Goal: Information Seeking & Learning: Compare options

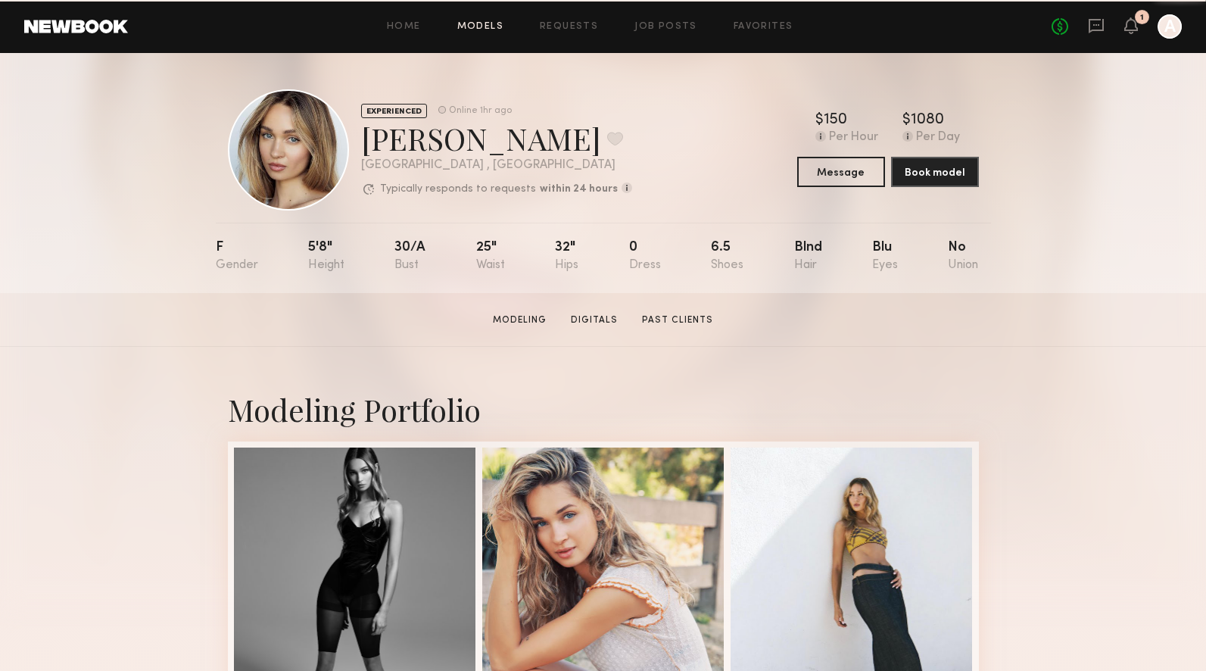
click at [485, 29] on link "Models" at bounding box center [480, 27] width 46 height 10
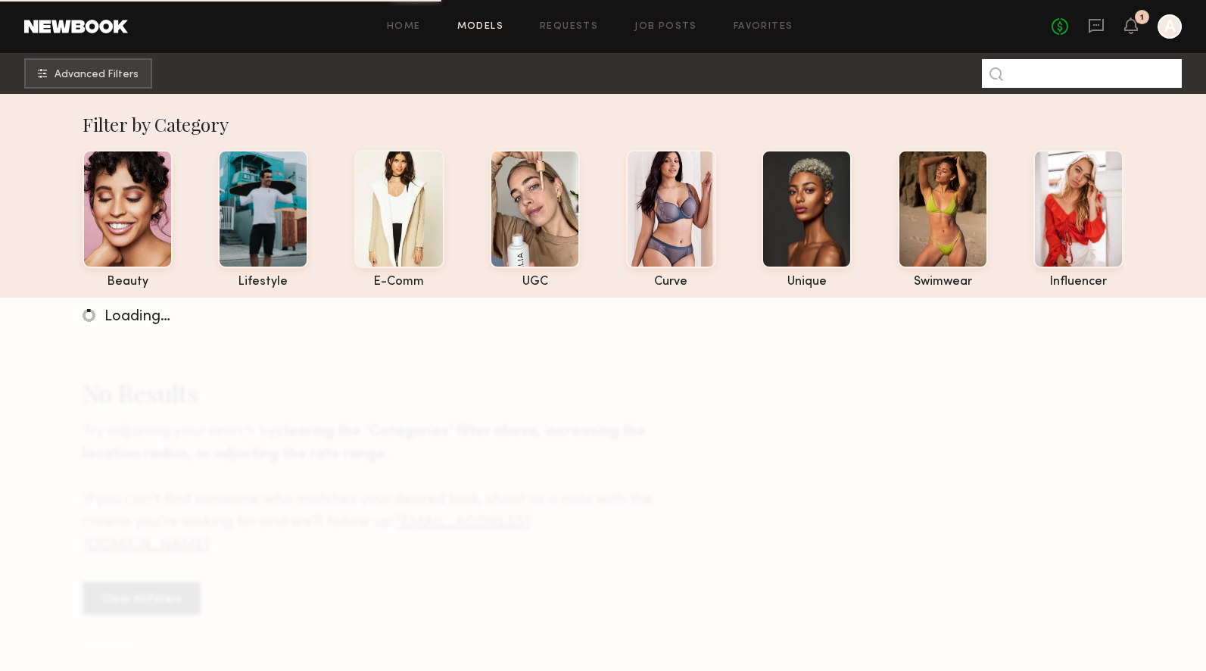
click at [1033, 73] on input at bounding box center [1082, 73] width 200 height 29
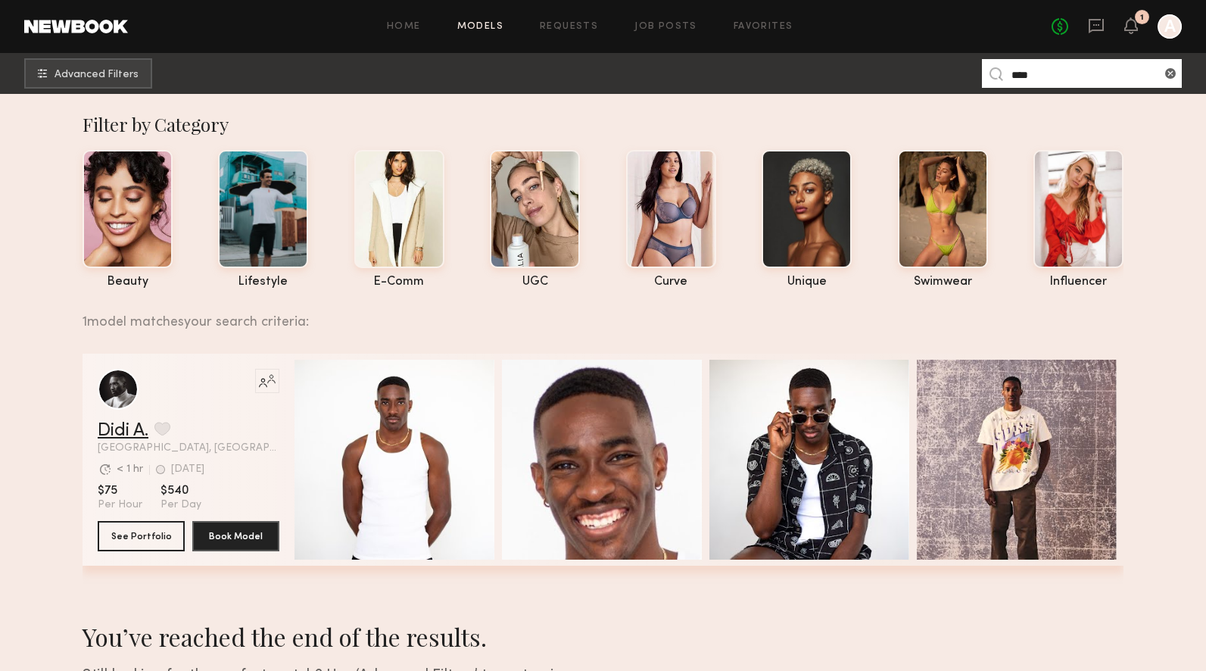
type input "****"
click at [128, 428] on link "Didi A." at bounding box center [123, 431] width 51 height 18
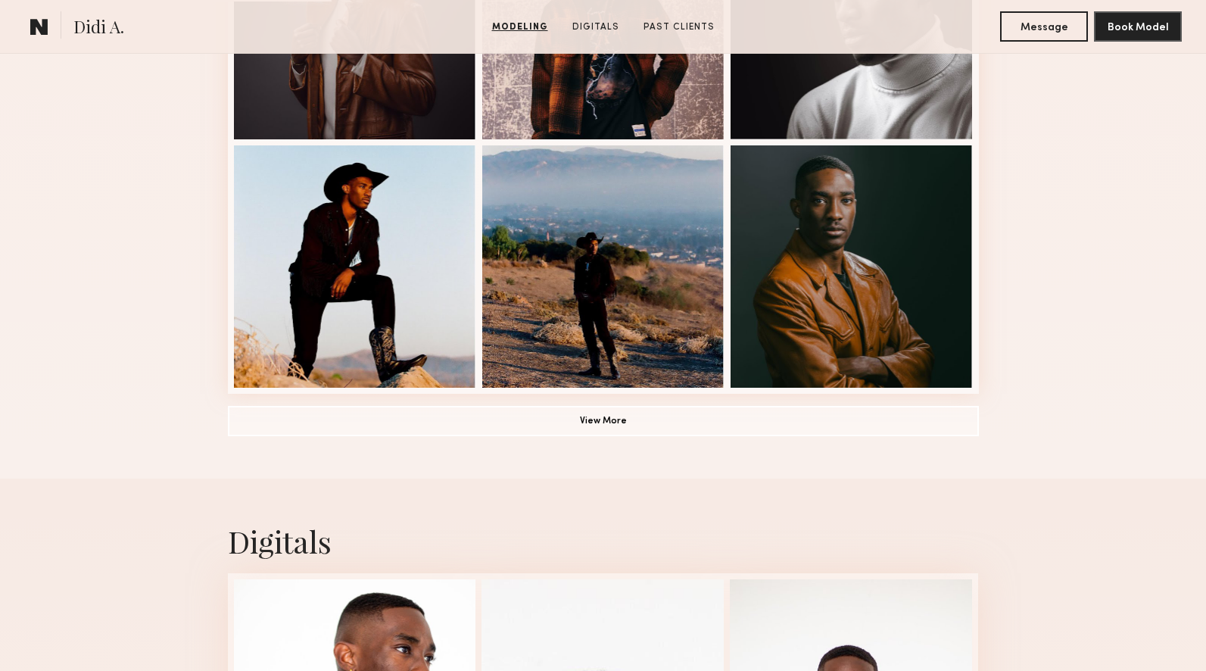
scroll to position [1134, 0]
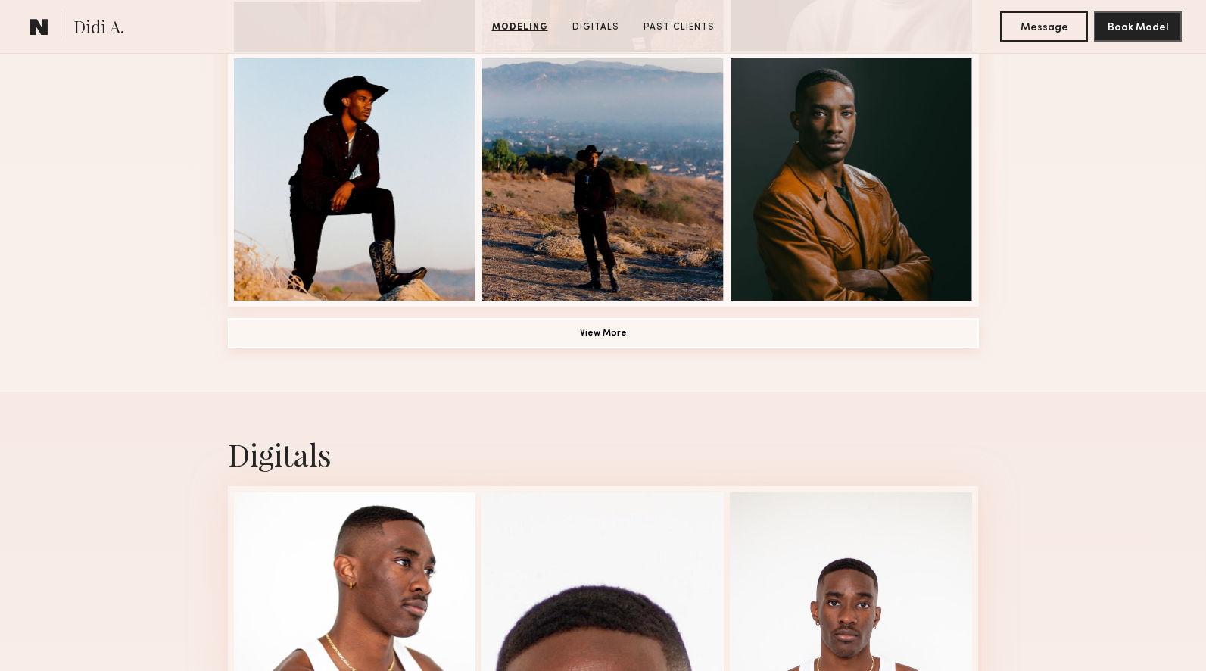
click at [618, 334] on button "View More" at bounding box center [603, 333] width 751 height 30
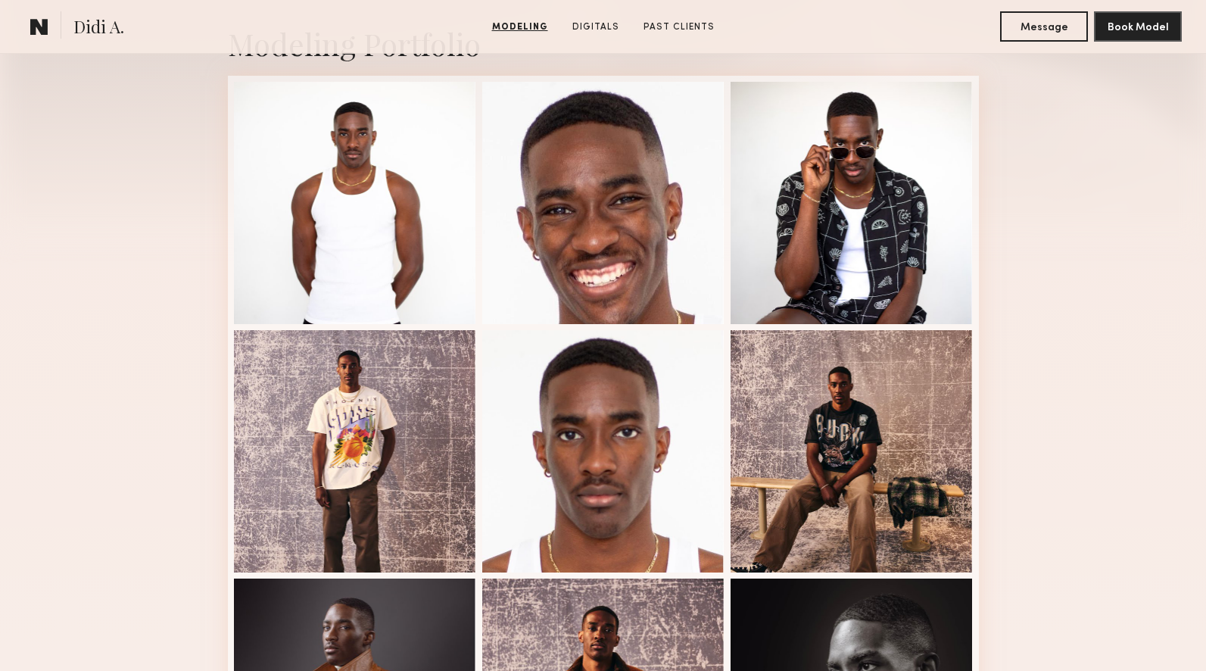
scroll to position [363, 0]
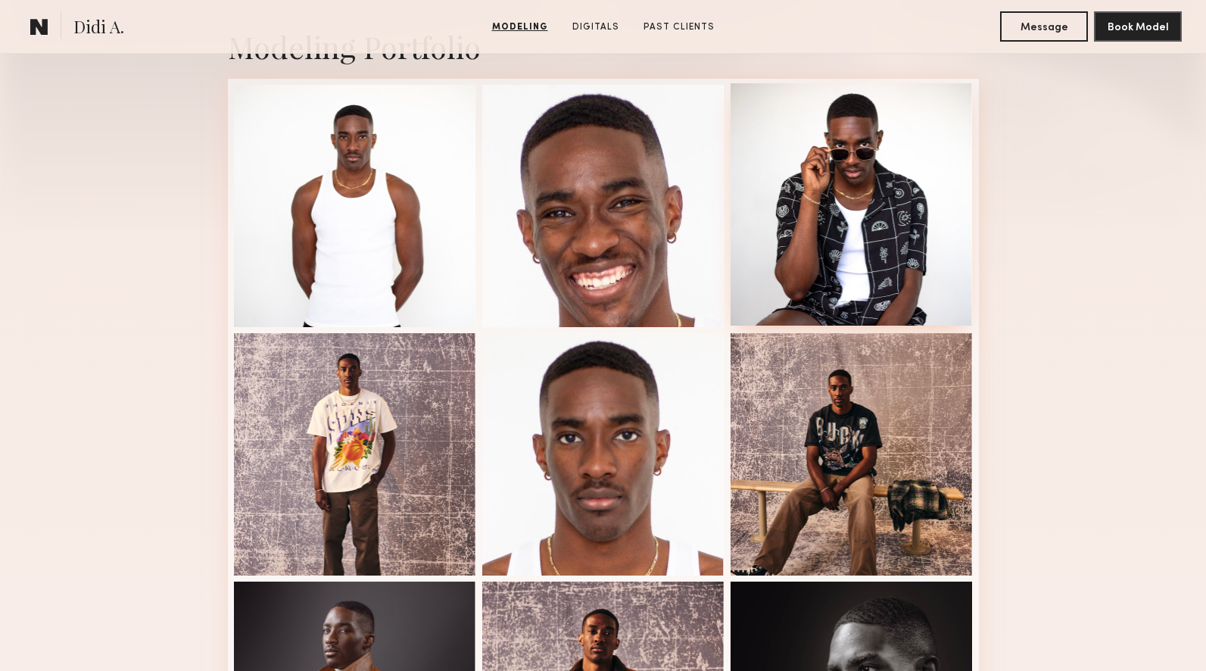
click at [860, 196] on div at bounding box center [852, 204] width 242 height 242
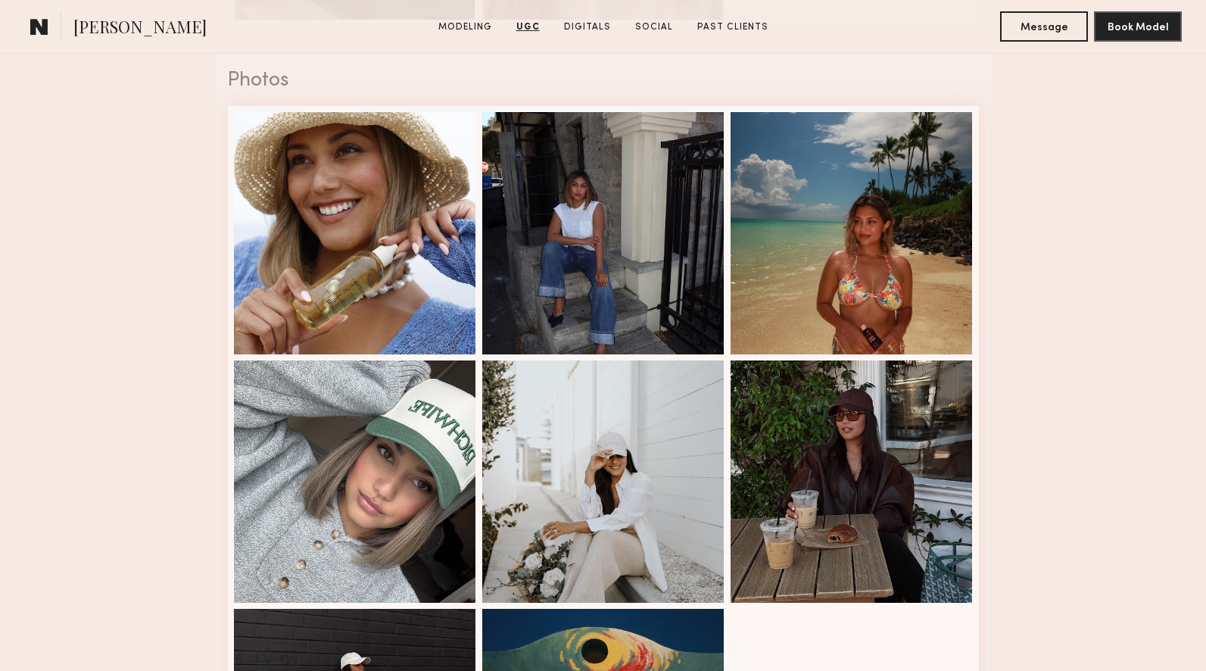
scroll to position [2370, 0]
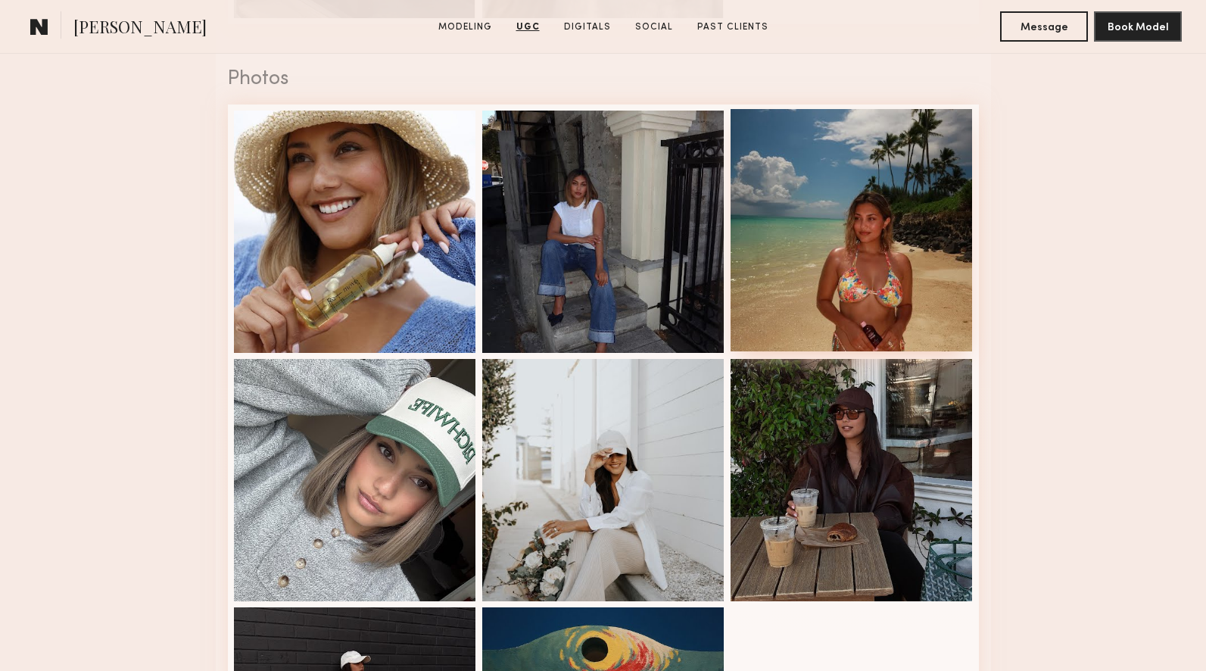
click at [875, 213] on div at bounding box center [852, 230] width 242 height 242
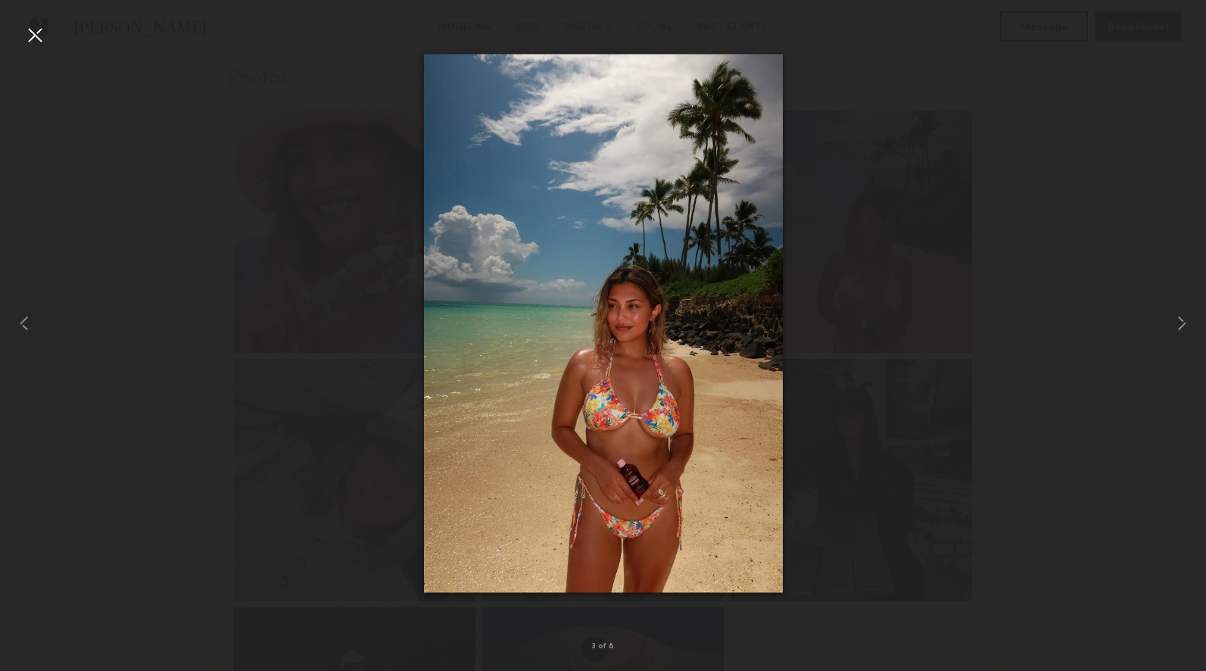
click at [39, 36] on div at bounding box center [35, 35] width 24 height 24
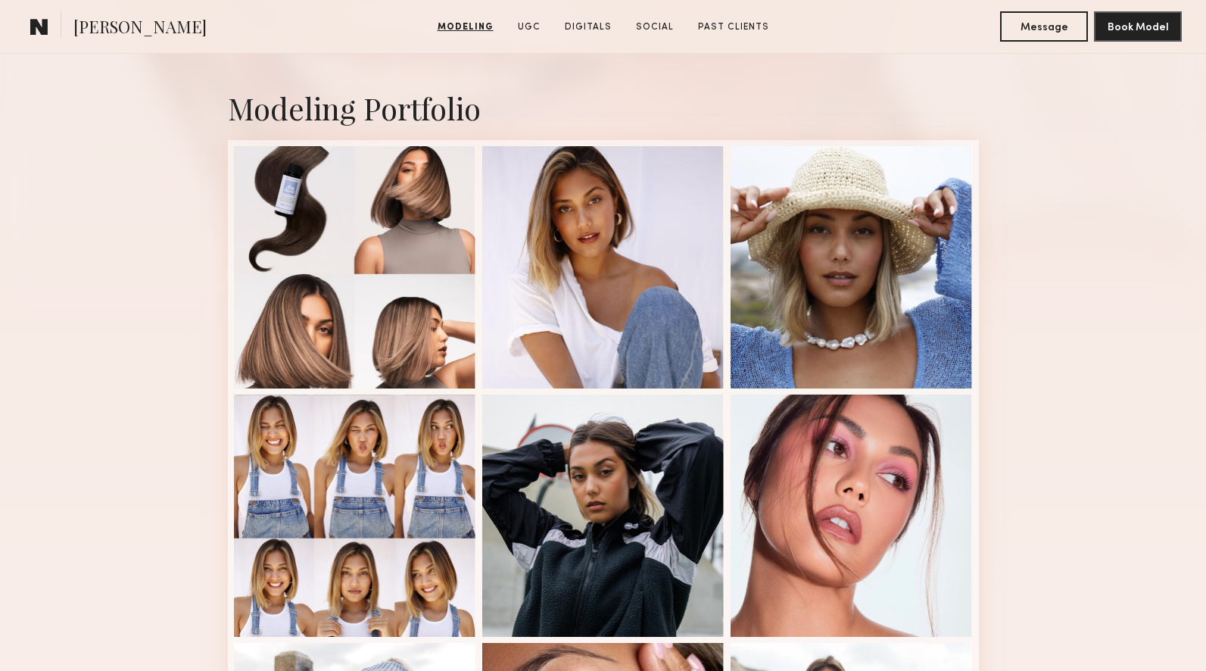
scroll to position [568, 0]
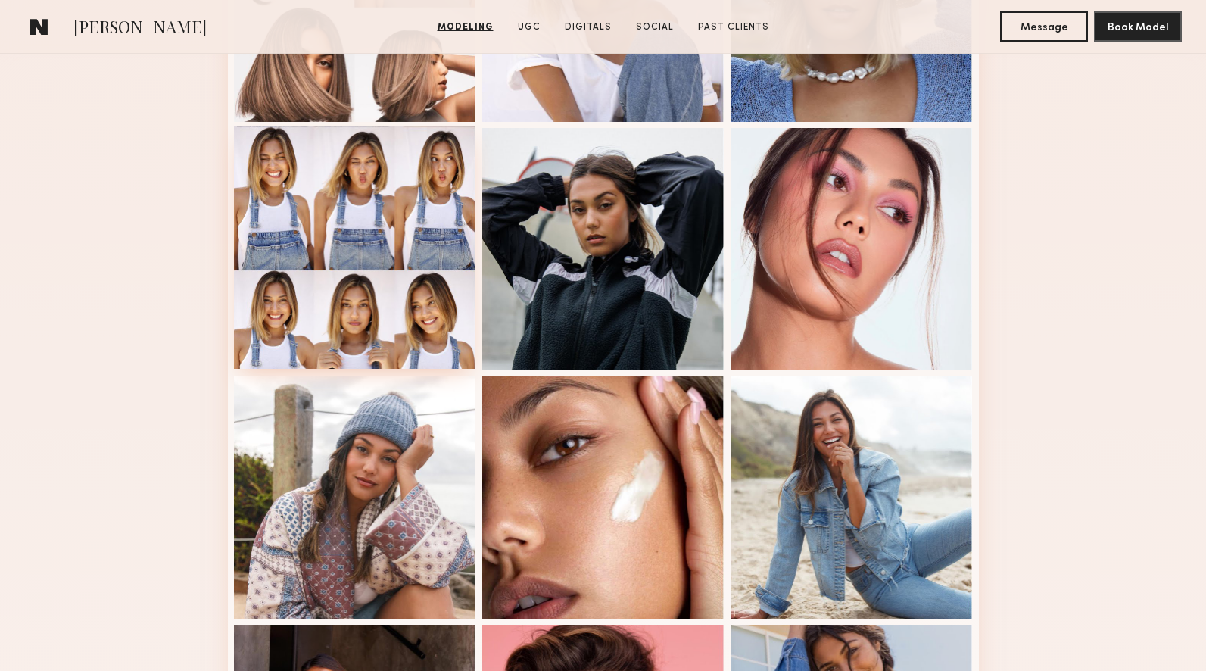
click at [423, 271] on div at bounding box center [355, 247] width 242 height 242
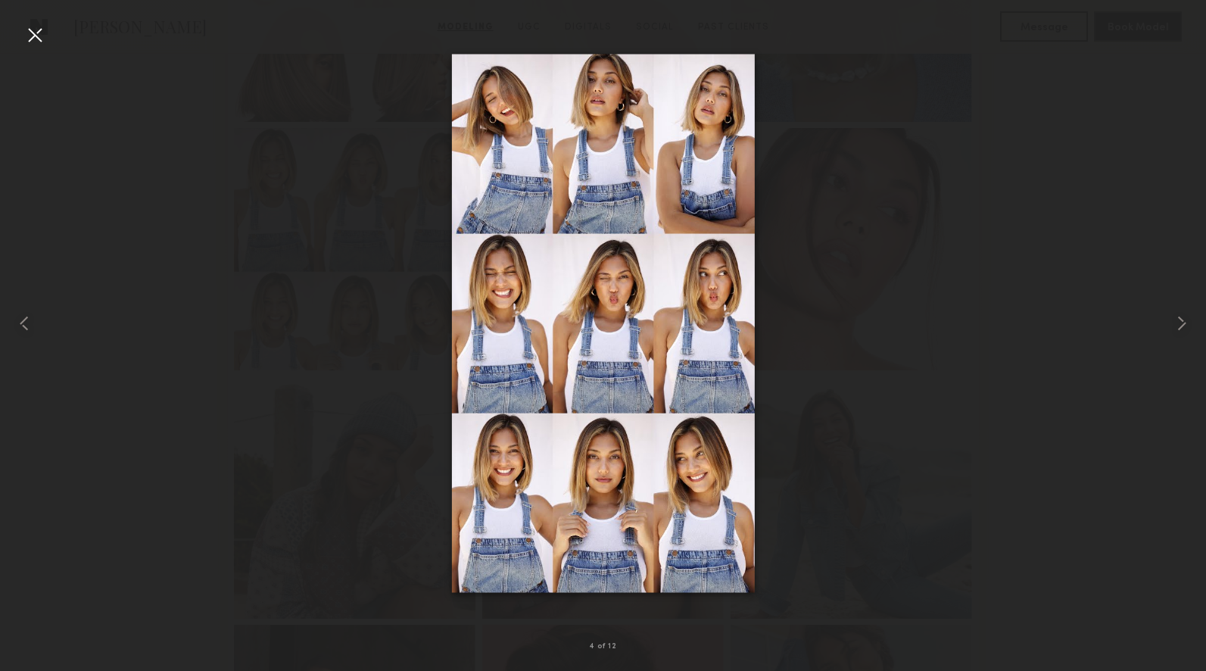
click at [30, 36] on div at bounding box center [35, 35] width 24 height 24
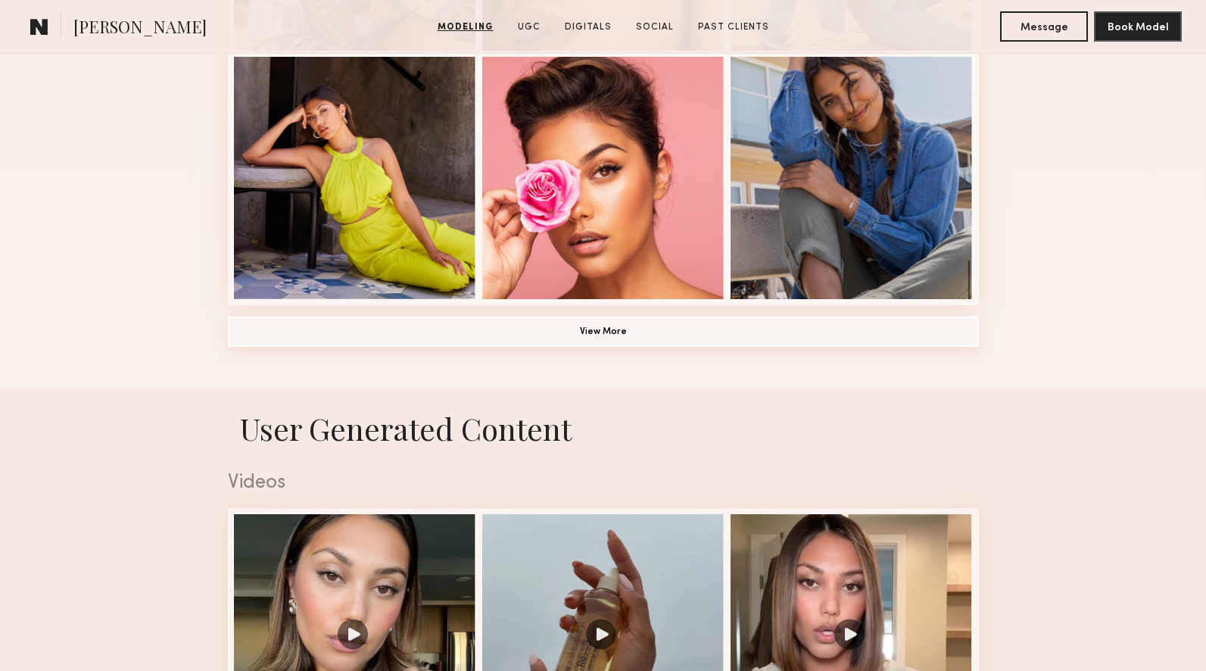
scroll to position [1136, 0]
click at [650, 327] on button "View More" at bounding box center [603, 331] width 751 height 30
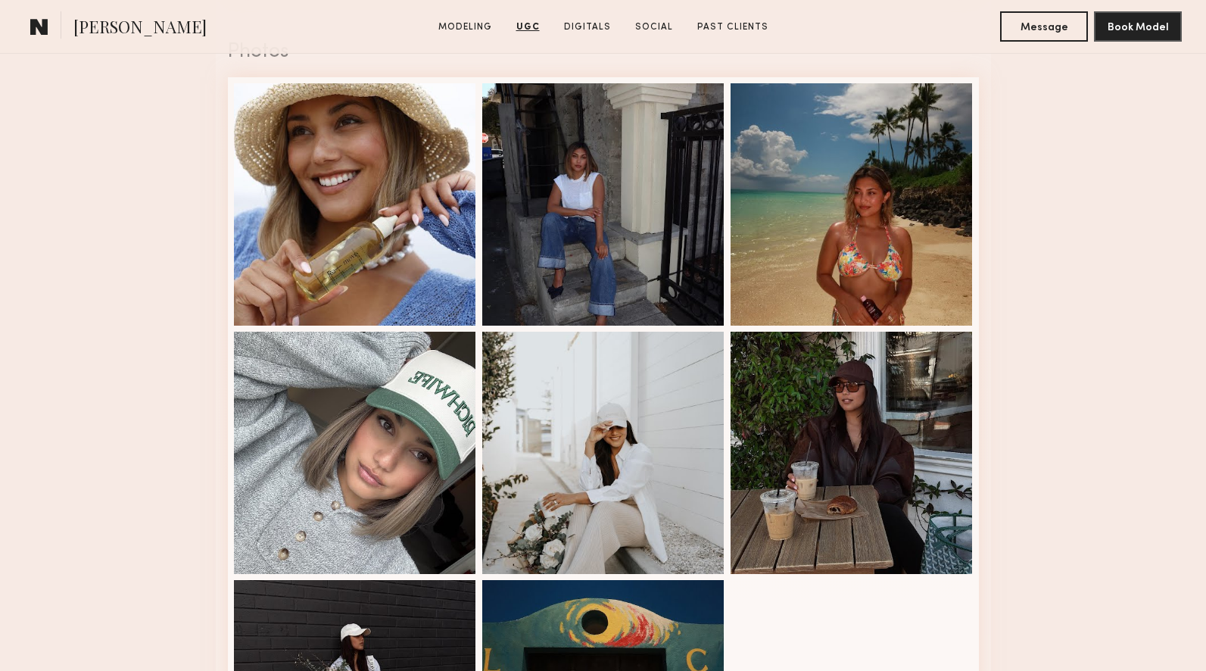
scroll to position [3382, 0]
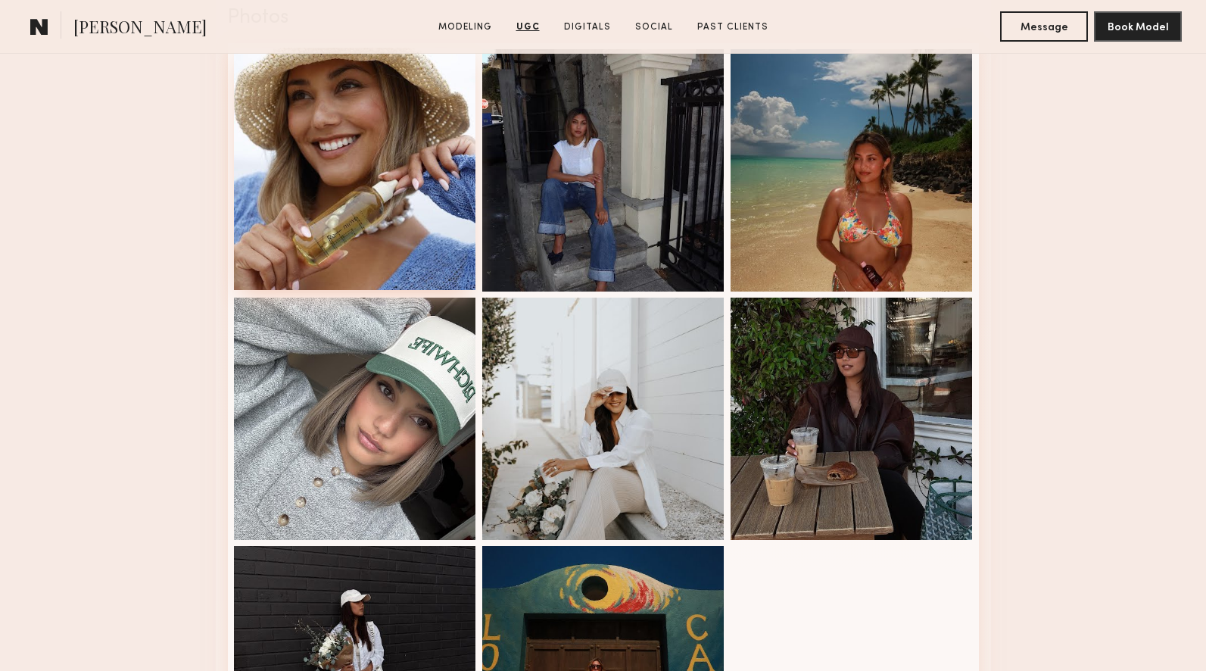
click at [341, 155] on div at bounding box center [355, 169] width 242 height 242
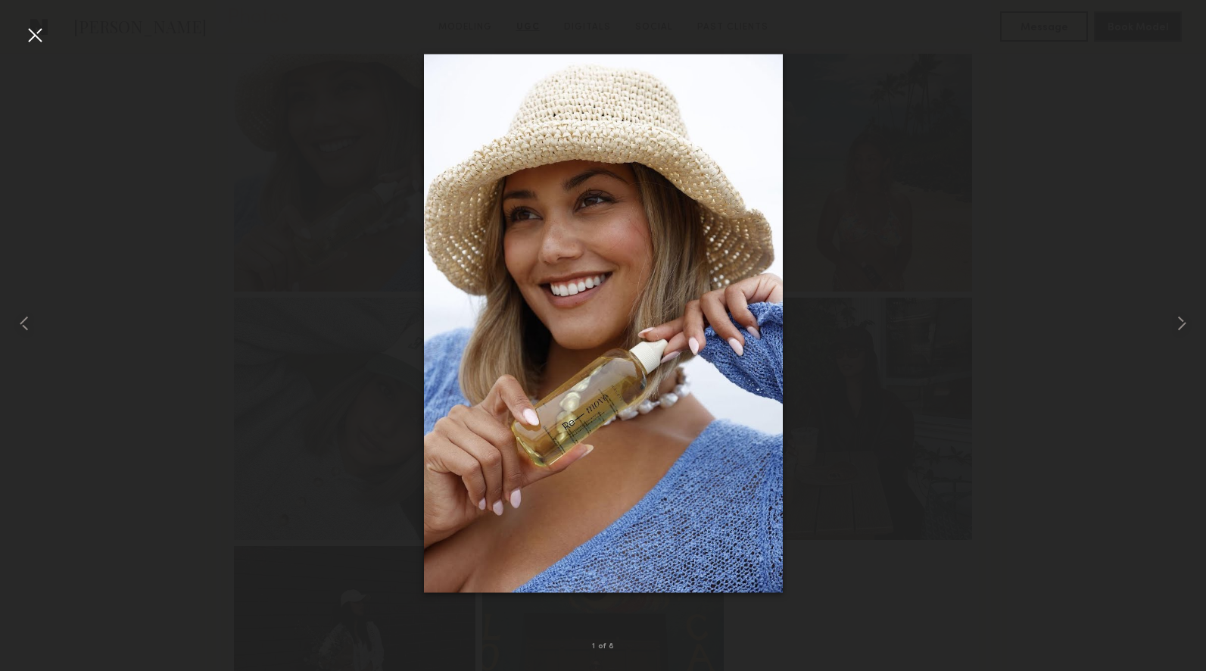
click at [40, 37] on div at bounding box center [35, 35] width 24 height 24
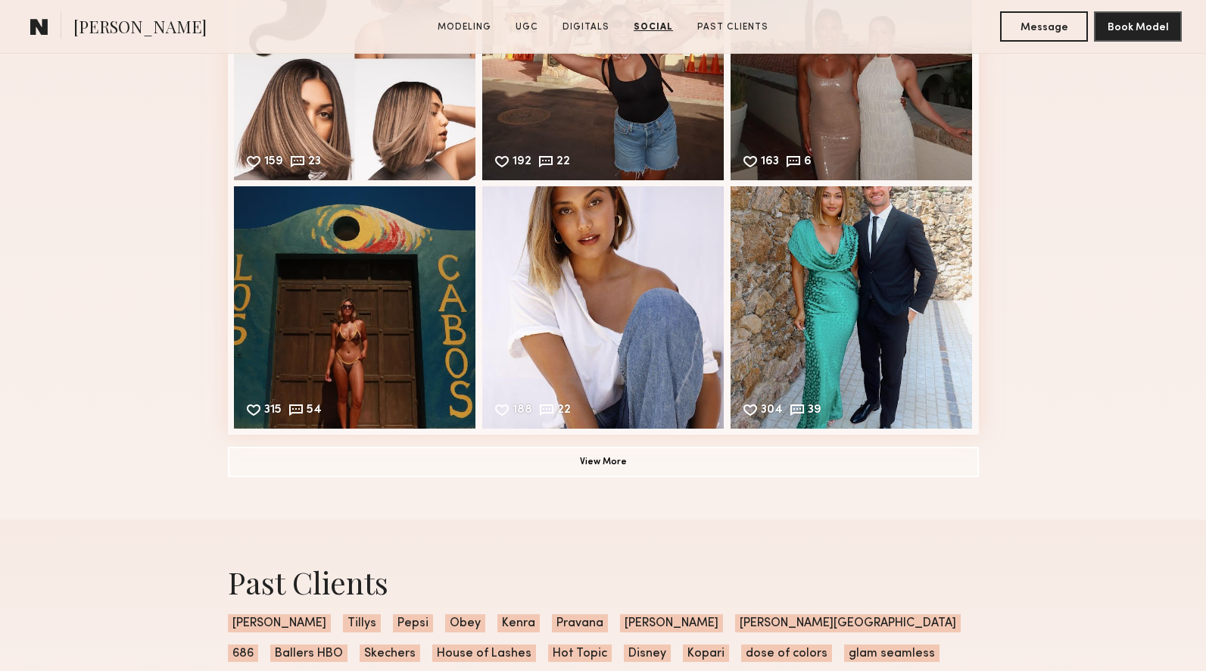
scroll to position [5037, 0]
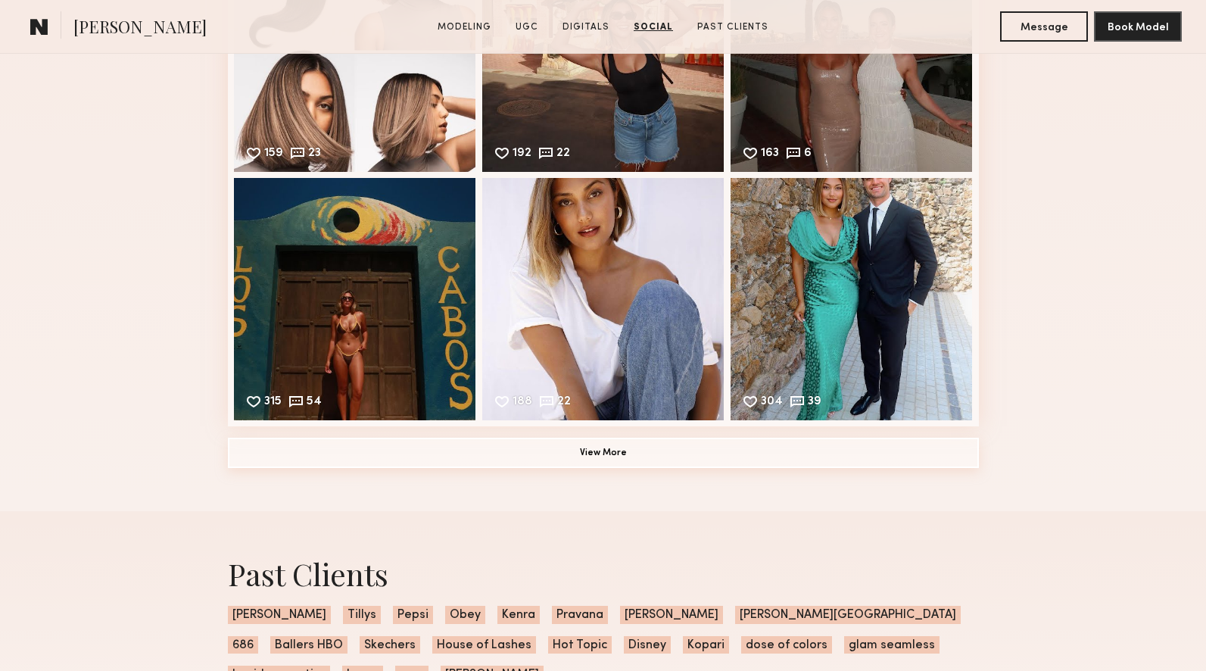
click at [628, 456] on button "View More" at bounding box center [603, 453] width 751 height 30
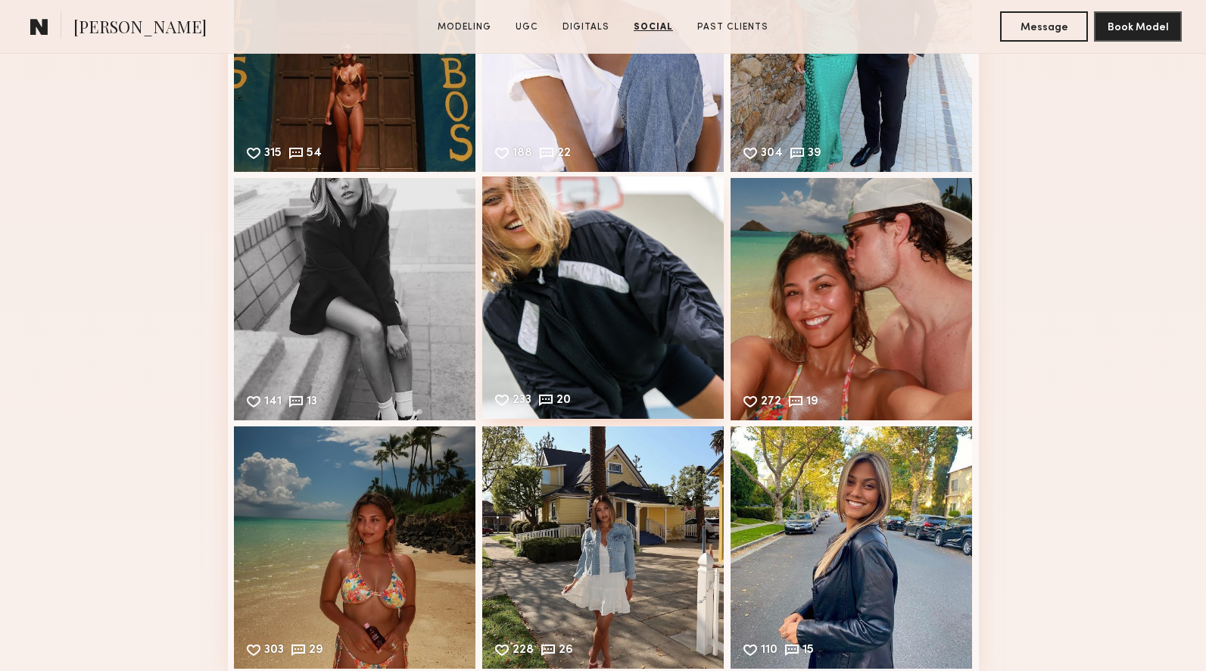
scroll to position [5286, 0]
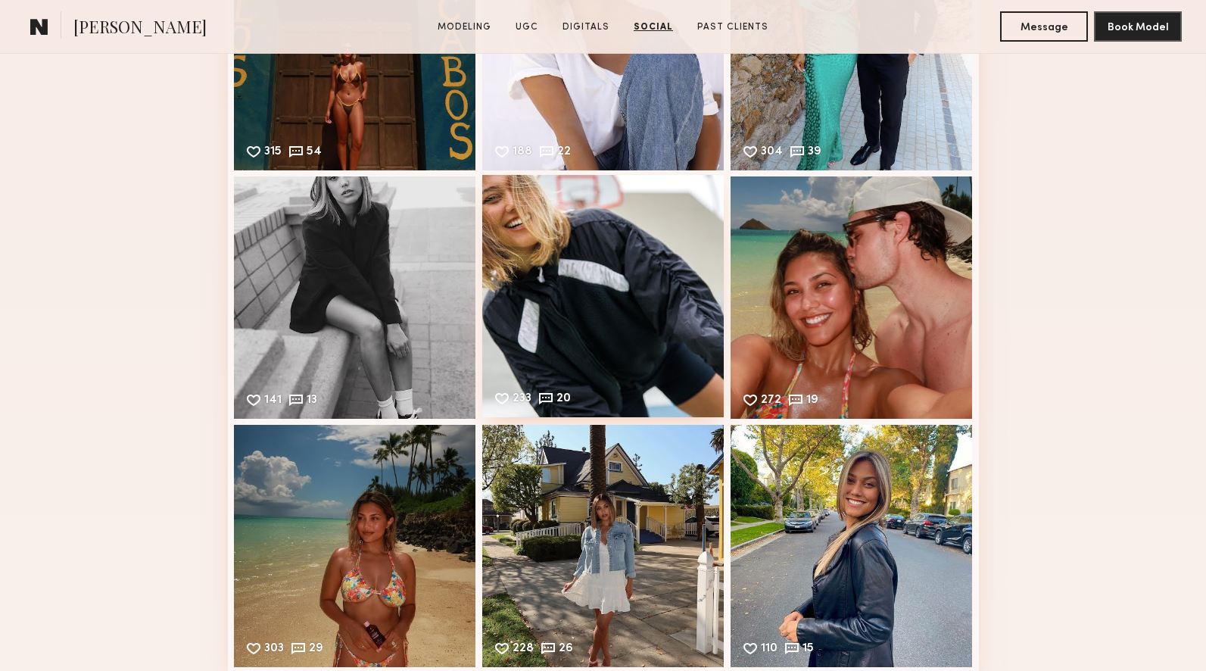
click at [630, 287] on div "233 20 Likes & comments displayed to show model’s engagement" at bounding box center [603, 296] width 242 height 242
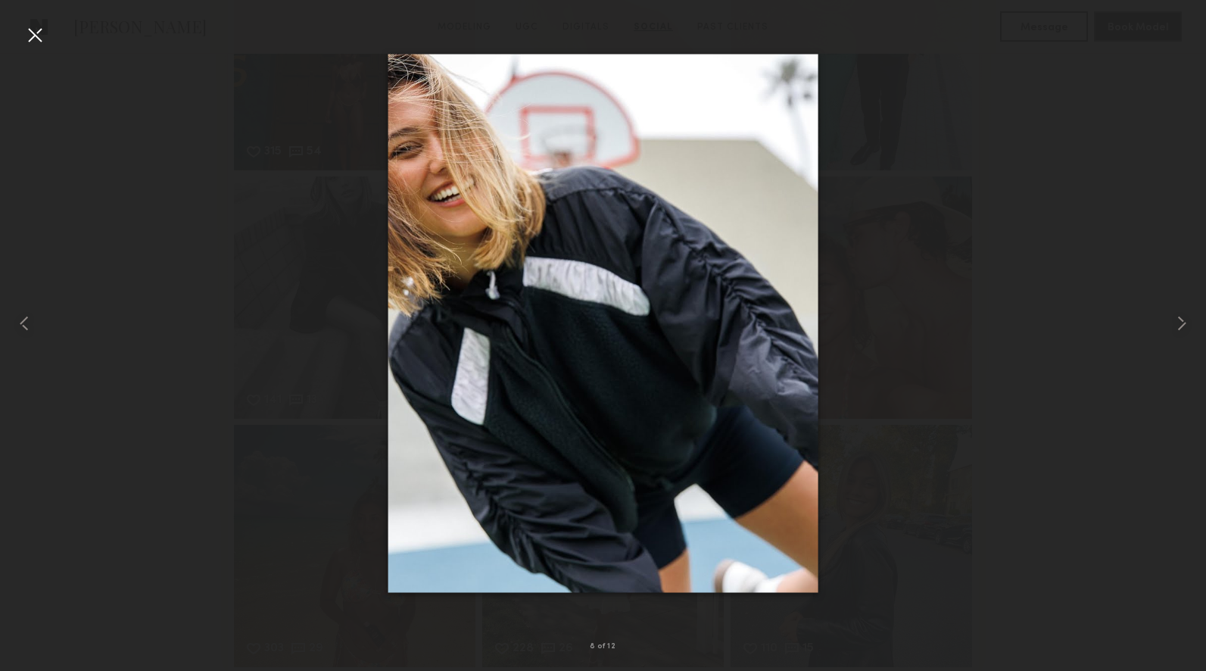
click at [35, 37] on div at bounding box center [35, 35] width 24 height 24
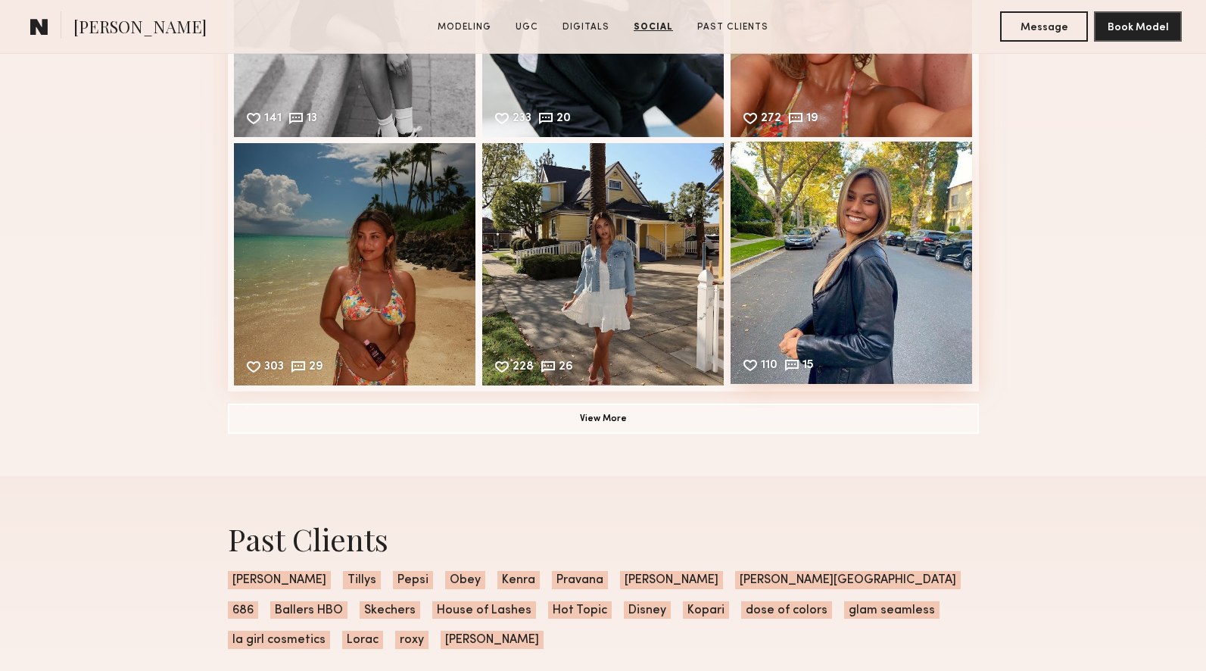
scroll to position [5572, 0]
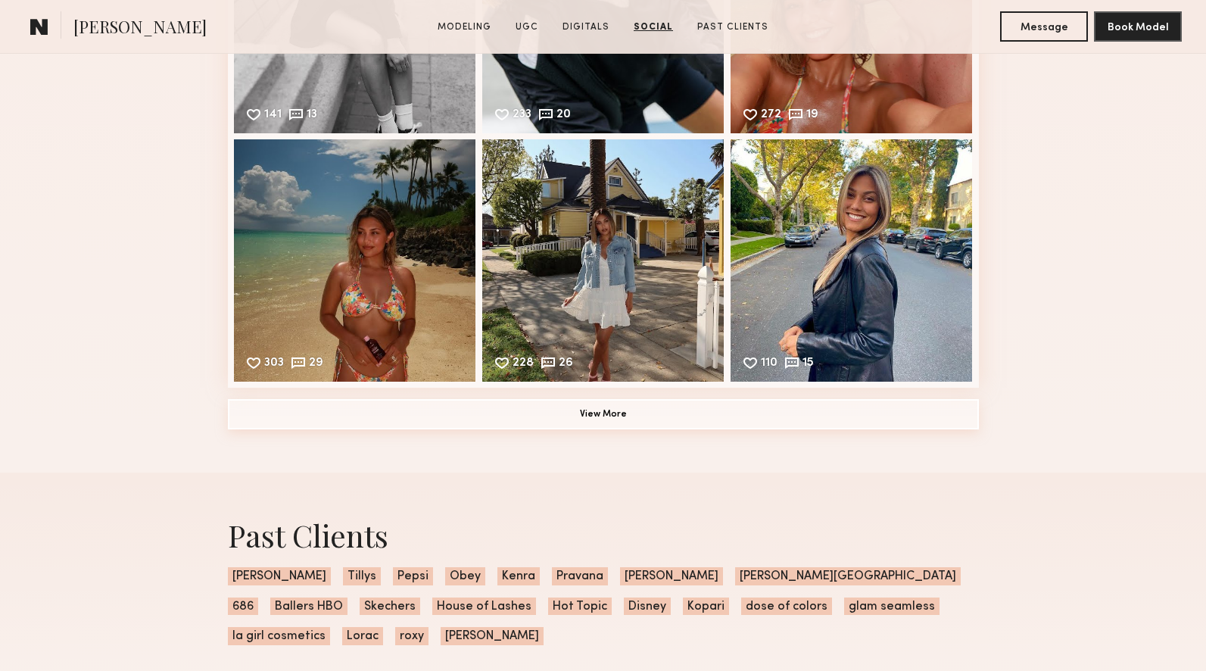
click at [586, 407] on button "View More" at bounding box center [603, 414] width 751 height 30
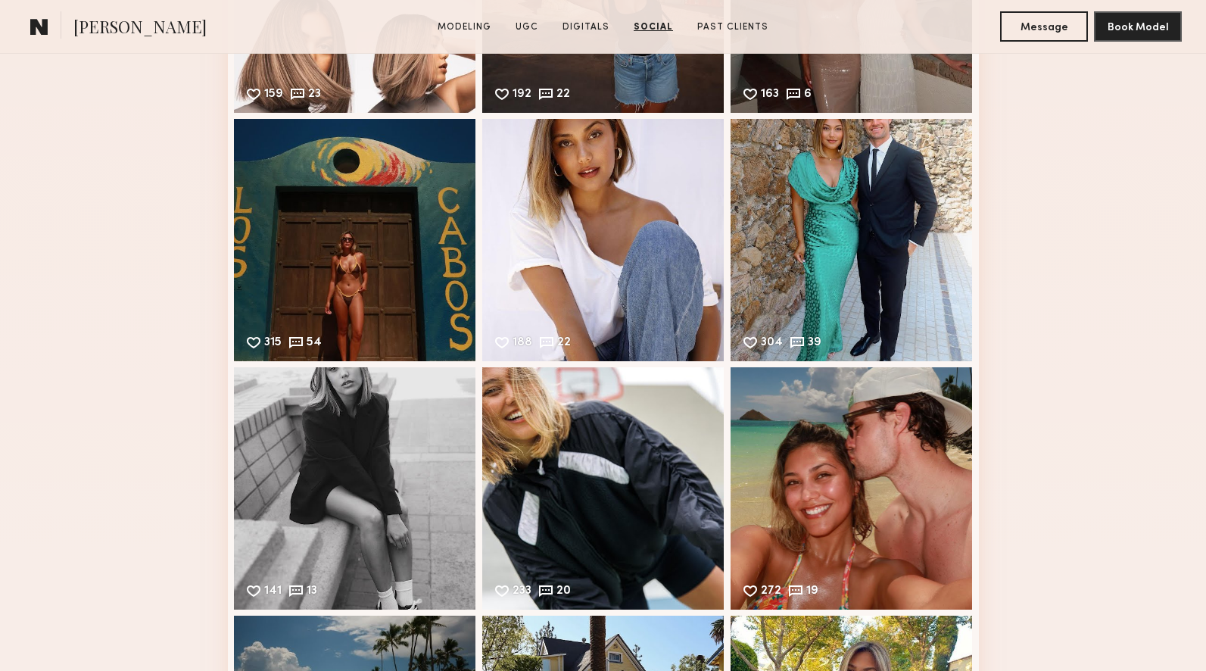
scroll to position [5082, 0]
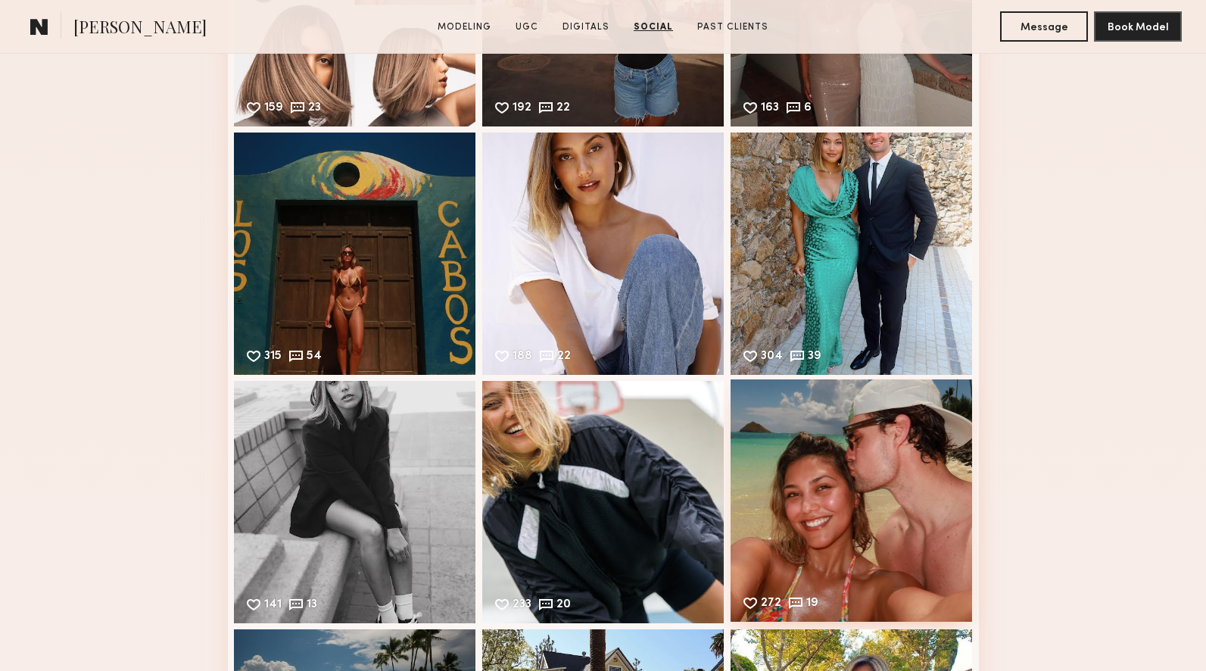
click at [899, 500] on div "272 19 Likes & comments displayed to show model’s engagement" at bounding box center [852, 500] width 242 height 242
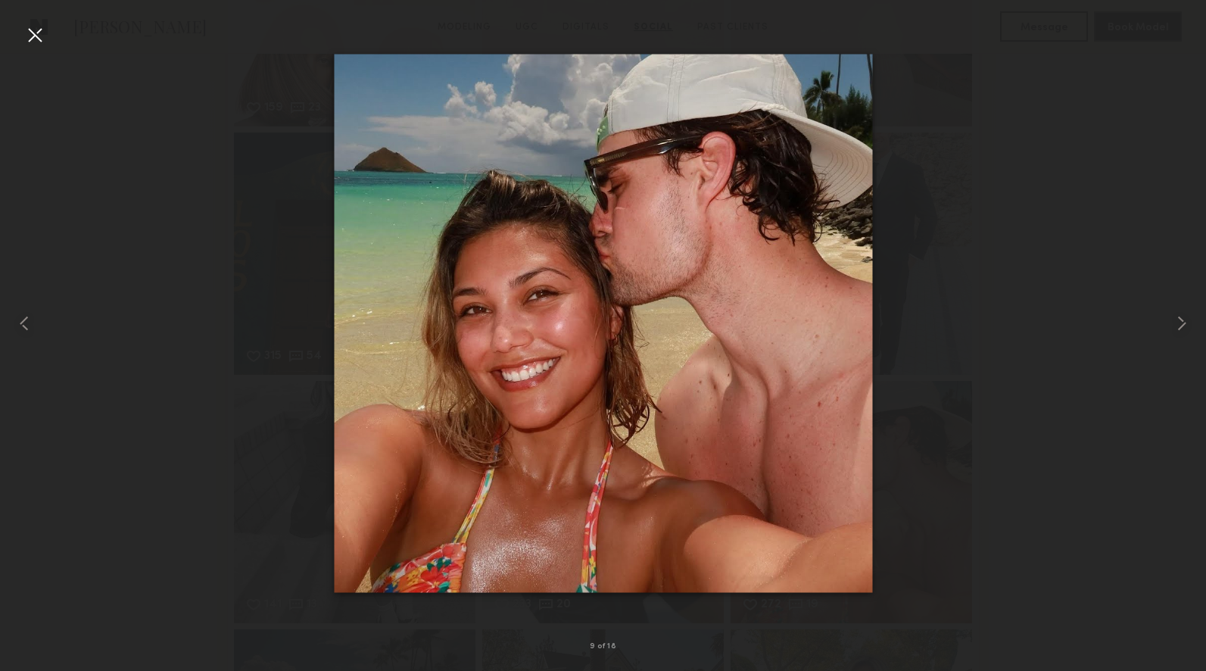
click at [31, 34] on div at bounding box center [35, 35] width 24 height 24
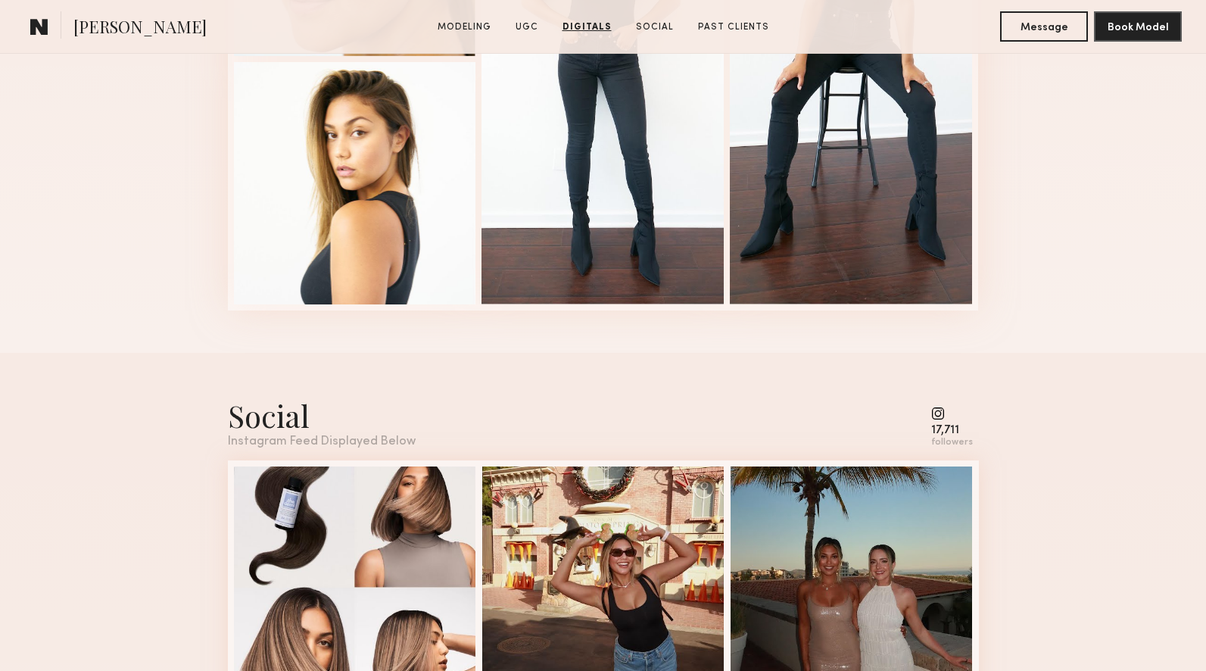
scroll to position [4825, 0]
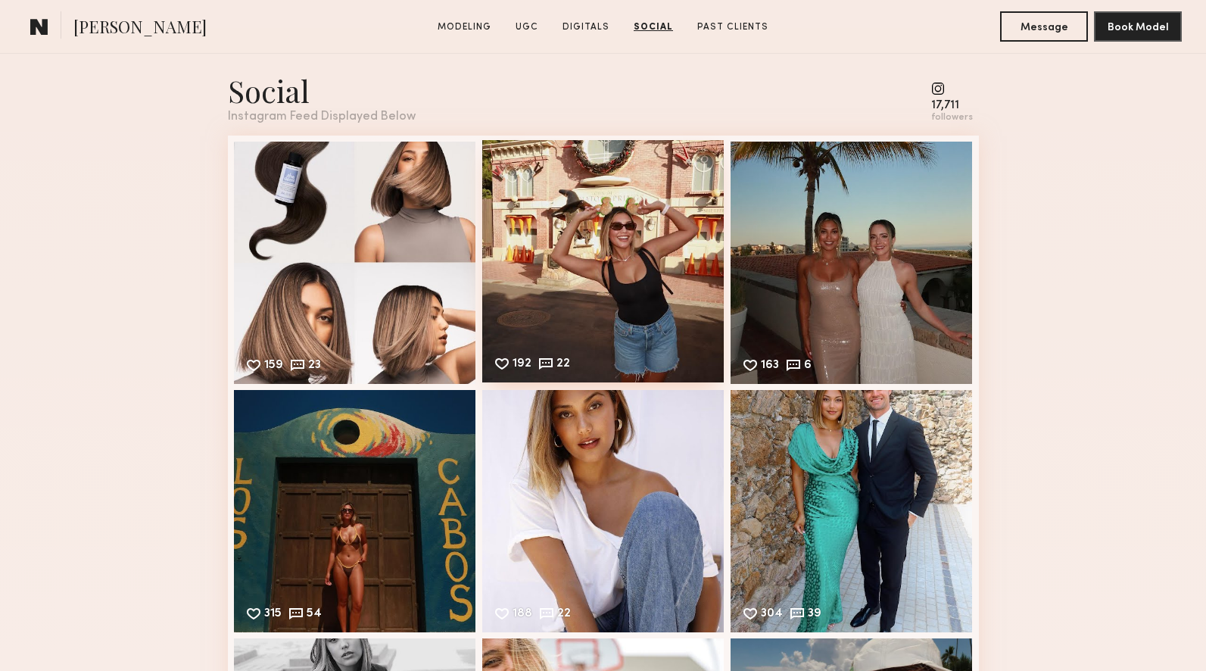
click at [592, 324] on div "192 22 Likes & comments displayed to show model’s engagement" at bounding box center [603, 261] width 242 height 242
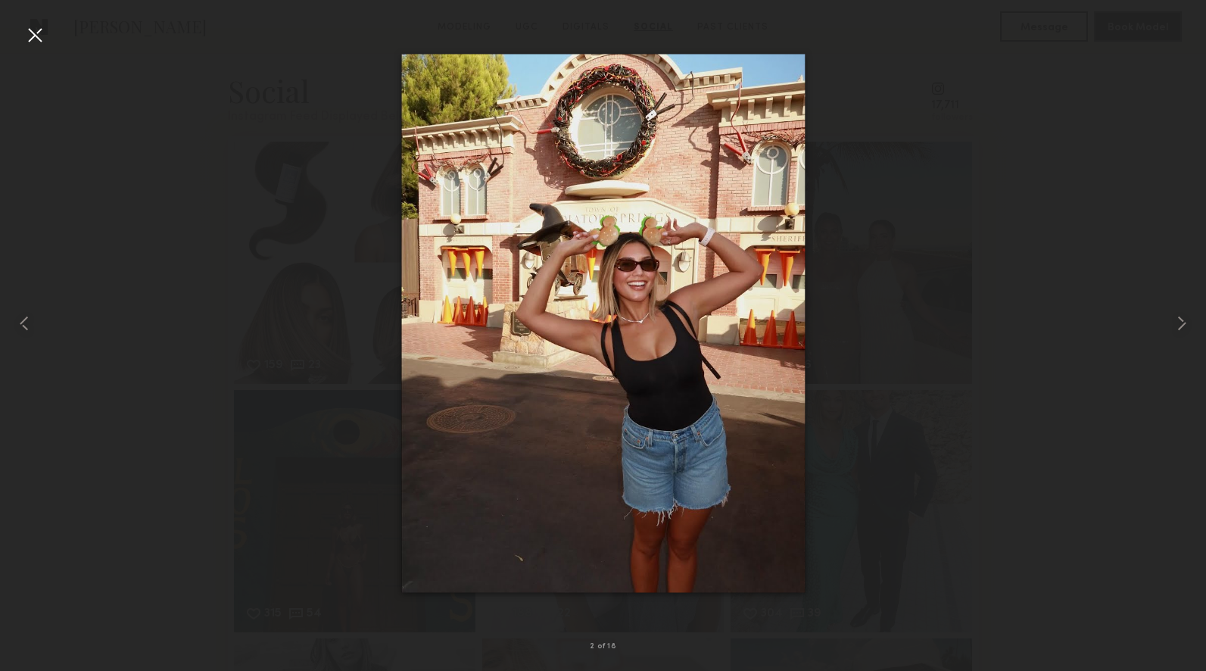
click at [39, 34] on div at bounding box center [35, 35] width 24 height 24
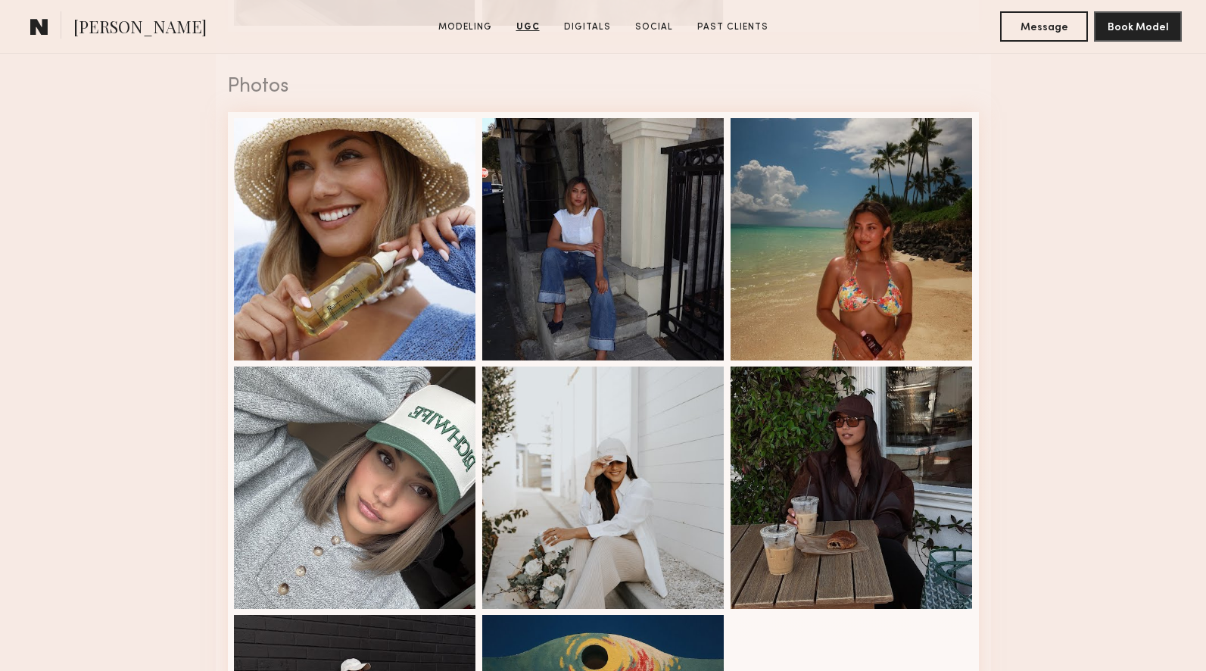
scroll to position [3410, 0]
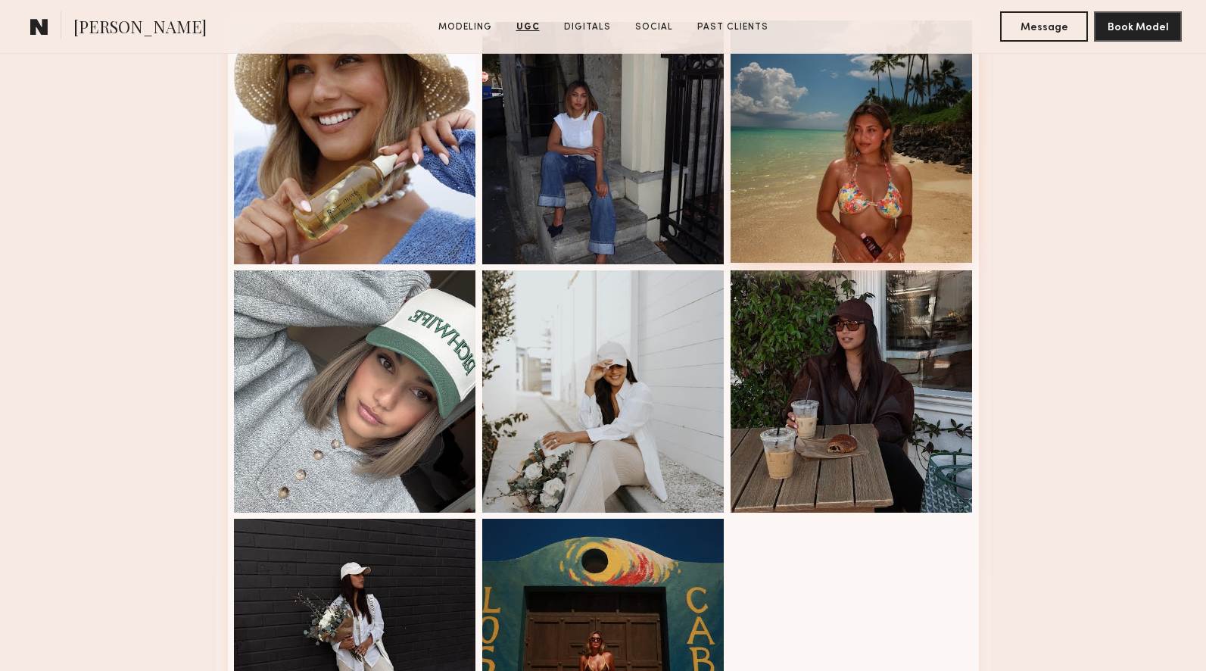
click at [807, 214] on div at bounding box center [852, 141] width 242 height 242
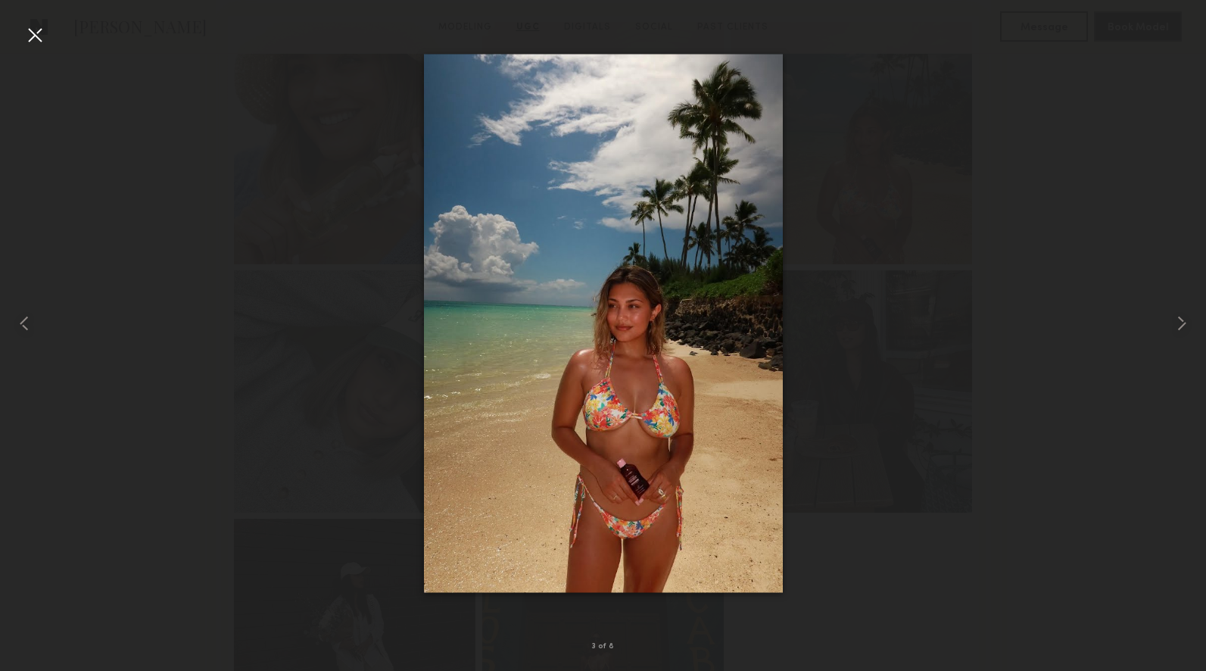
click at [32, 30] on div at bounding box center [35, 35] width 24 height 24
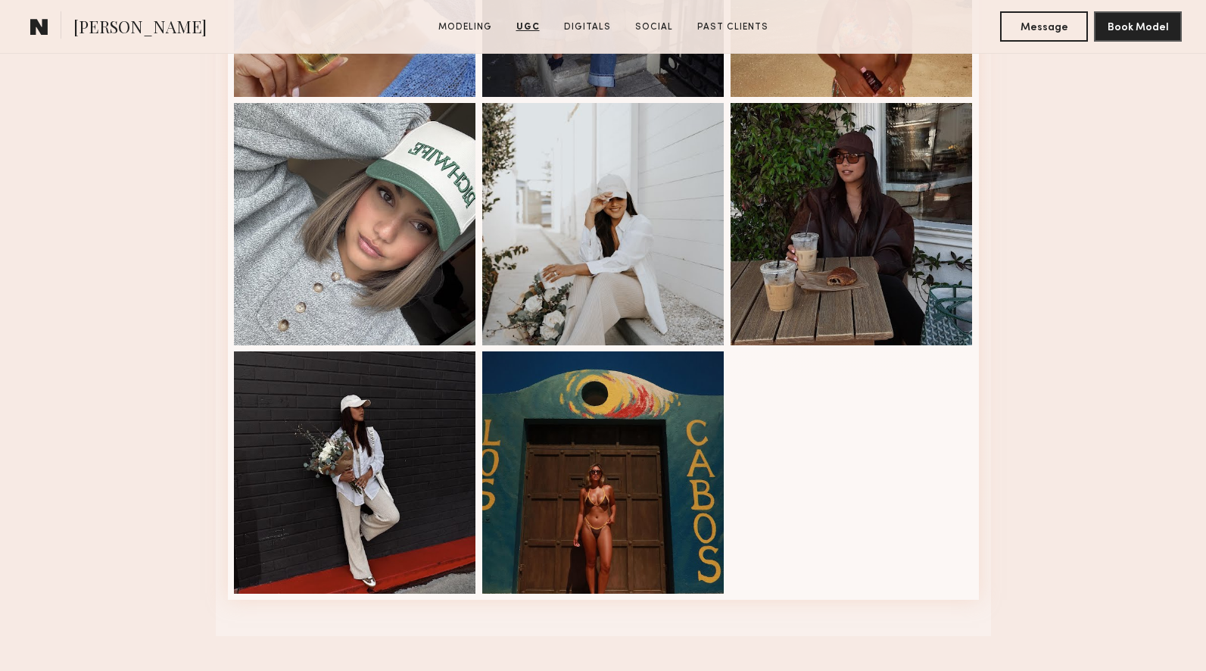
scroll to position [3638, 0]
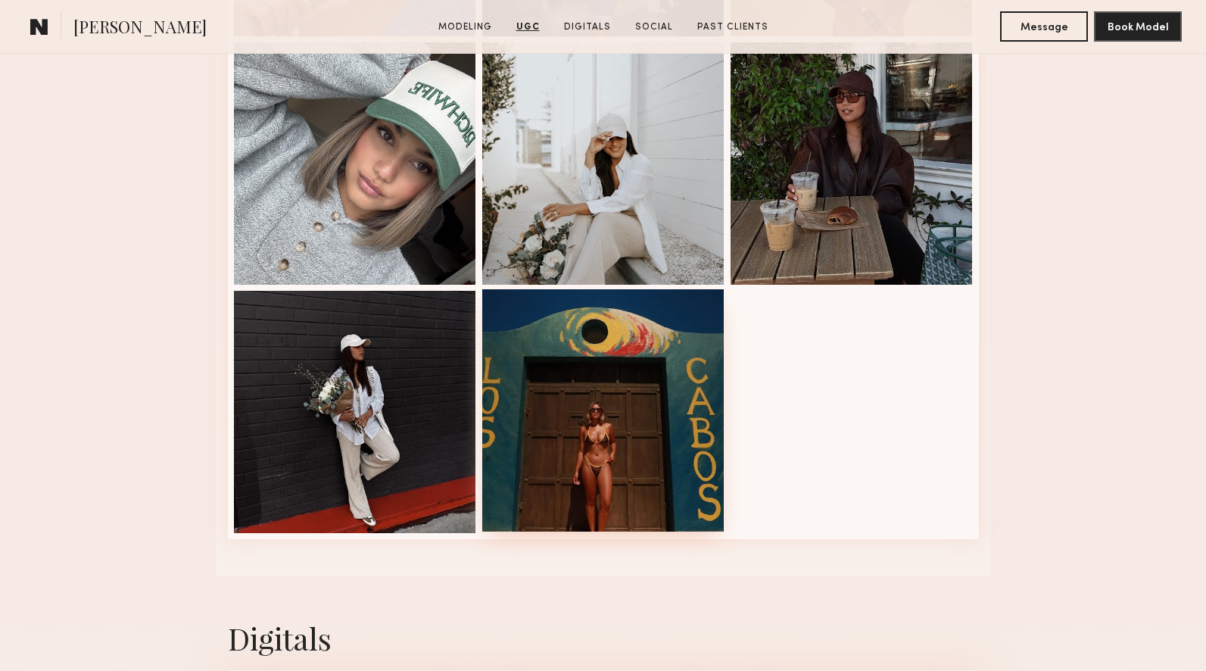
click at [684, 379] on div at bounding box center [603, 410] width 242 height 242
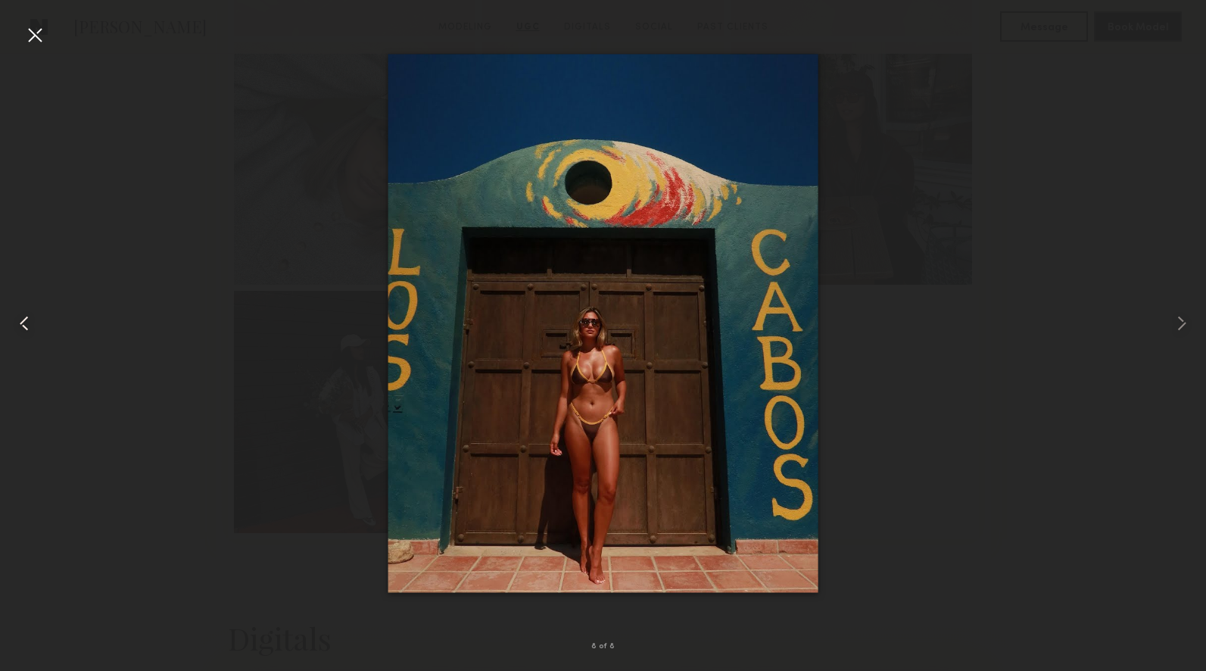
click at [20, 37] on div at bounding box center [24, 323] width 48 height 598
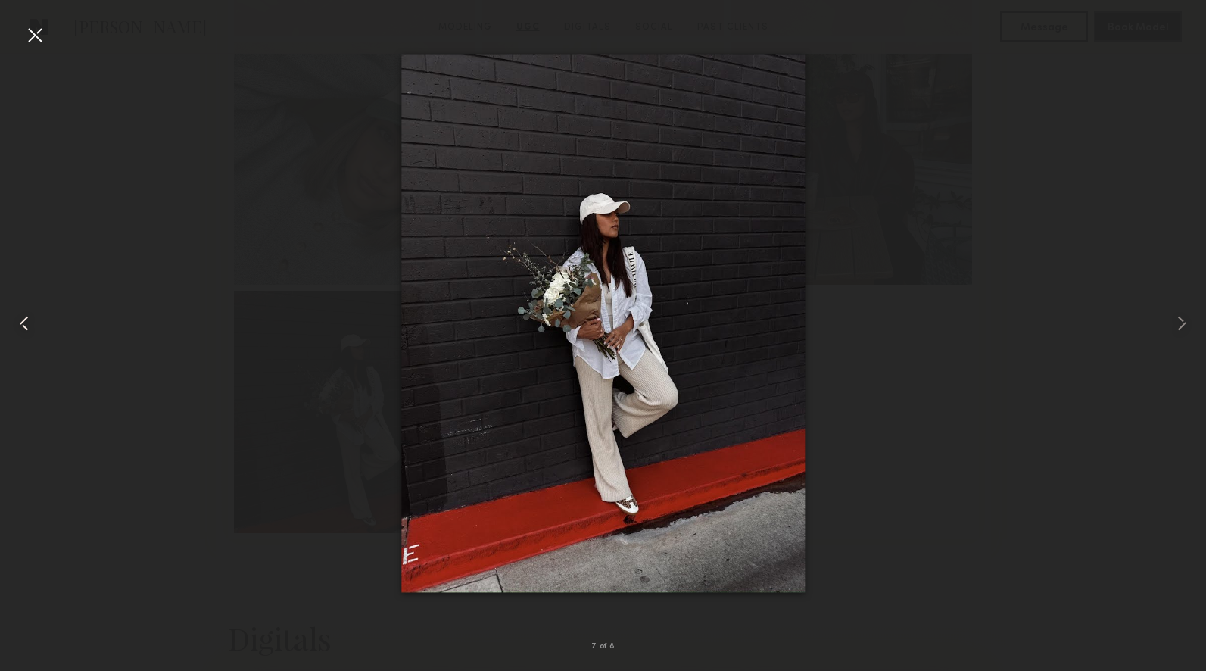
click at [21, 35] on div at bounding box center [24, 323] width 48 height 598
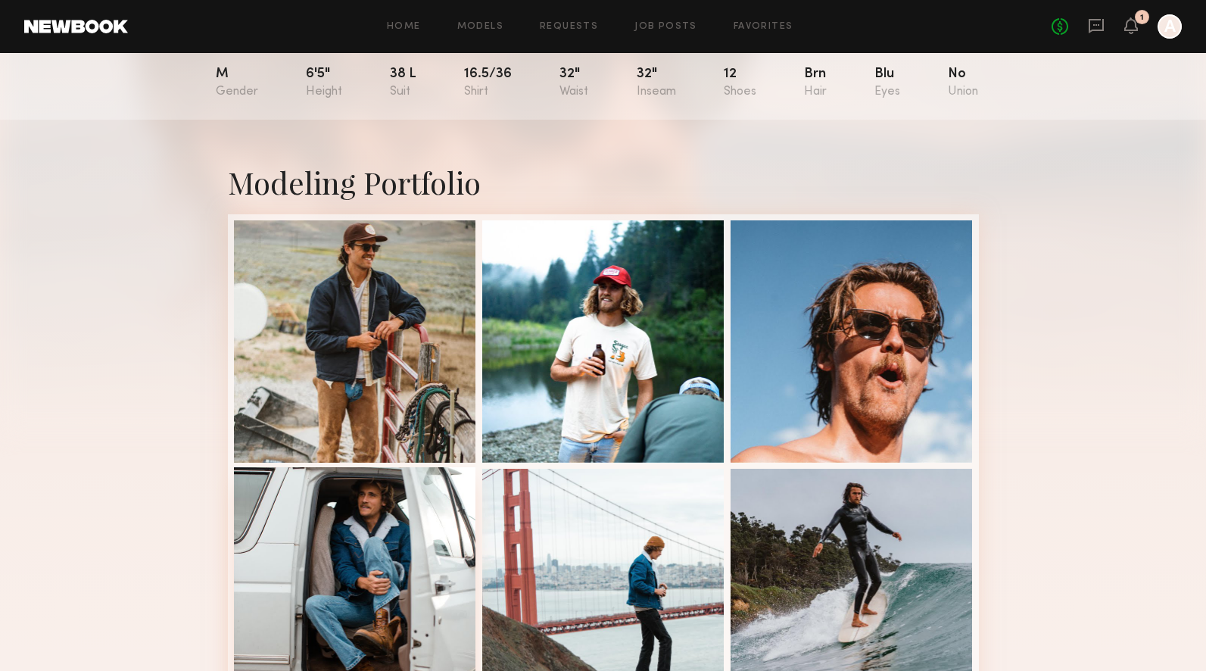
scroll to position [251, 0]
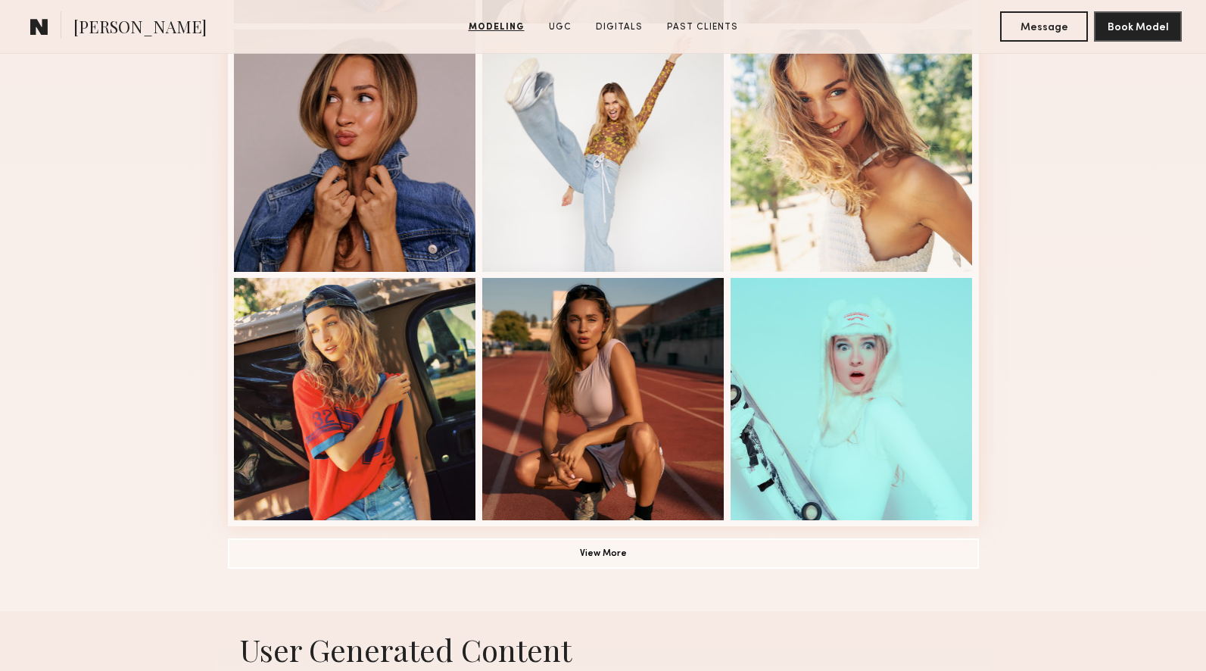
scroll to position [911, 0]
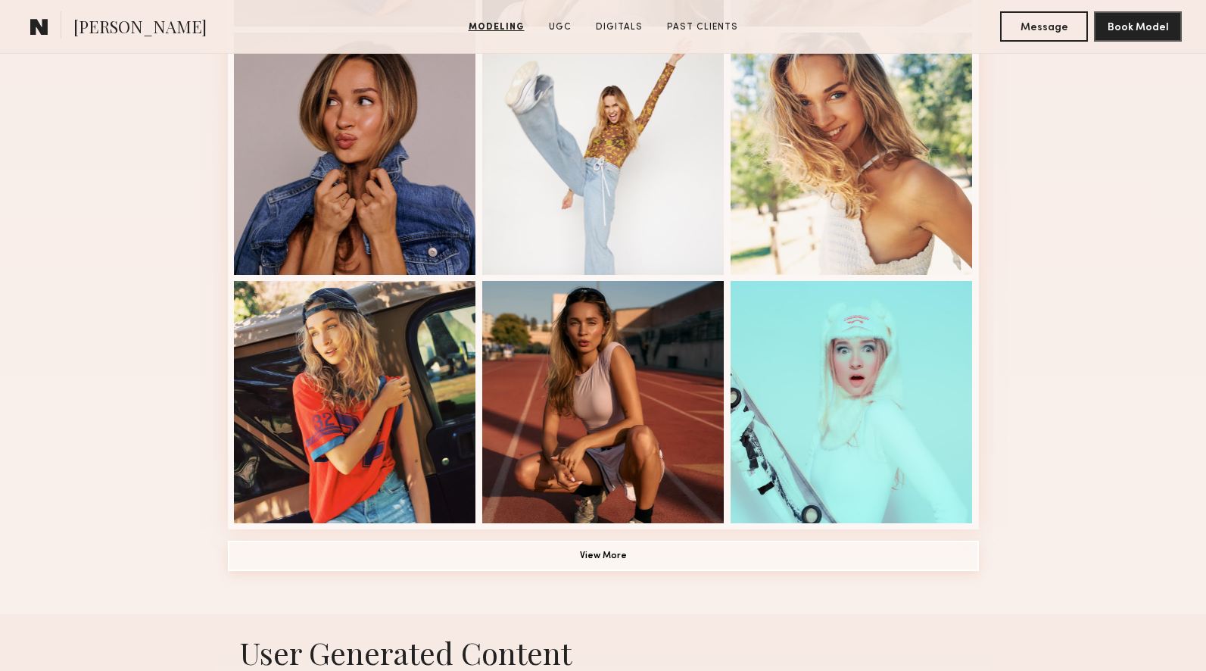
click at [672, 556] on button "View More" at bounding box center [603, 556] width 751 height 30
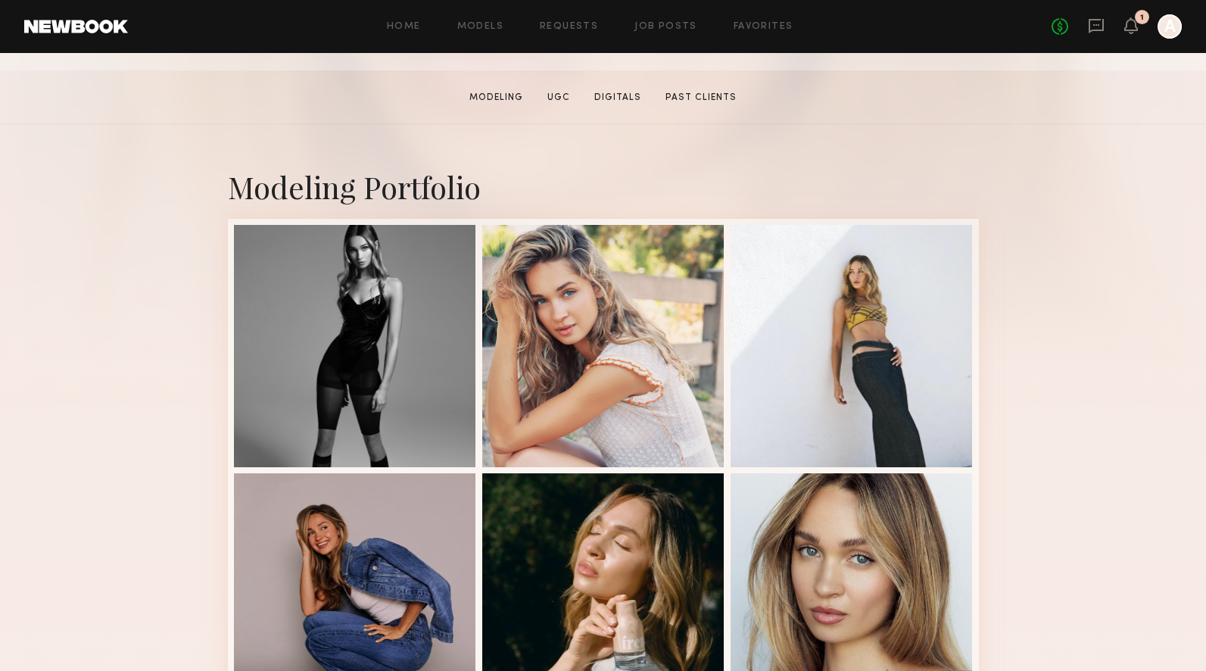
scroll to position [223, 0]
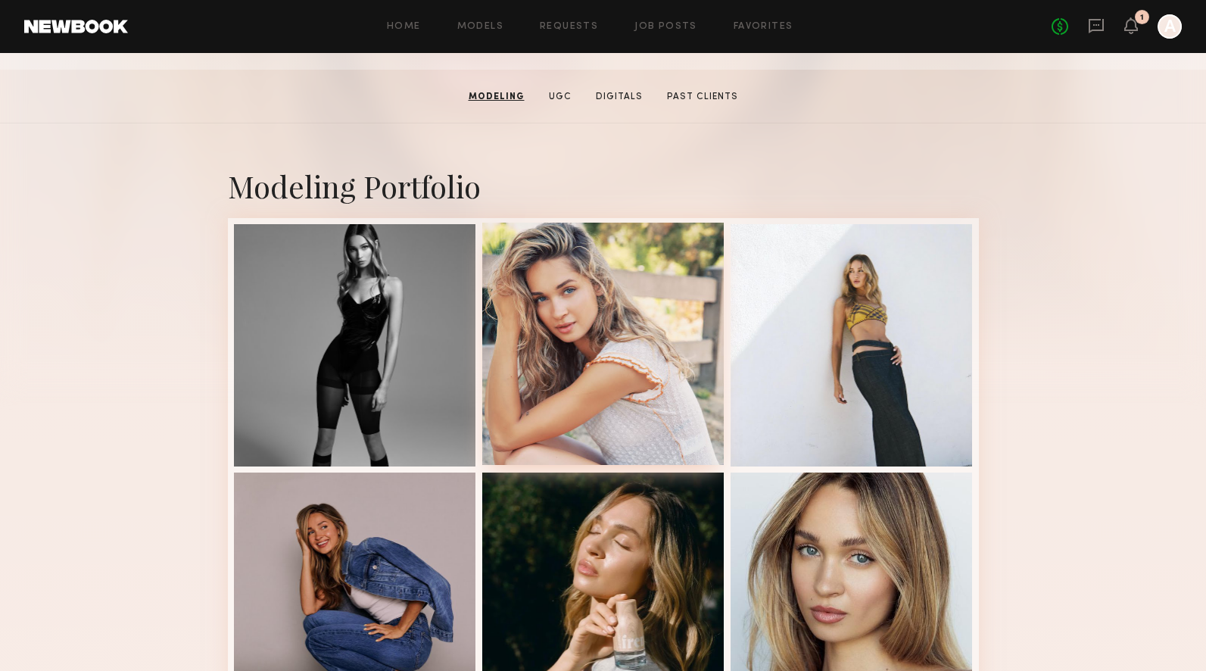
click at [673, 347] on div at bounding box center [603, 344] width 242 height 242
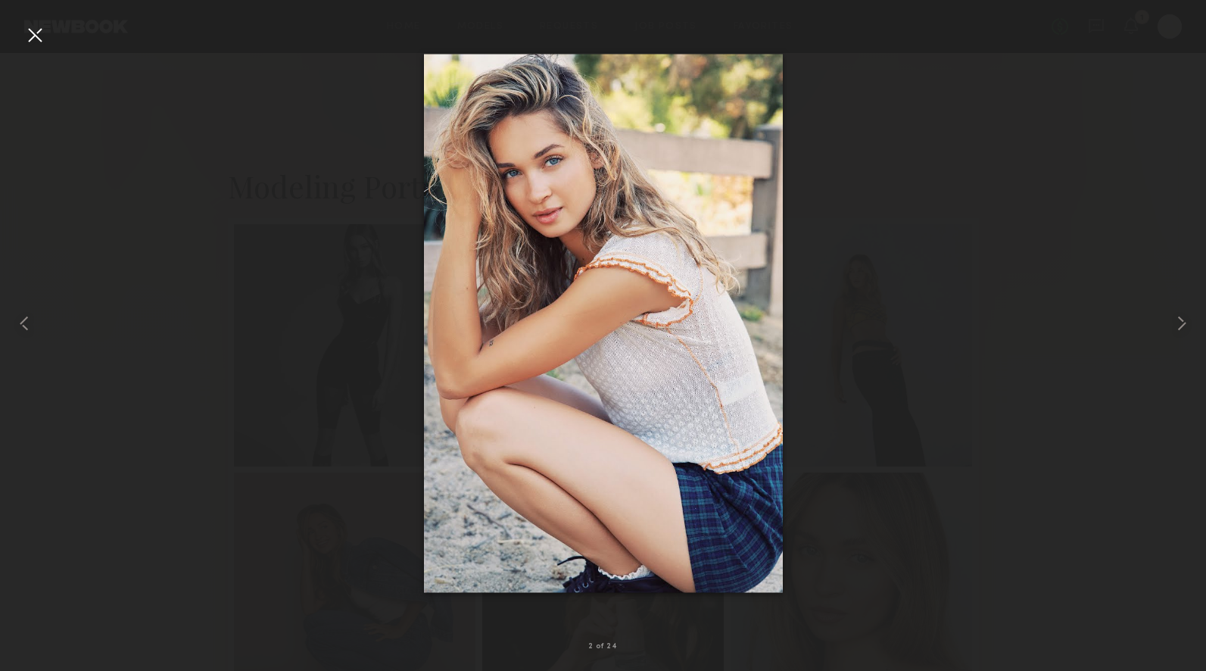
click at [28, 35] on div at bounding box center [35, 35] width 24 height 24
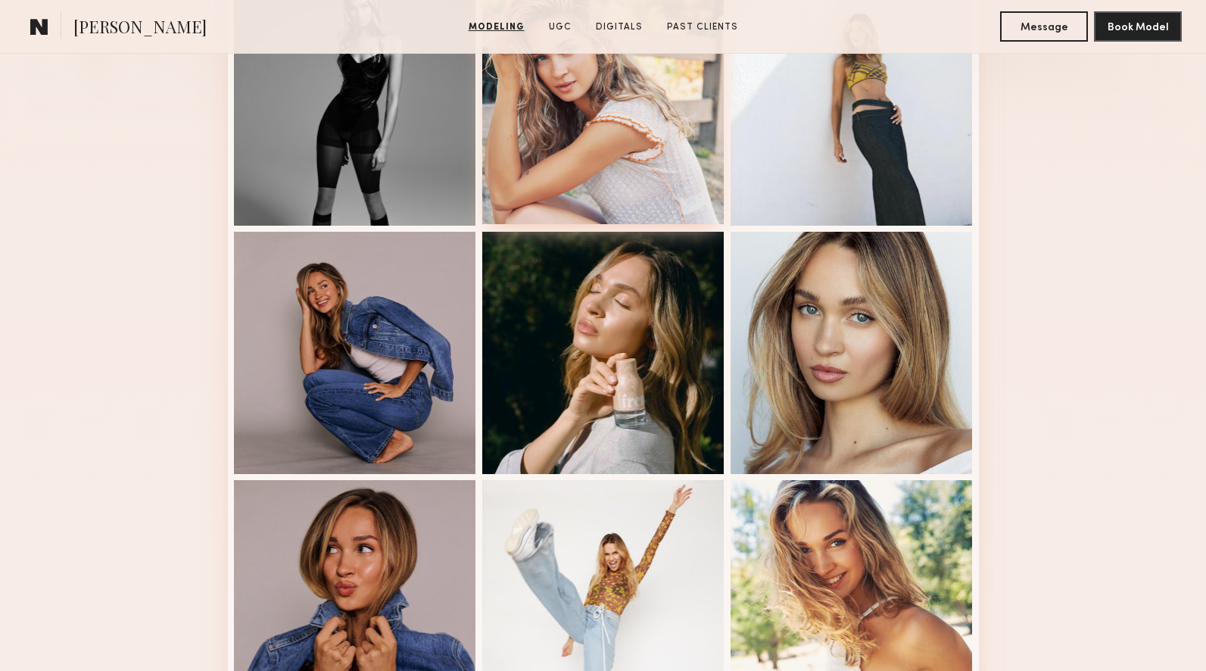
scroll to position [463, 0]
click at [549, 154] on div at bounding box center [603, 104] width 242 height 242
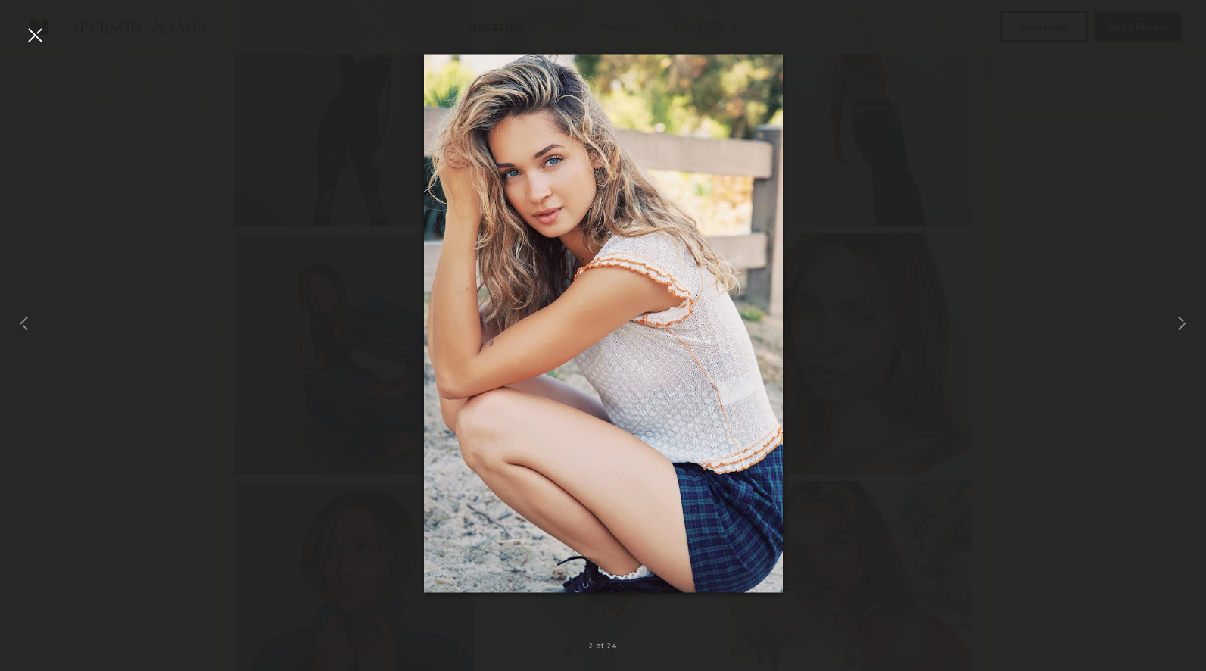
click at [23, 26] on div at bounding box center [35, 35] width 24 height 24
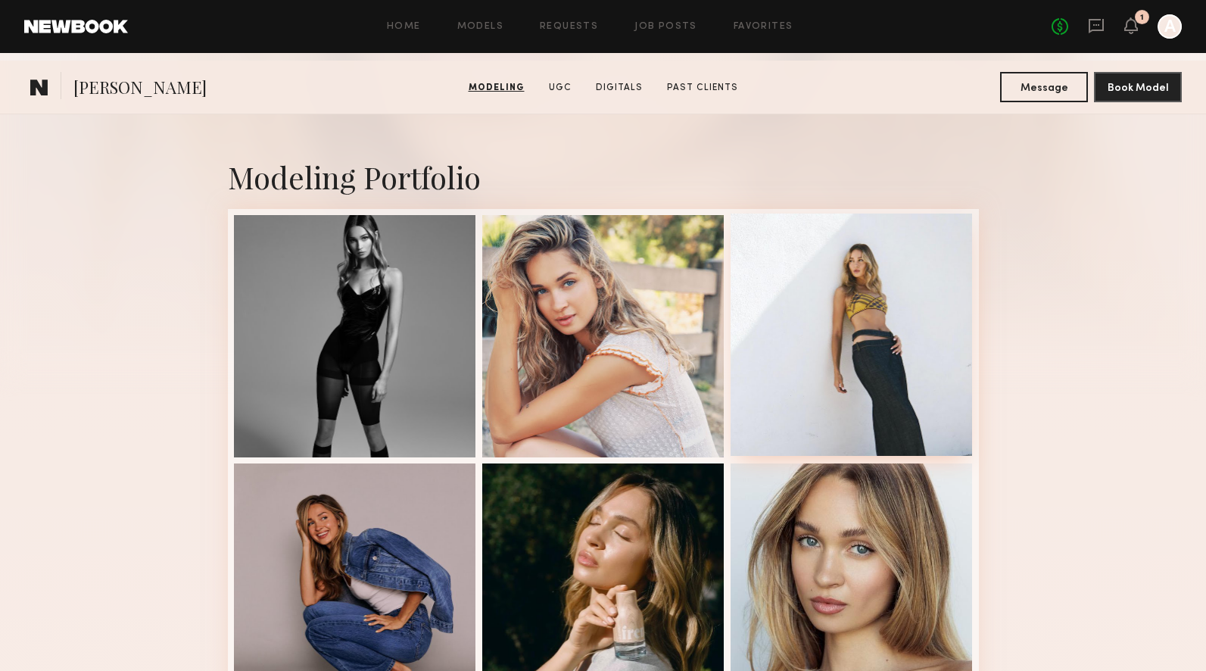
scroll to position [303, 0]
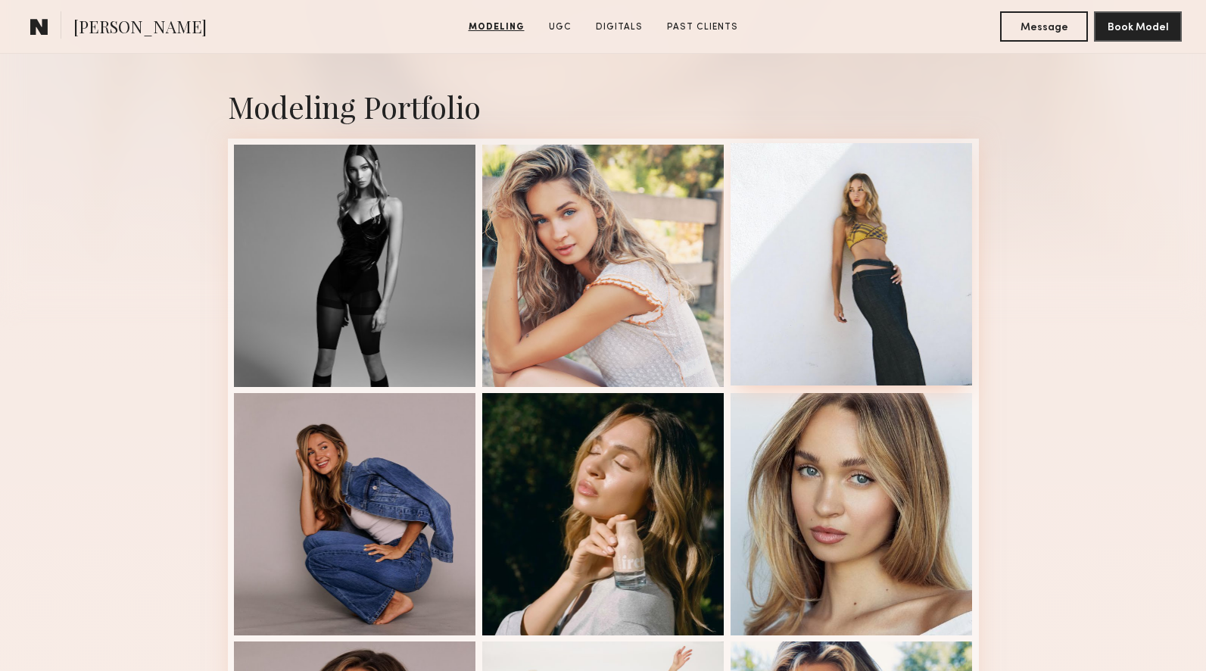
click at [852, 274] on div at bounding box center [852, 264] width 242 height 242
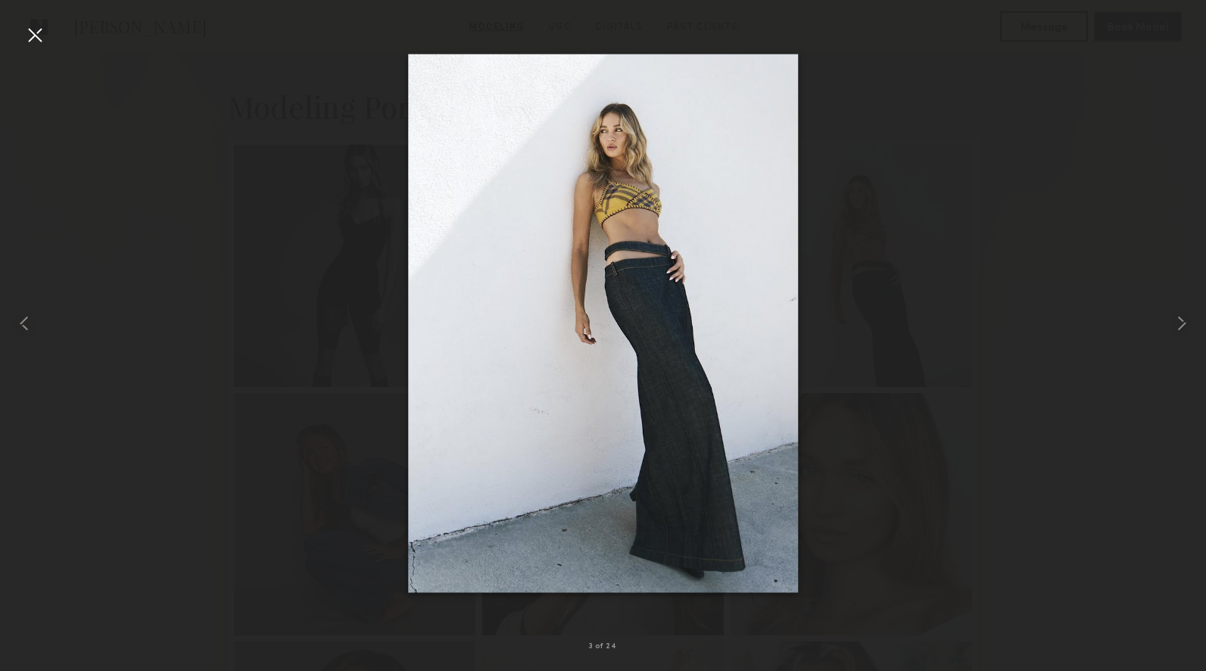
click at [33, 36] on div at bounding box center [35, 35] width 24 height 24
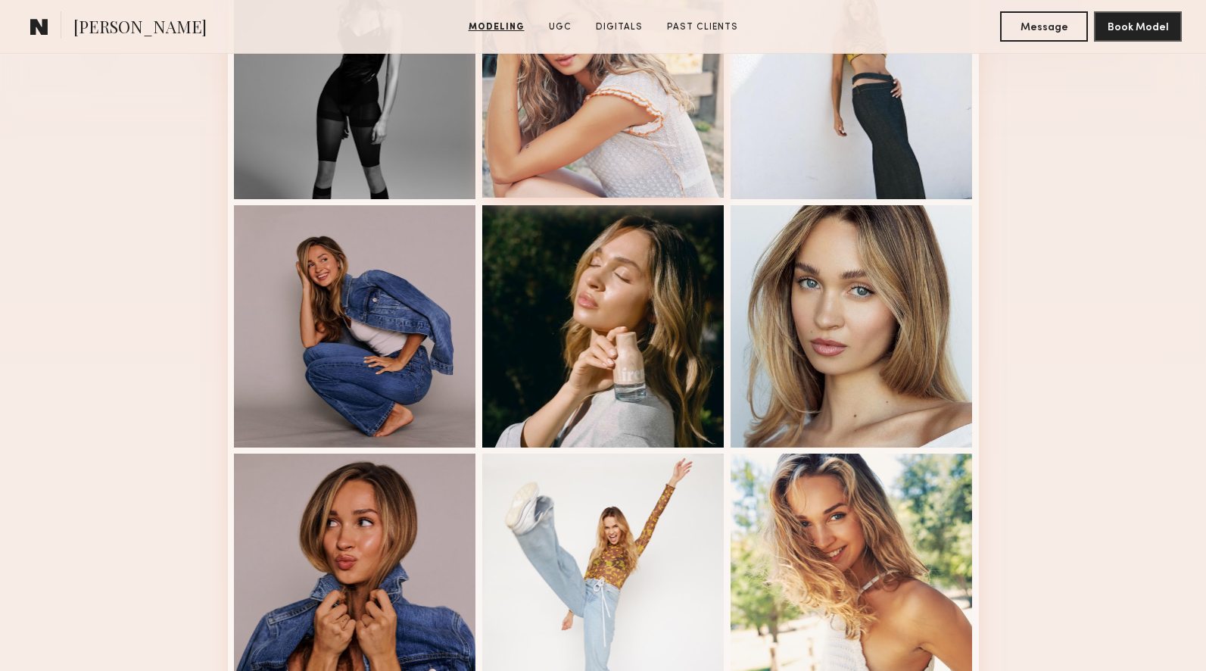
scroll to position [506, 0]
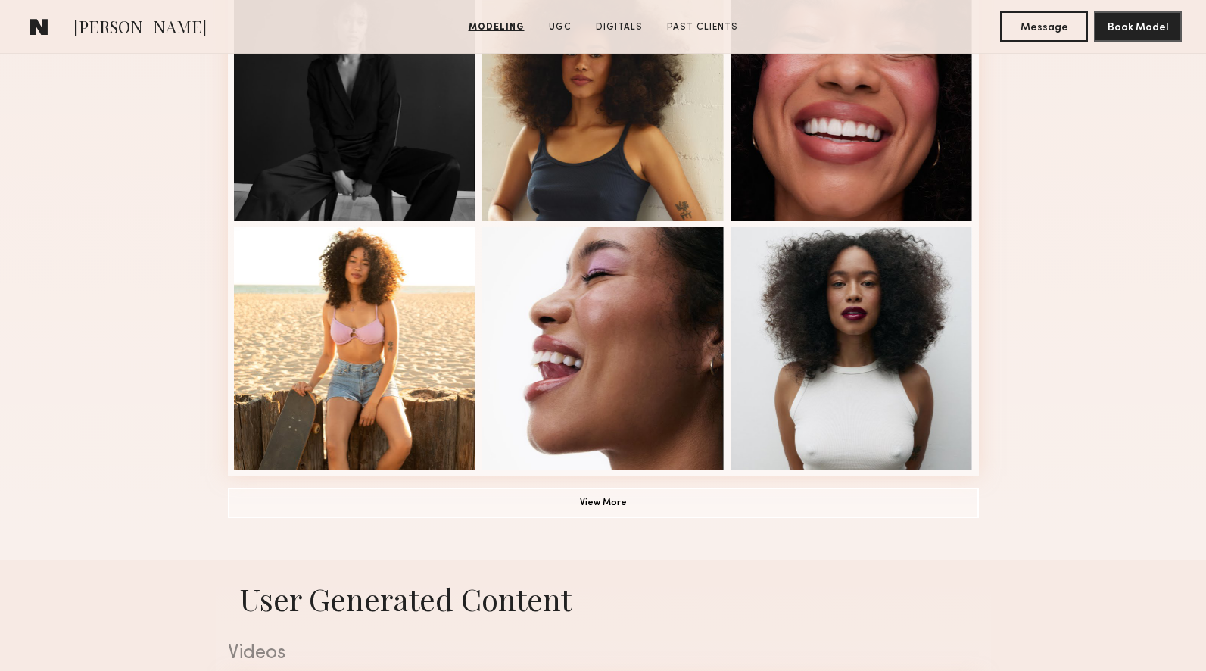
scroll to position [968, 0]
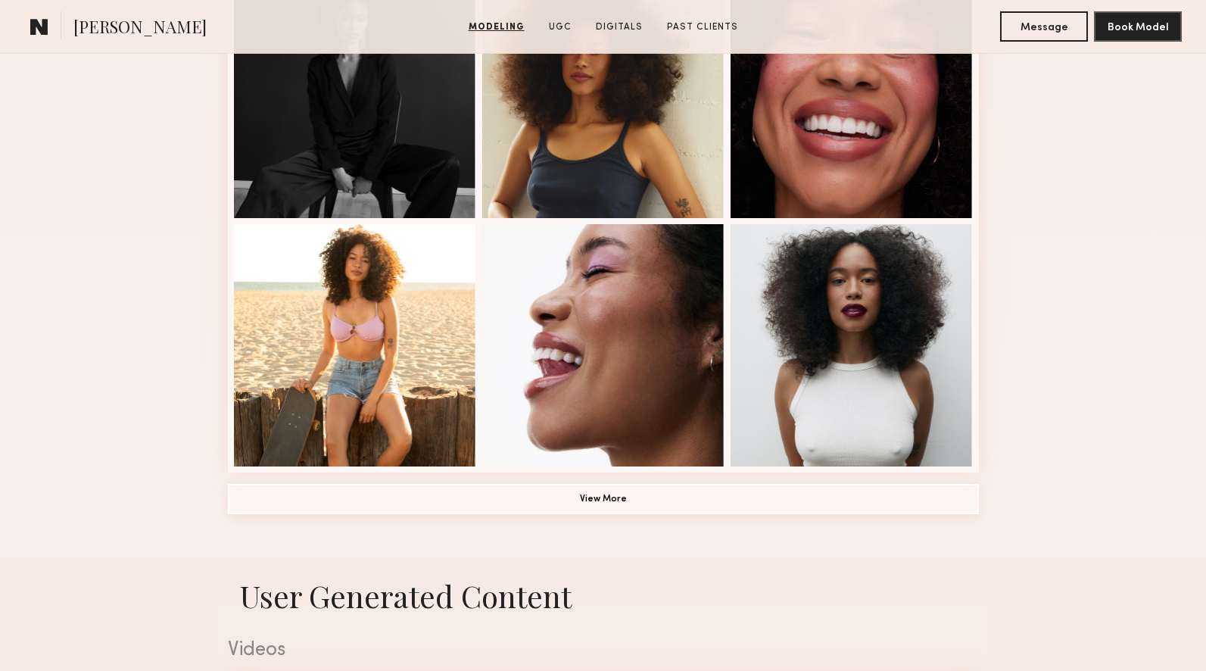
click at [623, 505] on button "View More" at bounding box center [603, 499] width 751 height 30
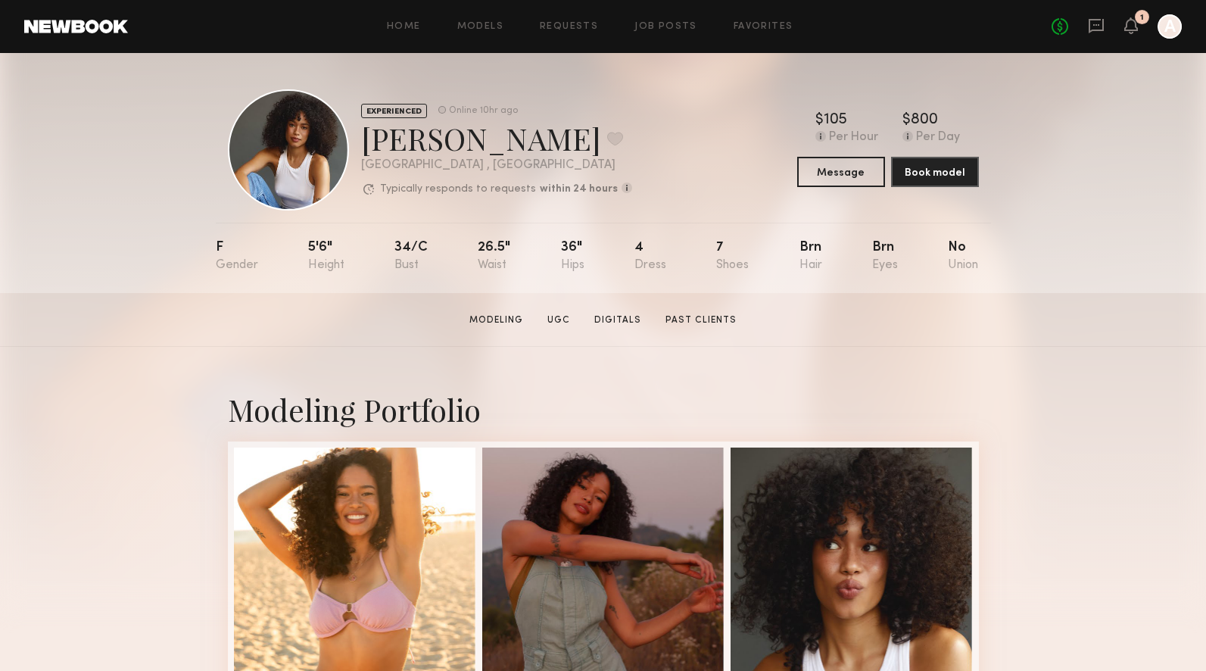
scroll to position [283, 0]
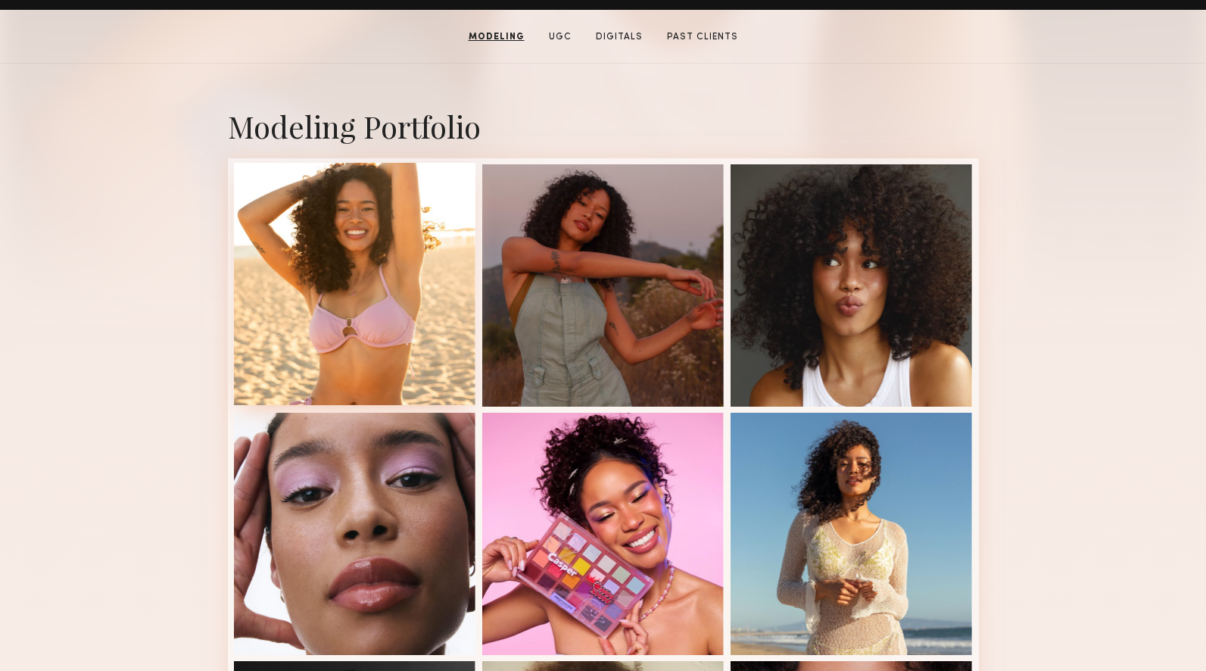
click at [378, 330] on div at bounding box center [355, 284] width 242 height 242
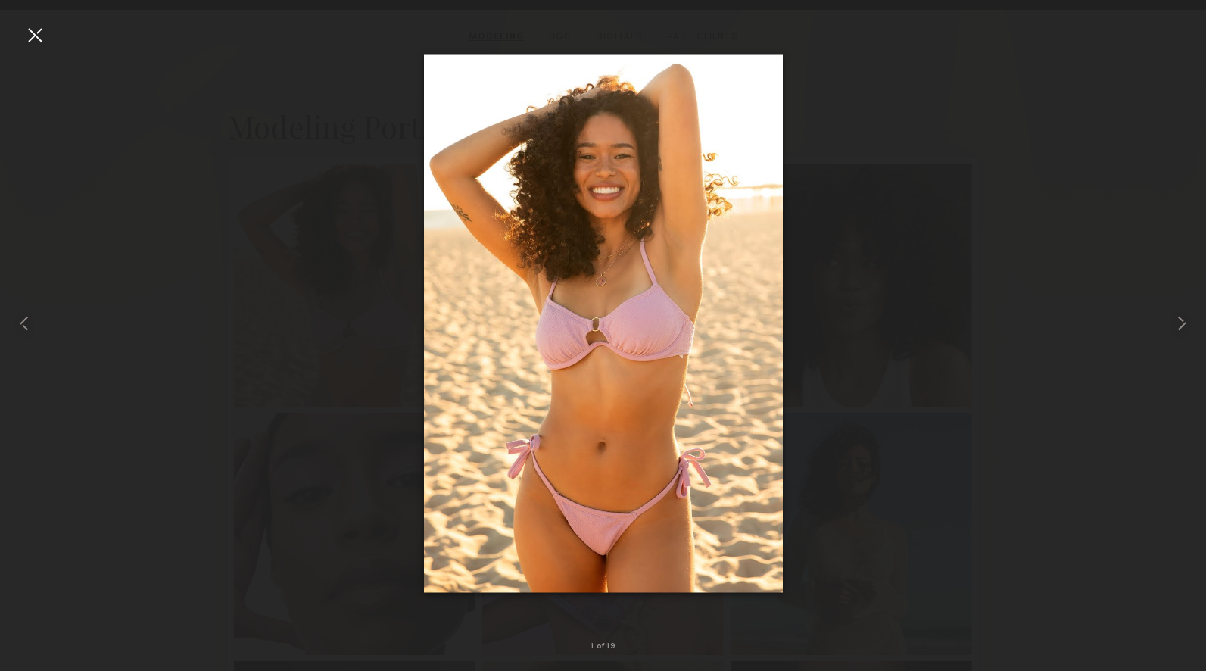
click at [31, 36] on div at bounding box center [35, 35] width 24 height 24
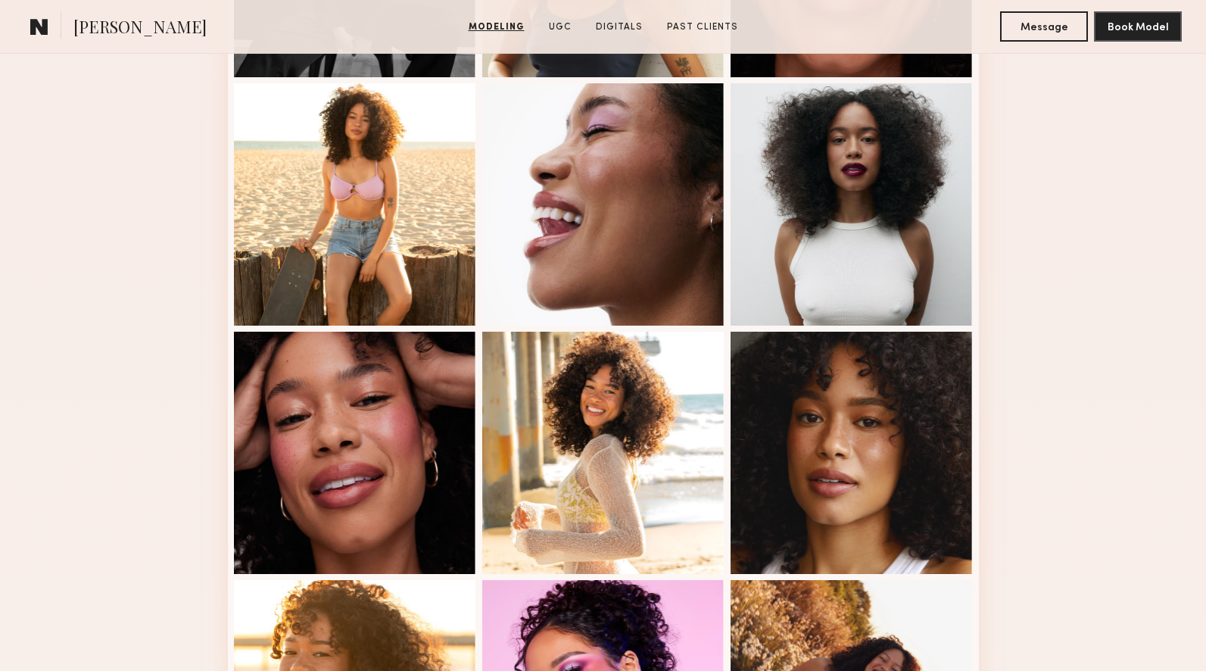
scroll to position [1157, 0]
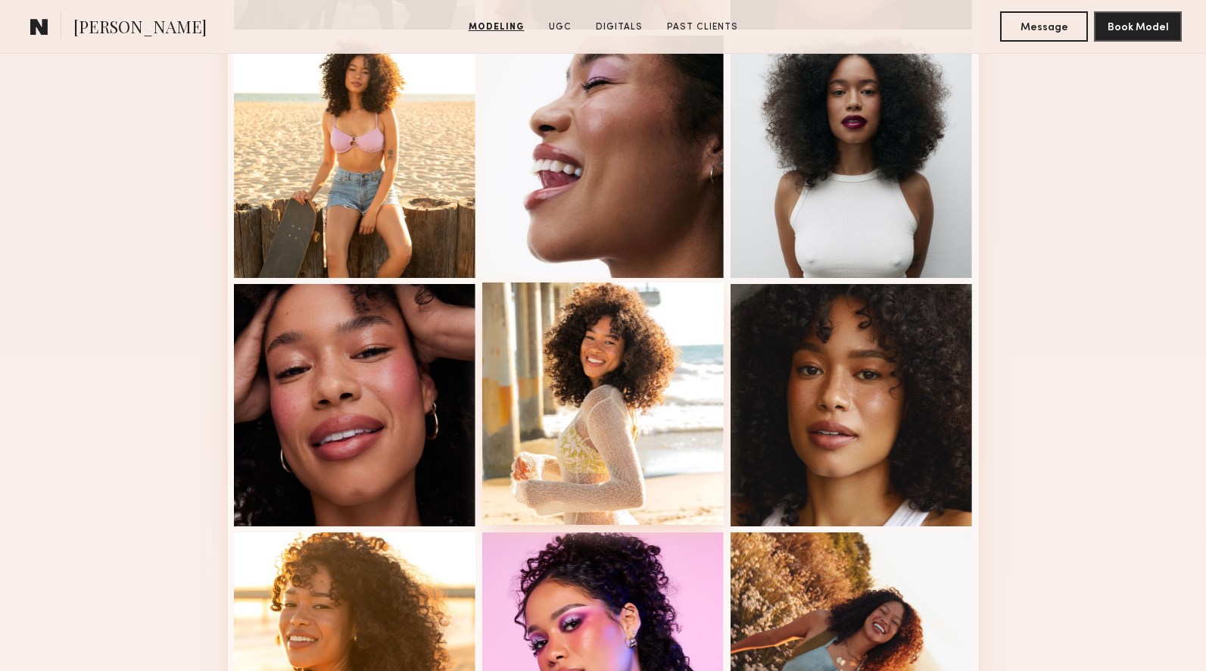
click at [646, 353] on div at bounding box center [603, 403] width 242 height 242
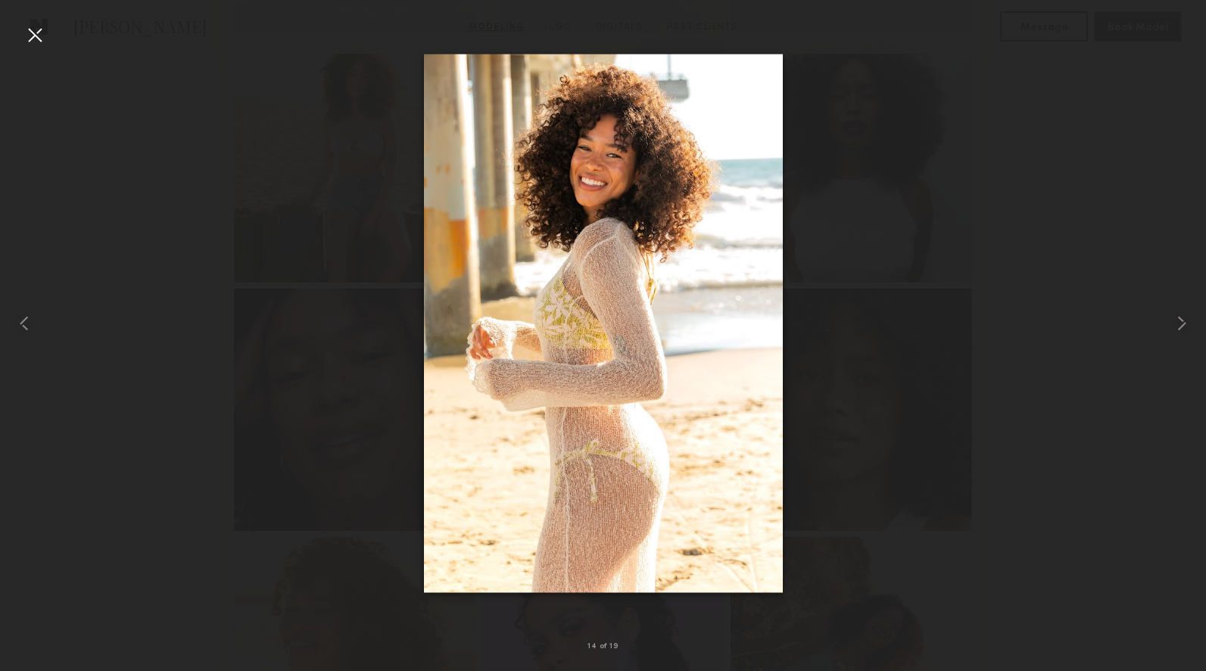
scroll to position [1144, 0]
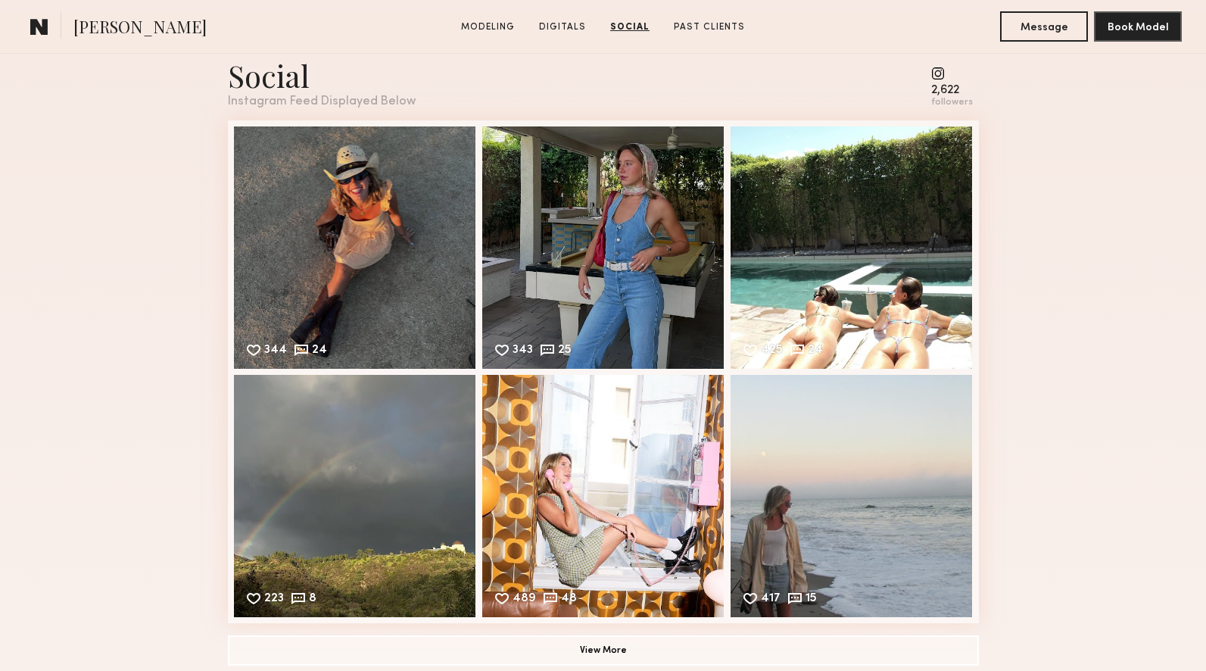
scroll to position [2153, 0]
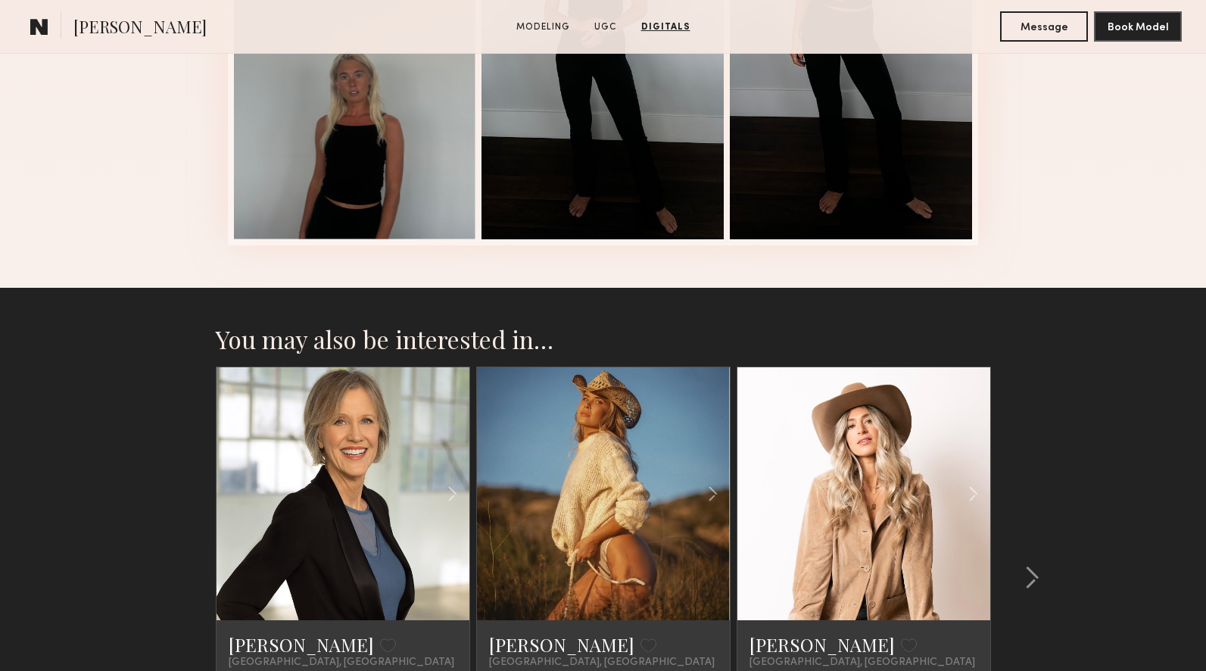
scroll to position [2345, 0]
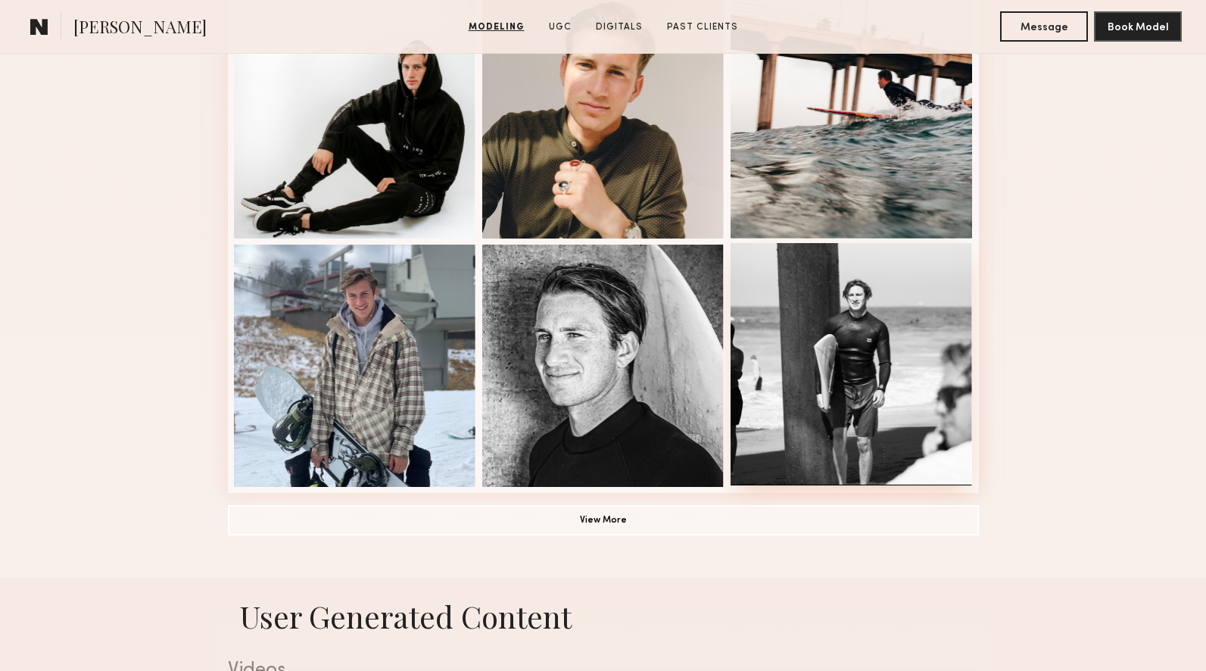
scroll to position [958, 0]
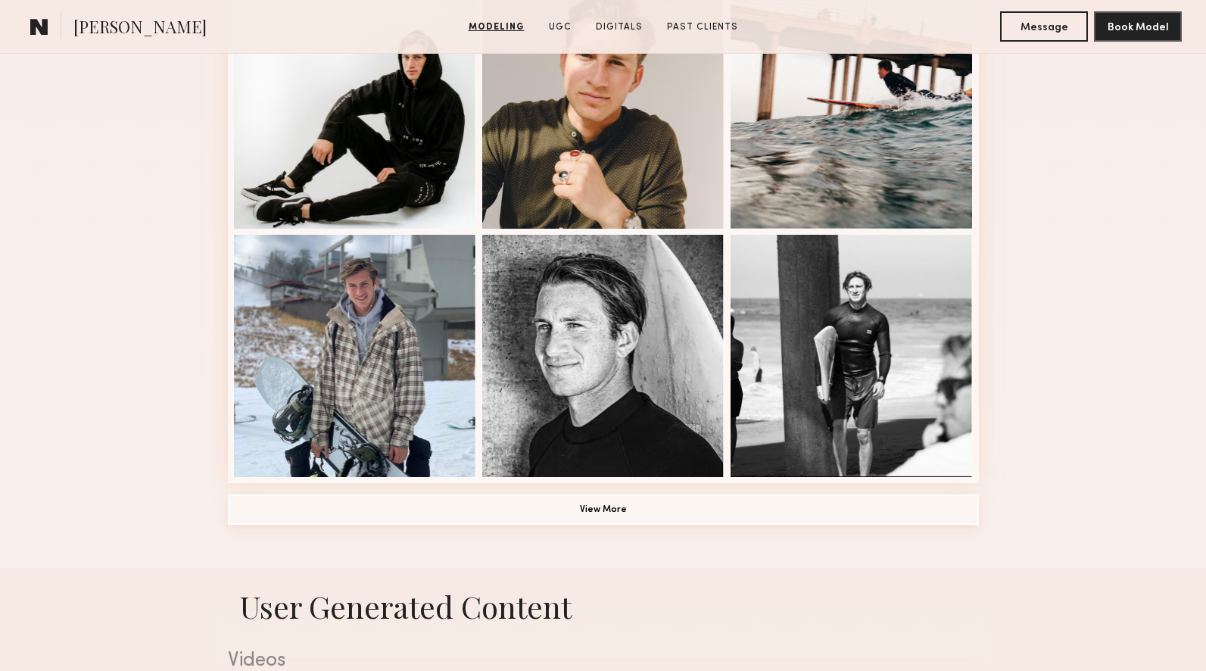
click at [650, 506] on button "View More" at bounding box center [603, 509] width 751 height 30
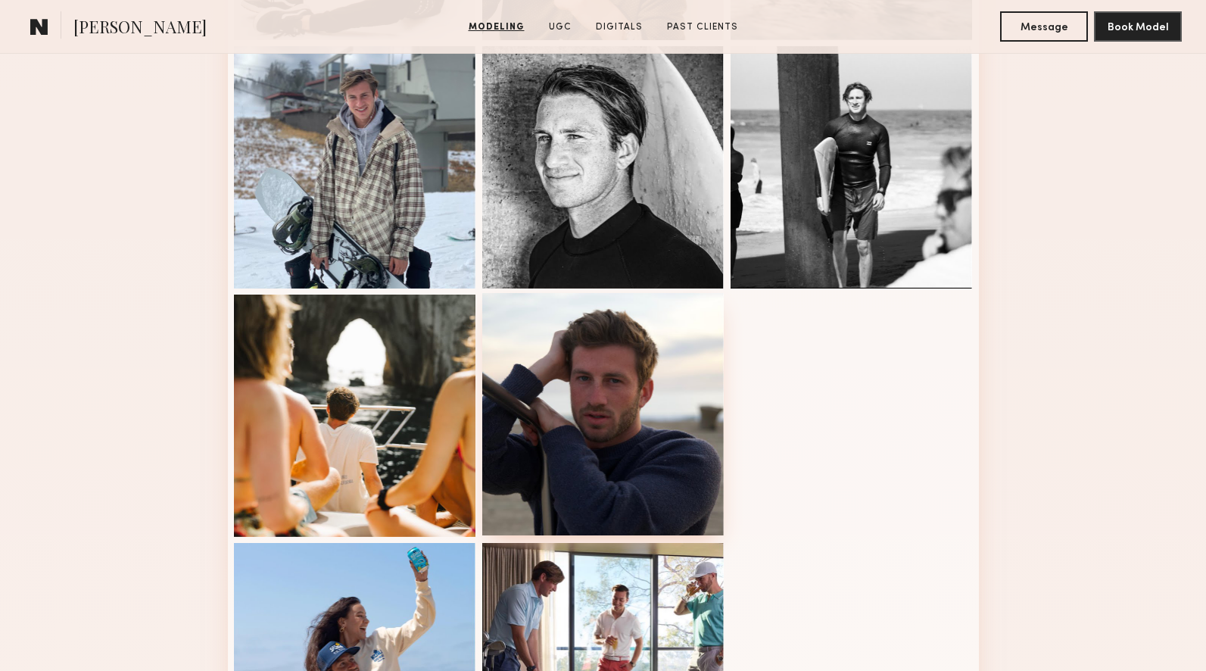
scroll to position [1134, 0]
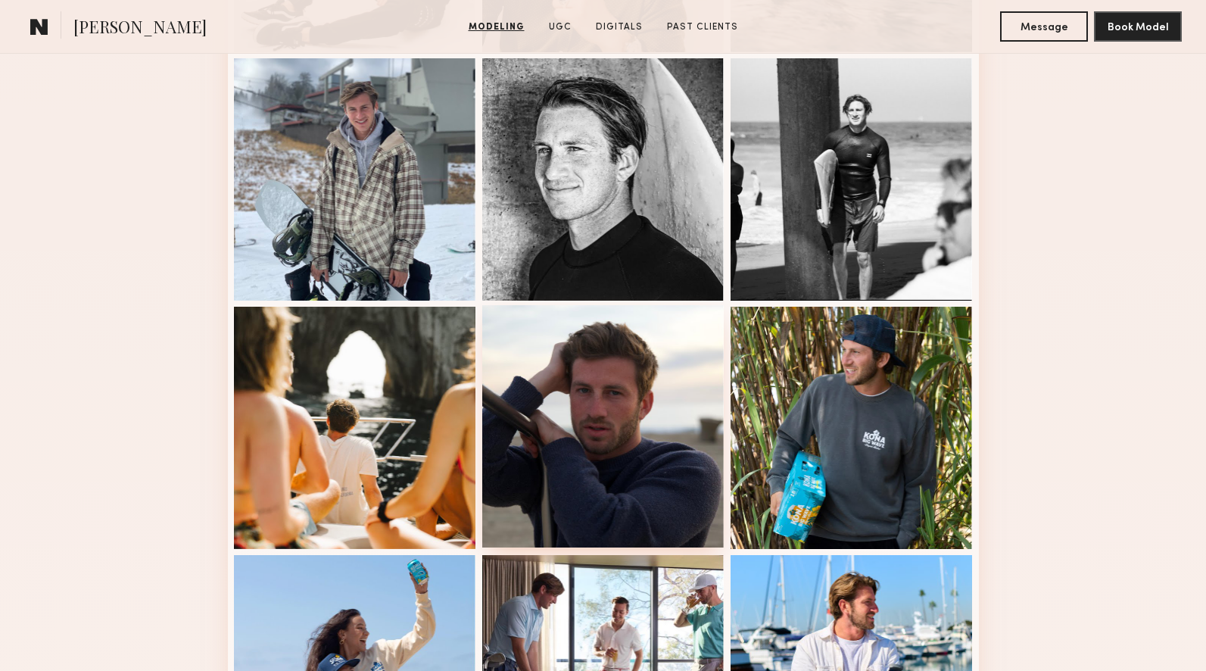
click at [614, 396] on div at bounding box center [603, 426] width 242 height 242
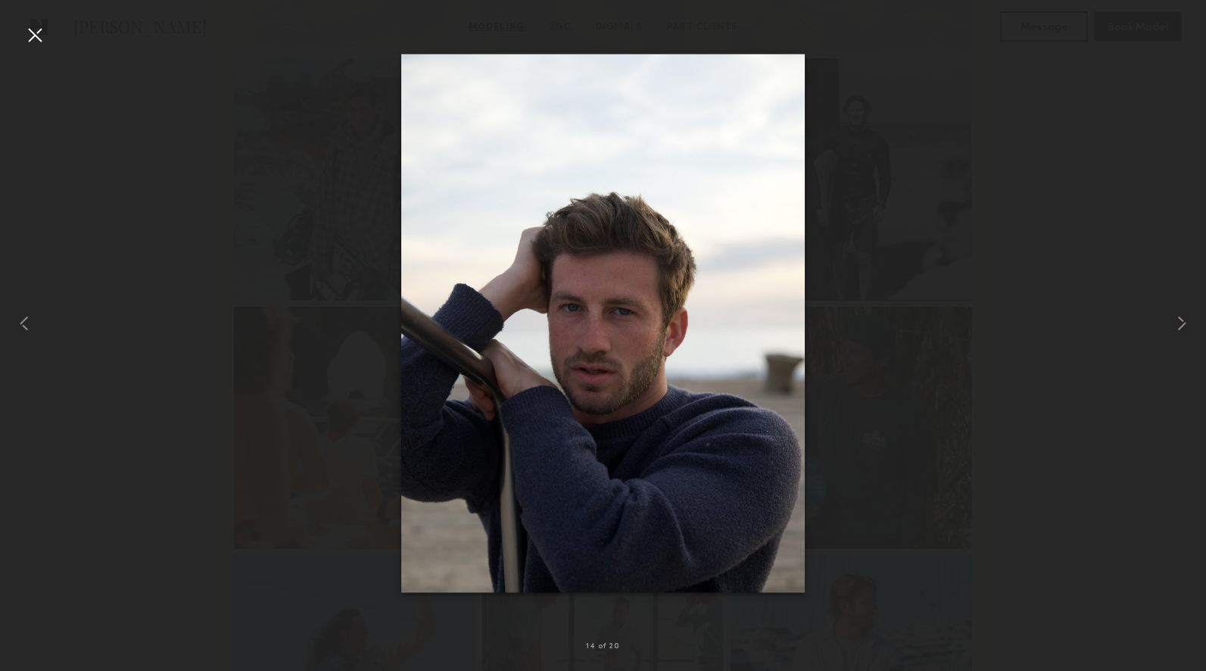
click at [33, 40] on div at bounding box center [35, 35] width 24 height 24
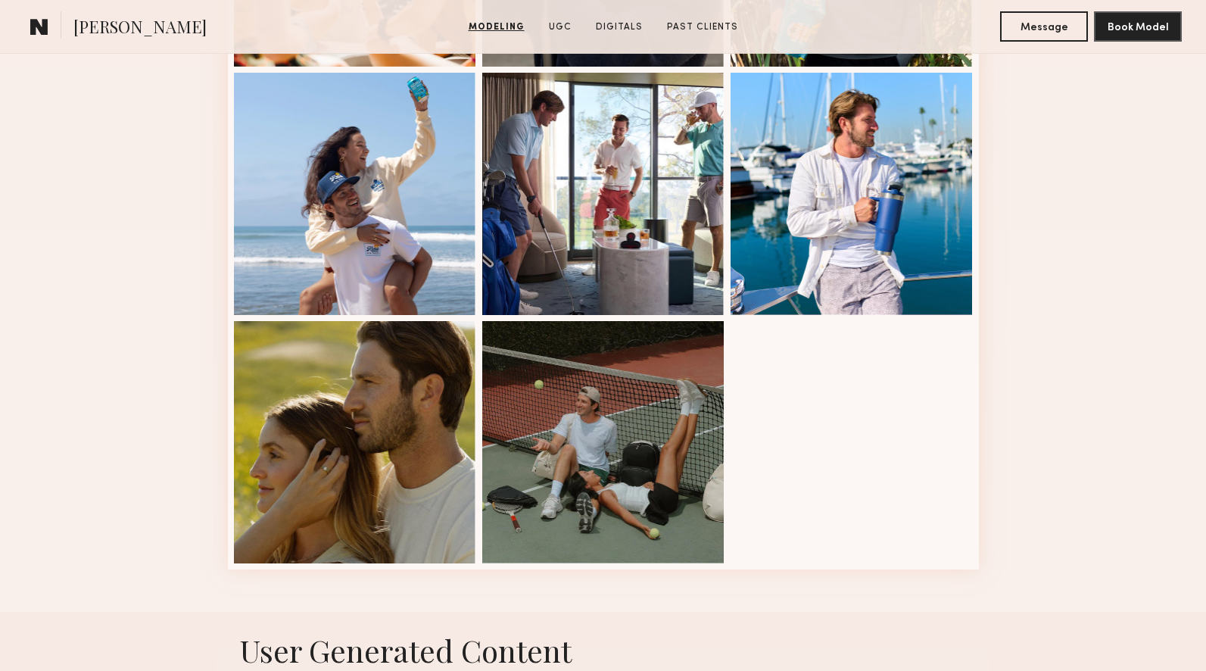
scroll to position [1633, 0]
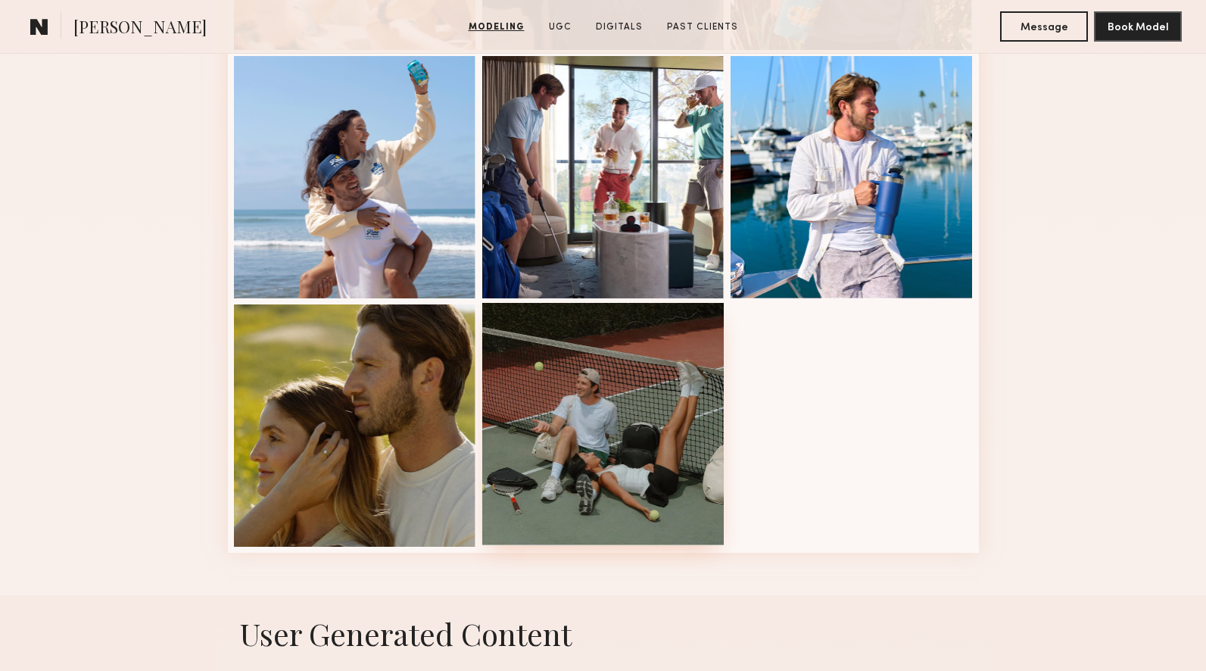
click at [659, 368] on div at bounding box center [603, 424] width 242 height 242
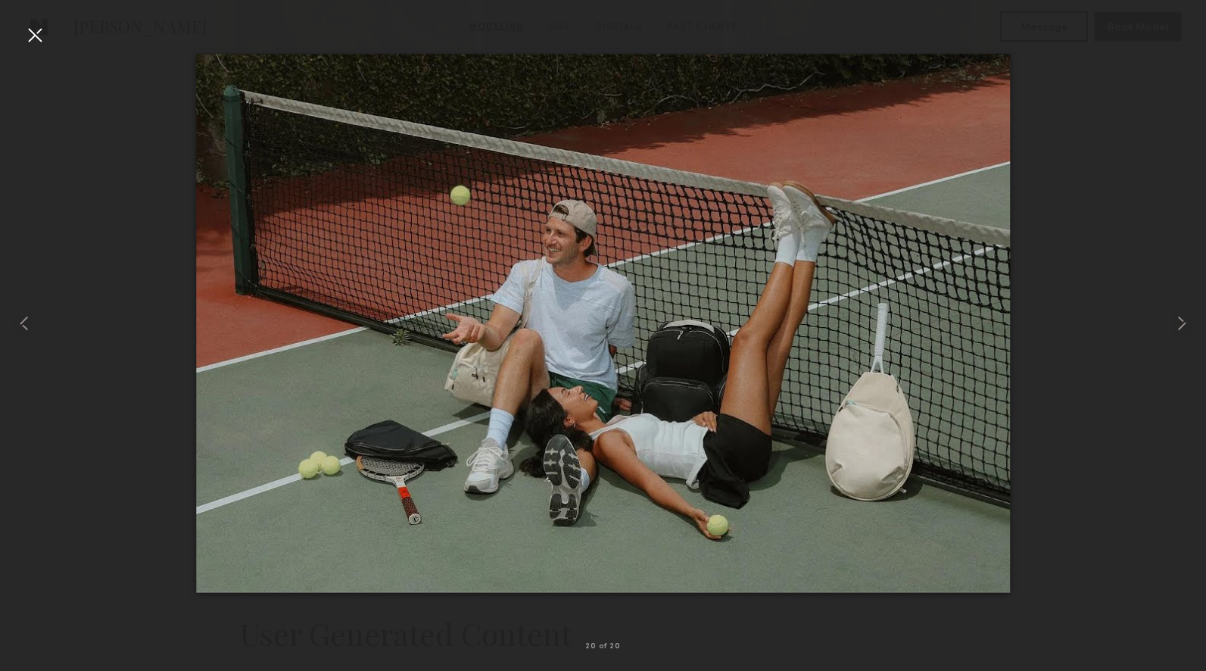
click at [30, 31] on div at bounding box center [35, 35] width 24 height 24
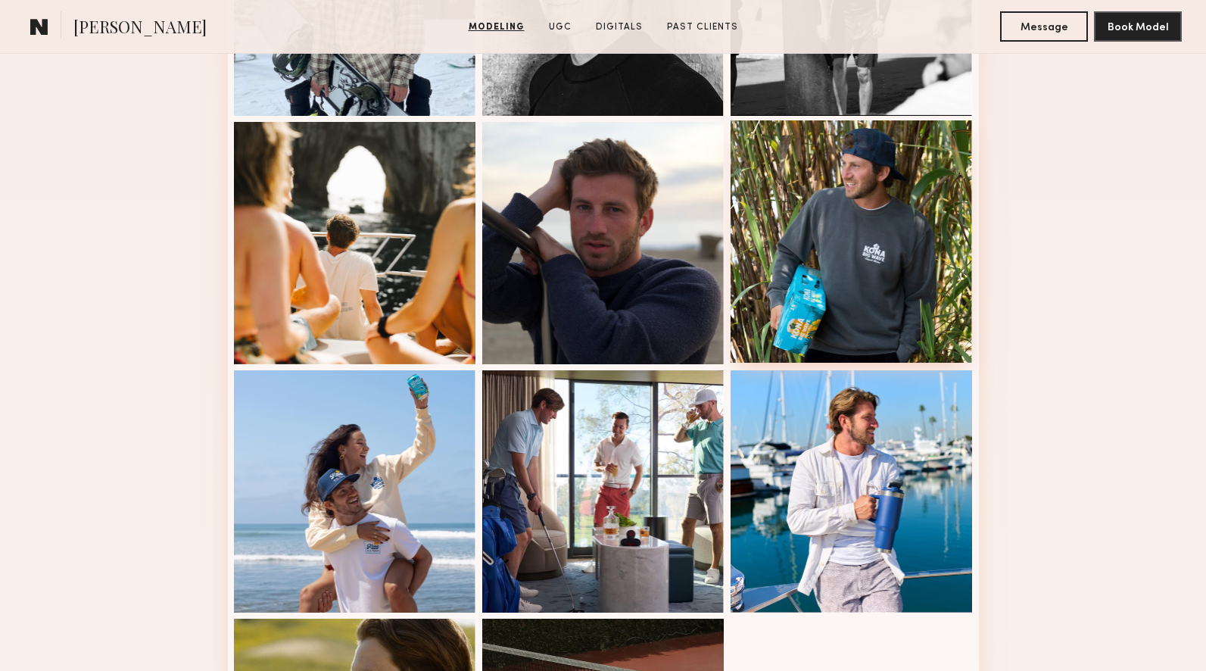
scroll to position [1311, 0]
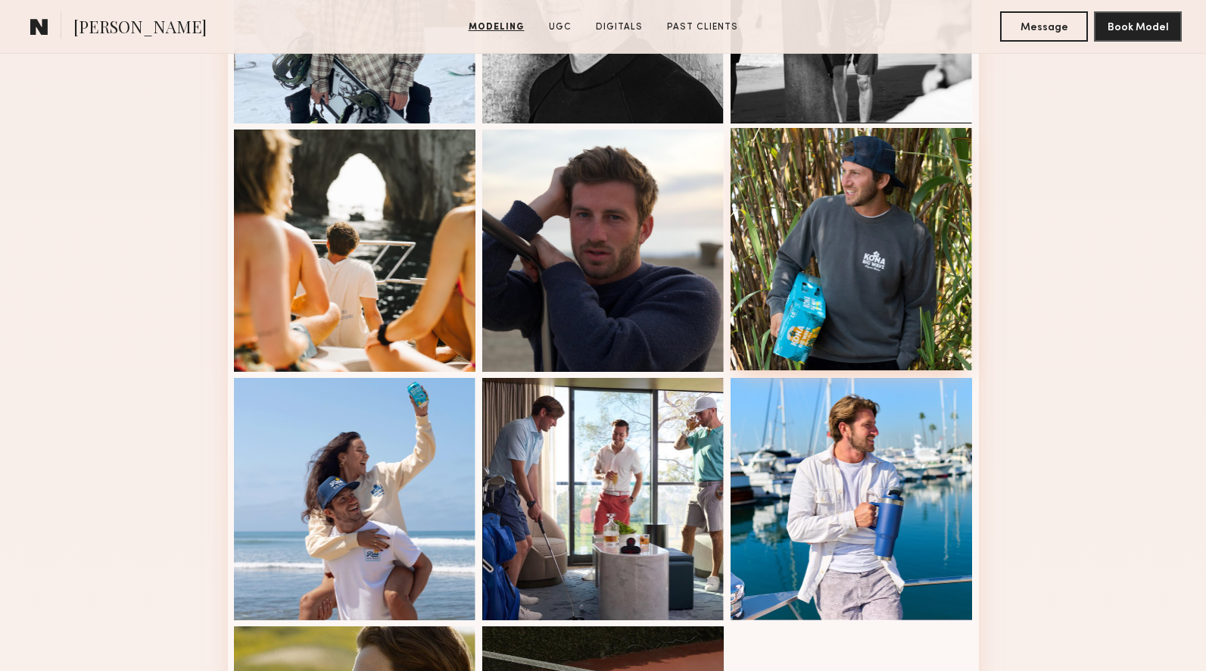
click at [830, 278] on div at bounding box center [852, 249] width 242 height 242
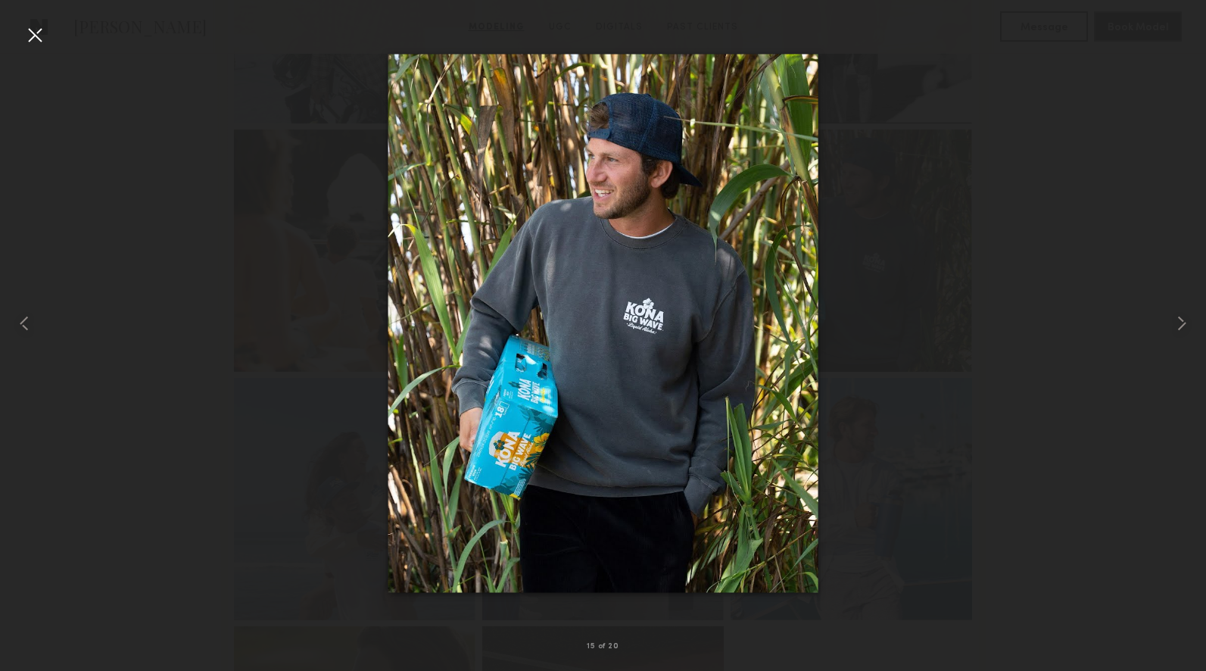
click at [38, 36] on div at bounding box center [35, 35] width 24 height 24
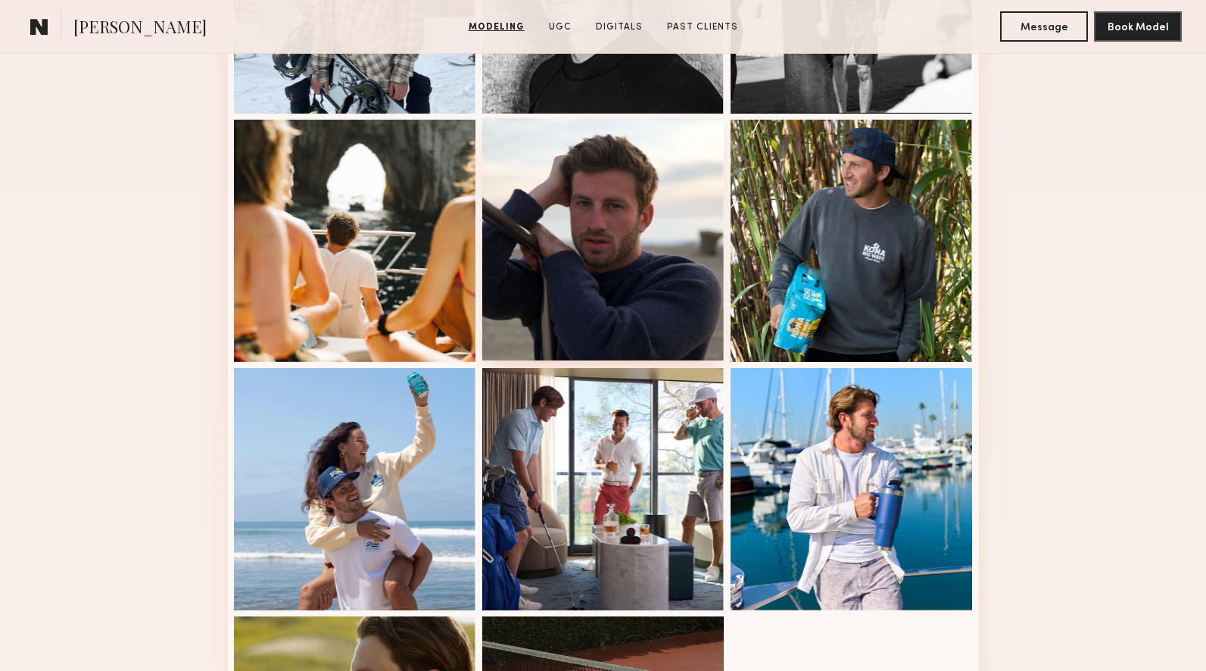
scroll to position [1329, 0]
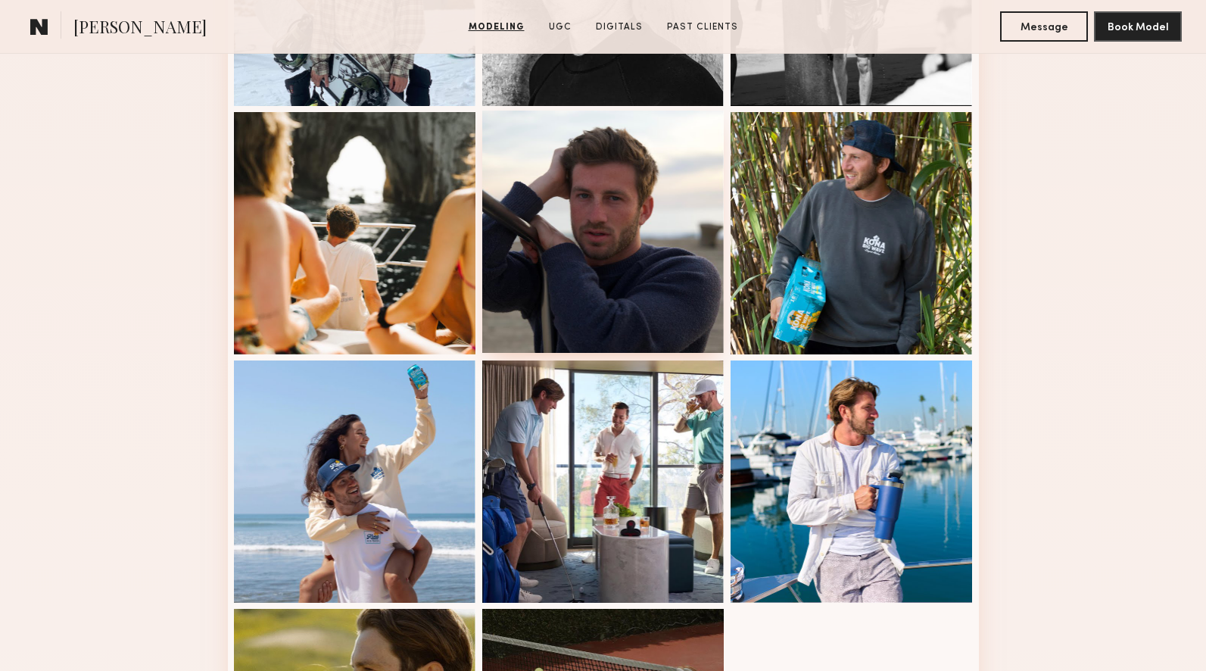
click at [609, 287] on div at bounding box center [603, 232] width 242 height 242
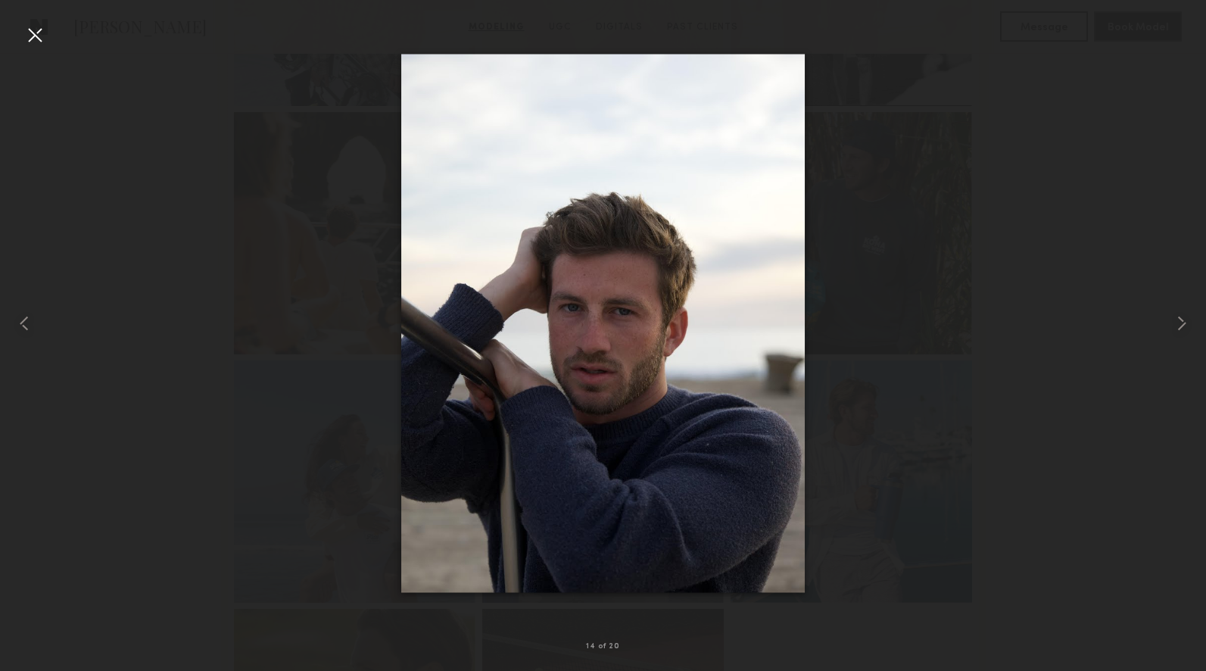
click at [36, 34] on div at bounding box center [35, 35] width 24 height 24
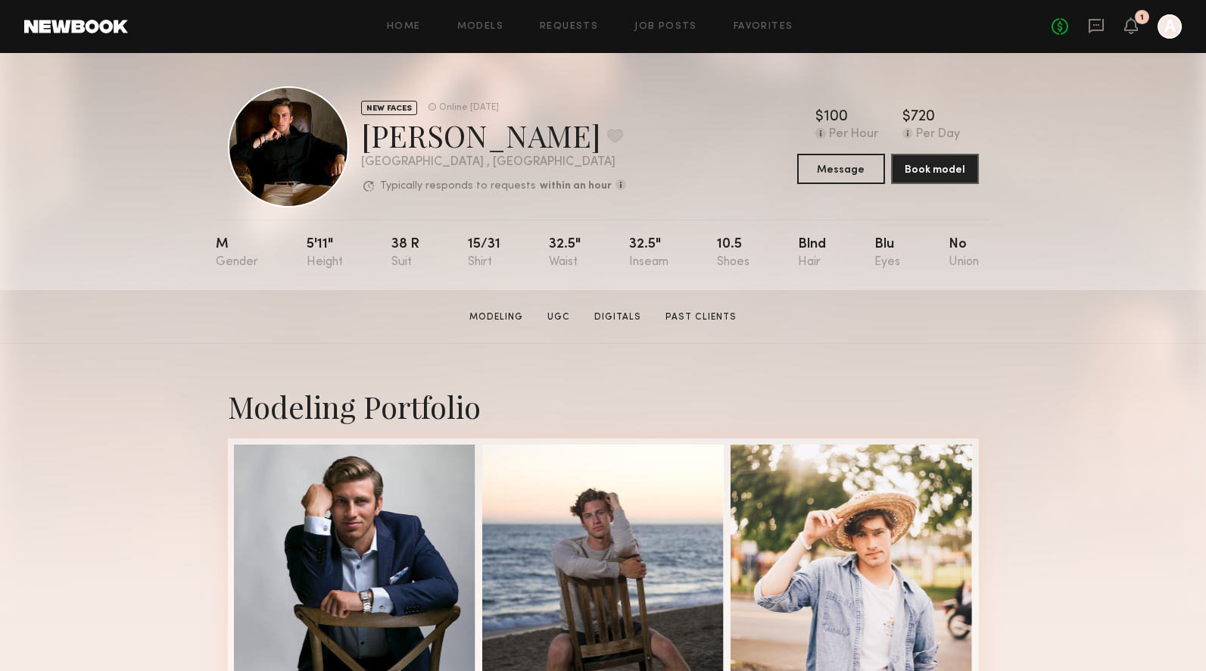
scroll to position [0, 0]
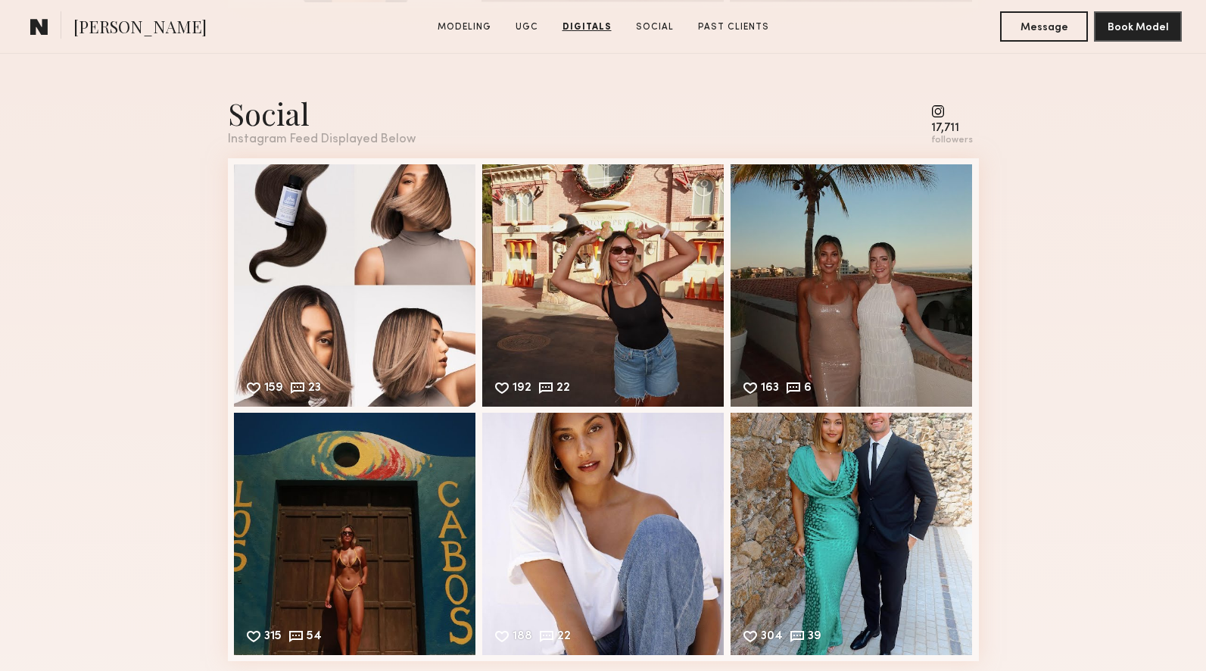
scroll to position [3950, 0]
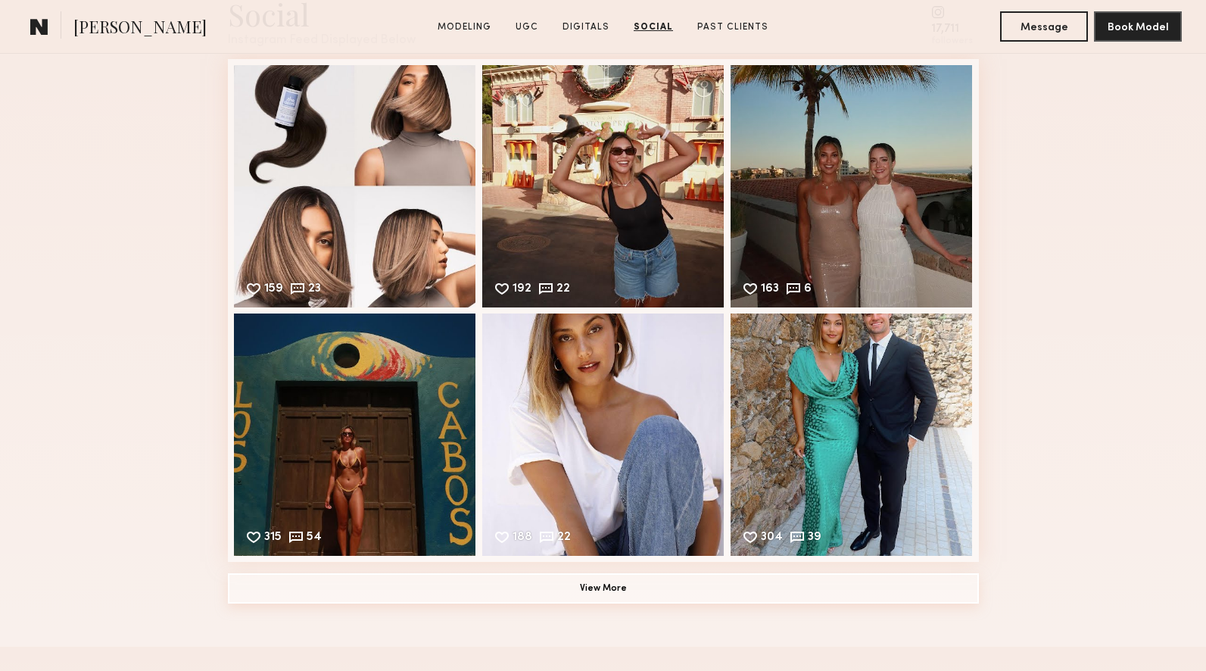
click at [684, 581] on button "View More" at bounding box center [603, 588] width 751 height 30
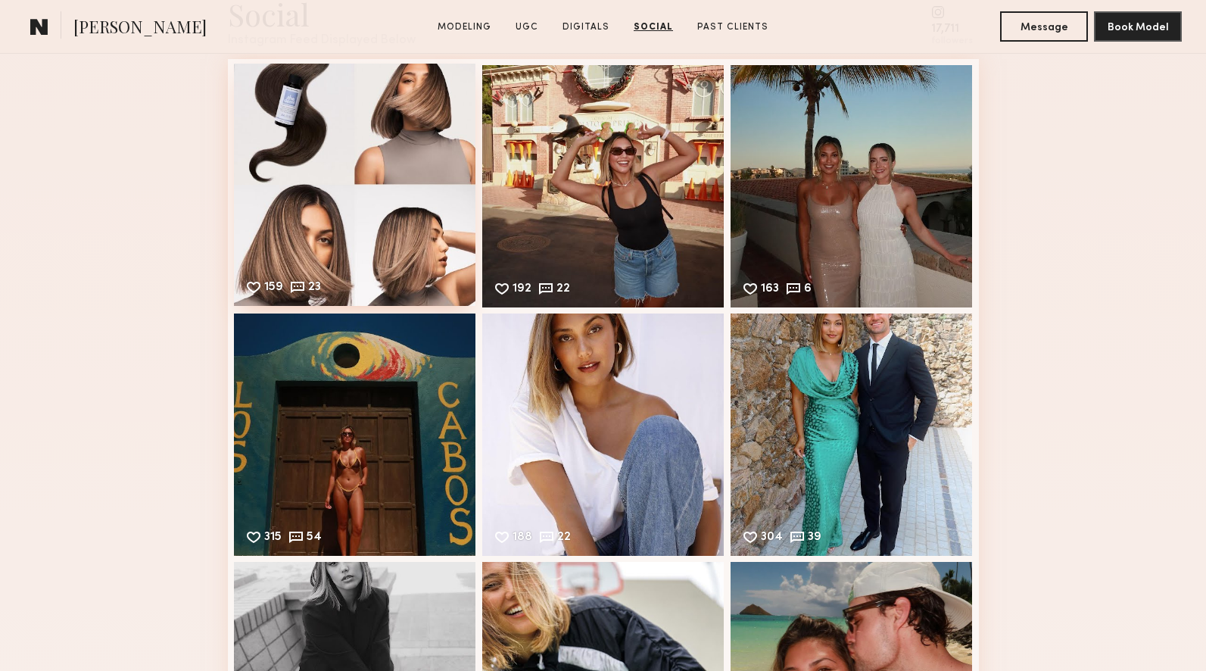
click at [314, 200] on div "159 23 Likes & comments displayed to show model’s engagement" at bounding box center [355, 185] width 242 height 242
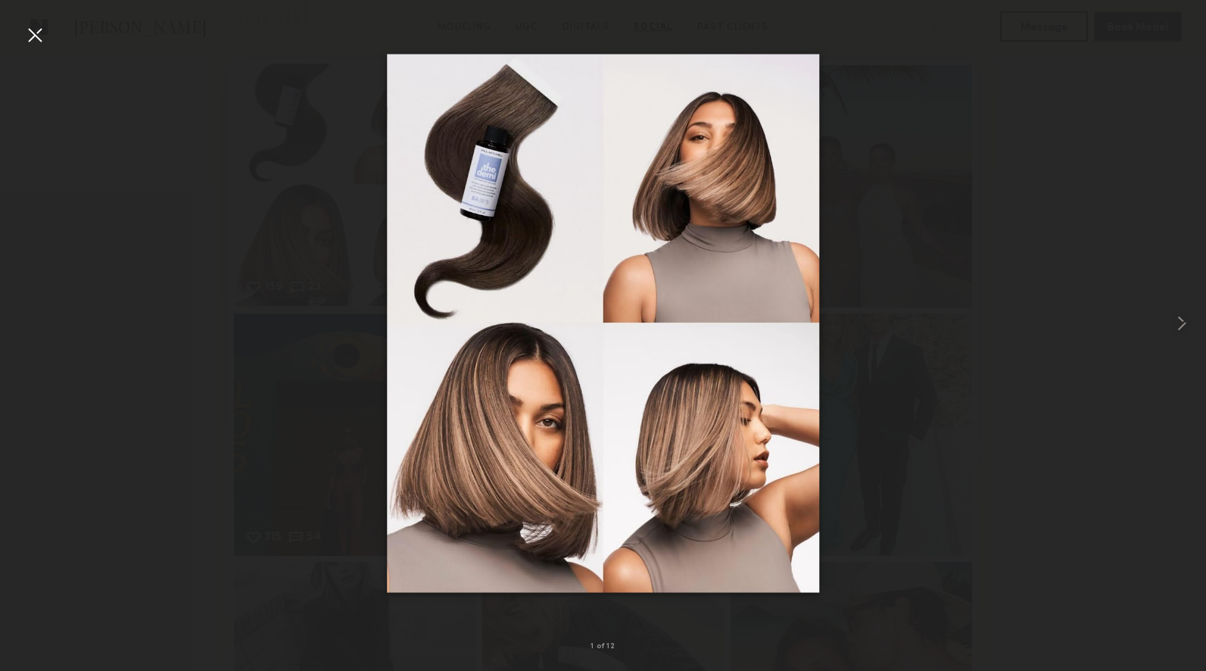
click at [381, 164] on div "159 23 Likes & comments displayed to show model’s engagement" at bounding box center [355, 185] width 242 height 242
click at [1186, 326] on common-icon at bounding box center [1182, 323] width 24 height 24
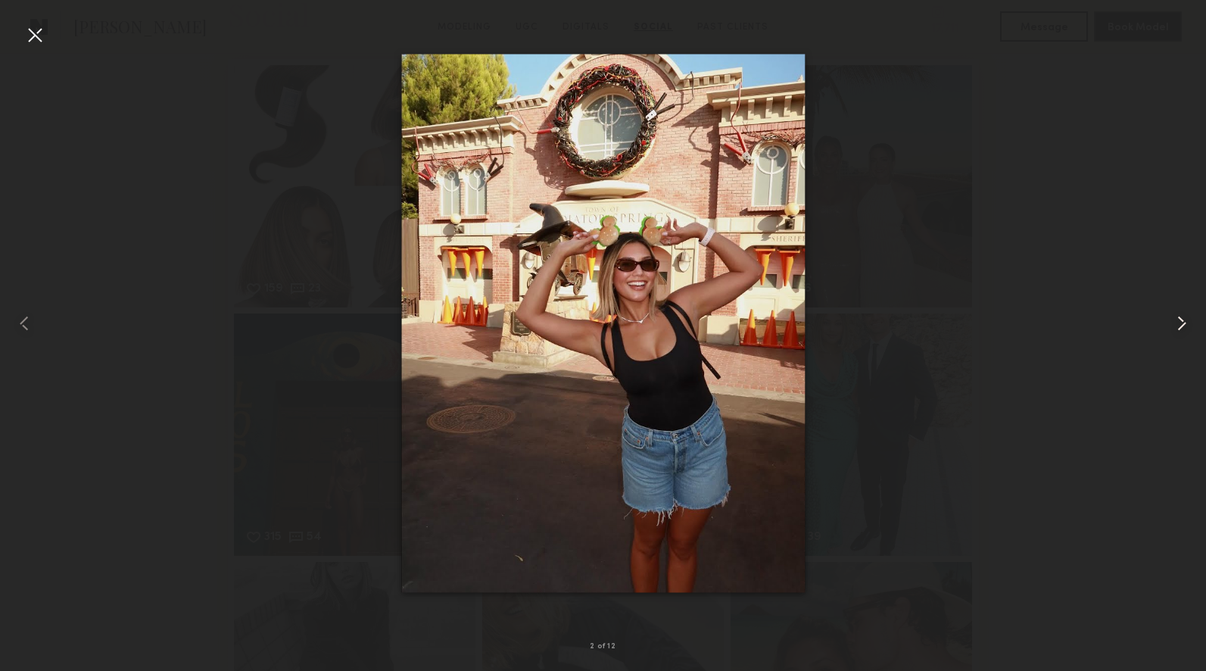
click at [1186, 326] on common-icon at bounding box center [1182, 323] width 24 height 24
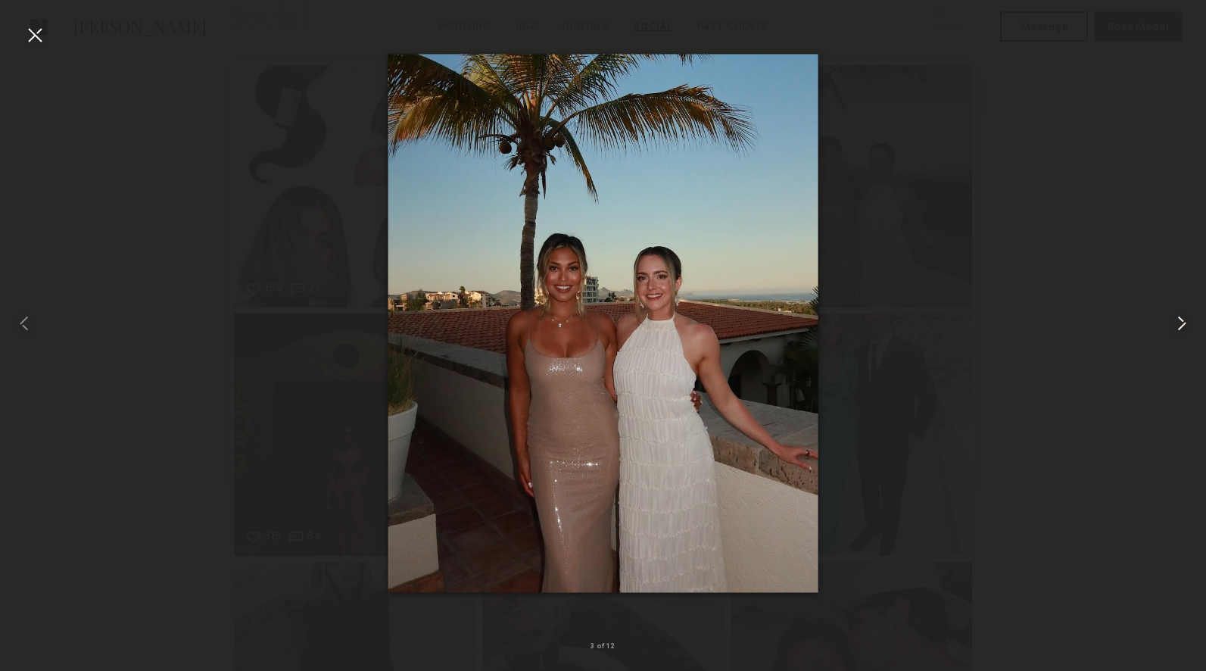
click at [1186, 326] on common-icon at bounding box center [1182, 323] width 24 height 24
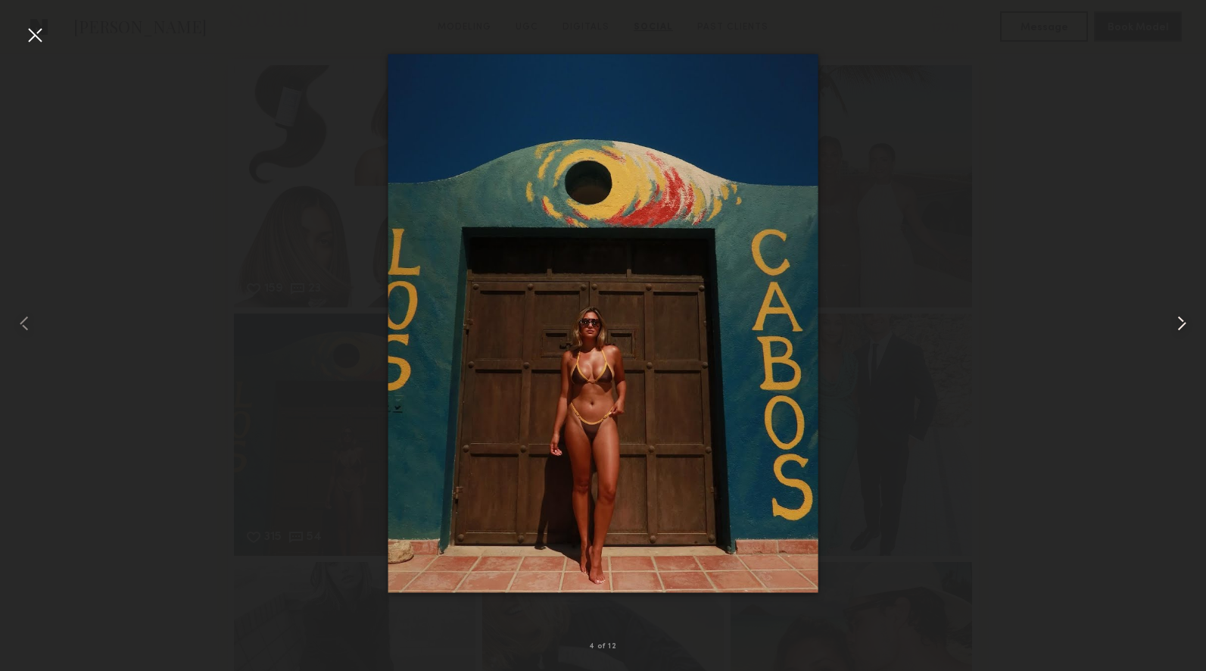
click at [1186, 326] on common-icon at bounding box center [1182, 323] width 24 height 24
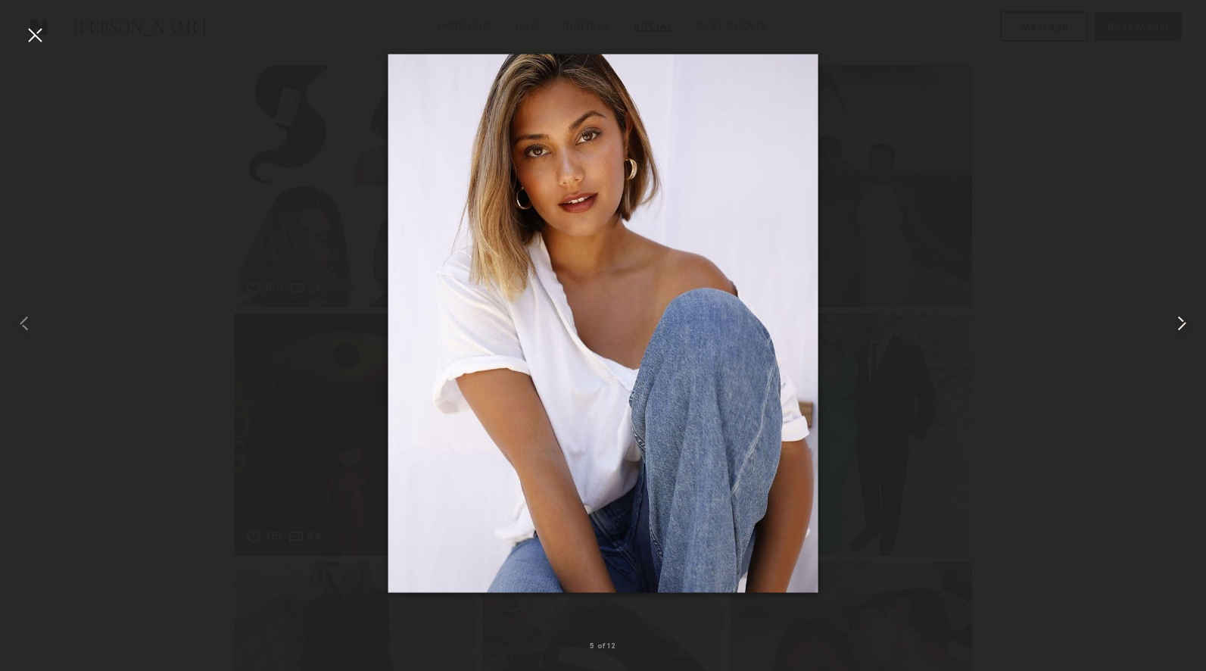
click at [1186, 326] on common-icon at bounding box center [1182, 323] width 24 height 24
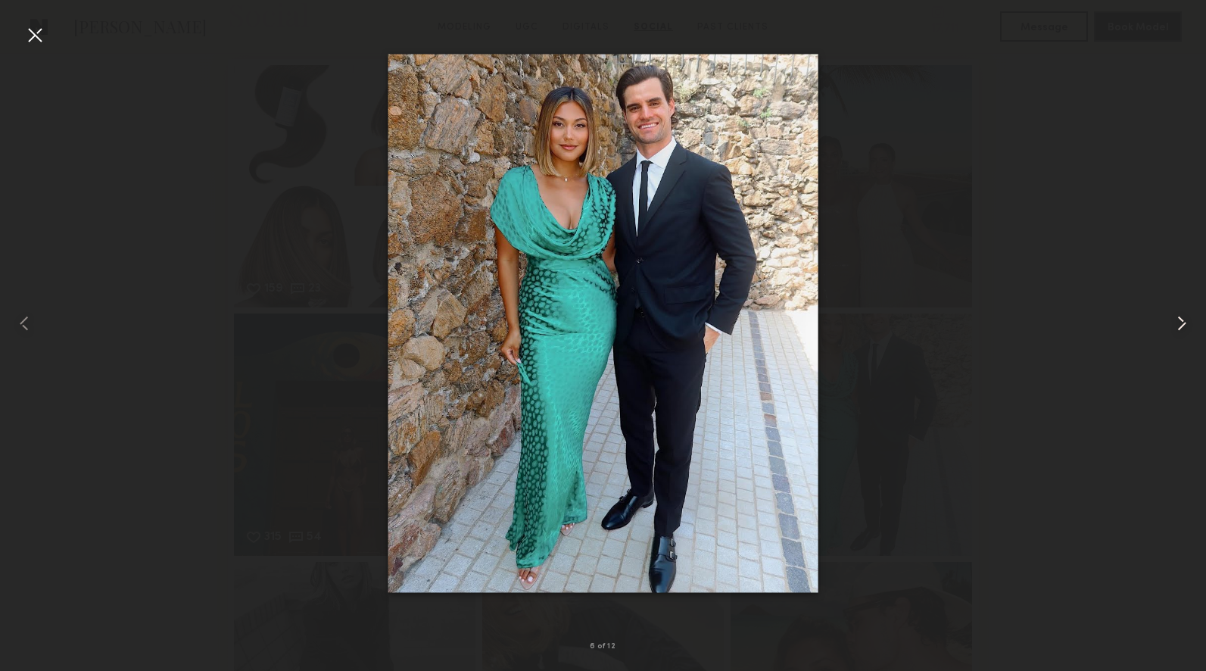
click at [1186, 326] on common-icon at bounding box center [1182, 323] width 24 height 24
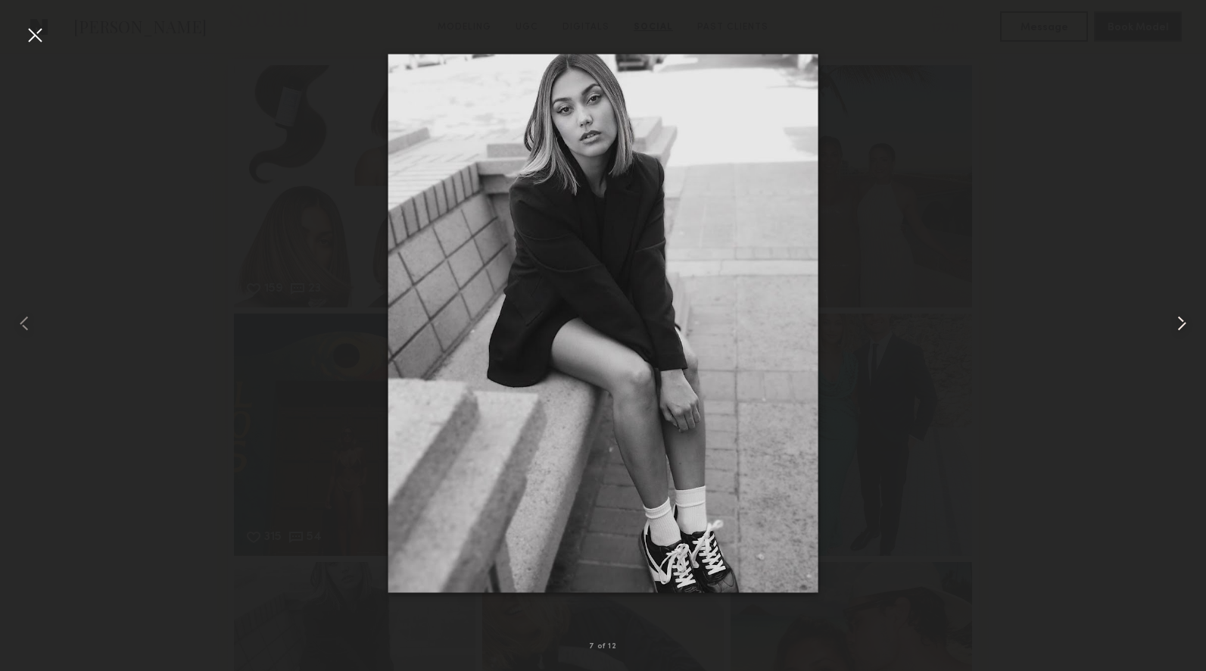
click at [1186, 326] on common-icon at bounding box center [1182, 323] width 24 height 24
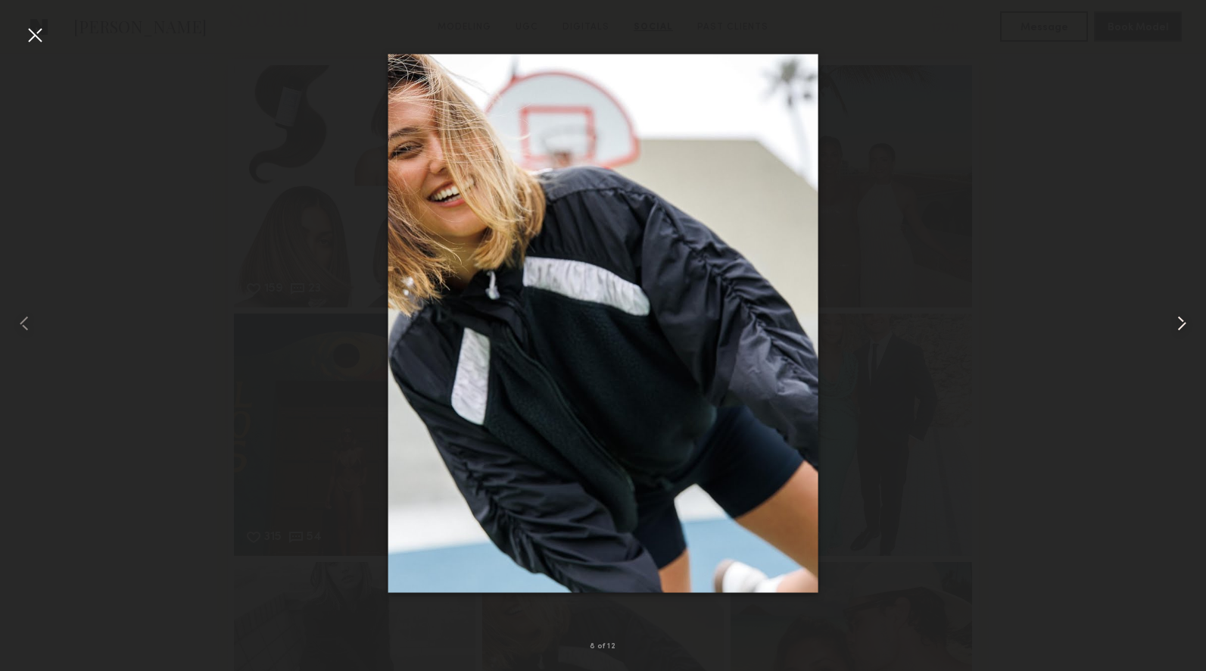
click at [1186, 326] on common-icon at bounding box center [1182, 323] width 24 height 24
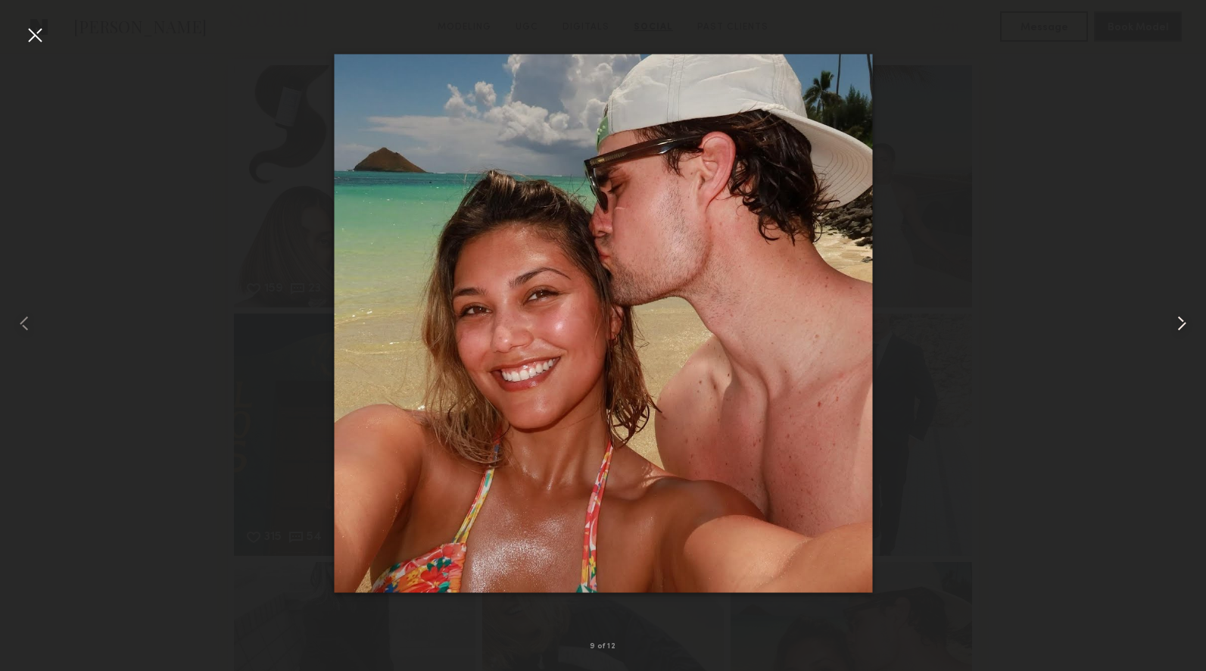
click at [1186, 326] on common-icon at bounding box center [1182, 323] width 24 height 24
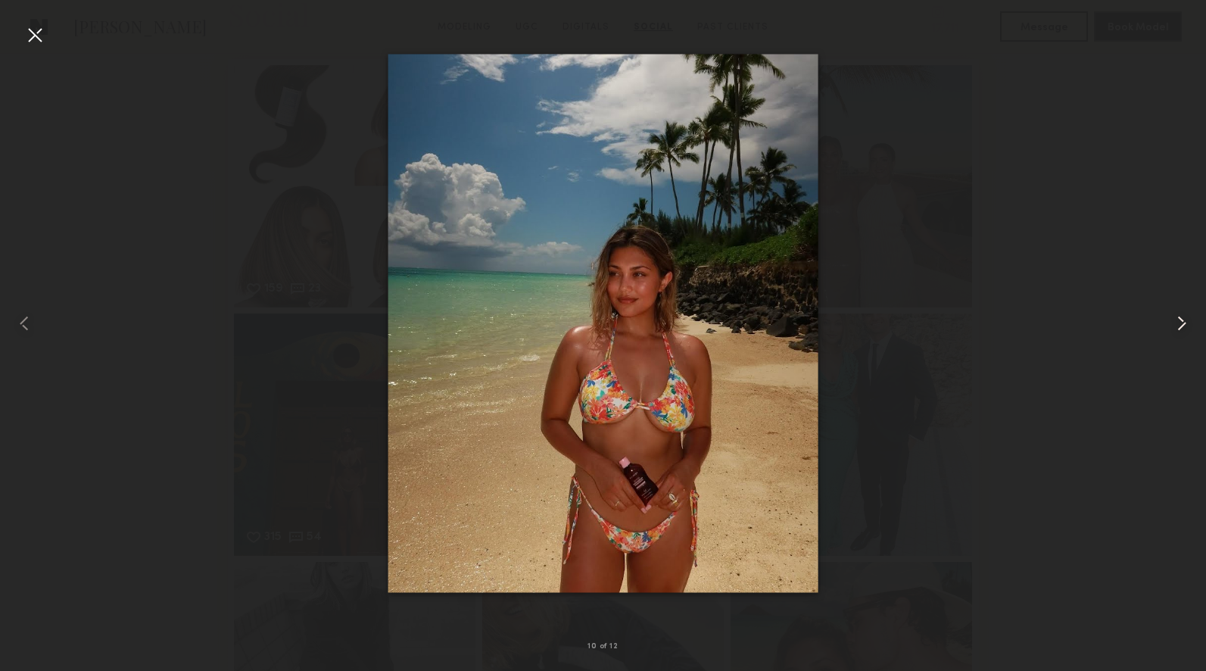
click at [1186, 326] on common-icon at bounding box center [1182, 323] width 24 height 24
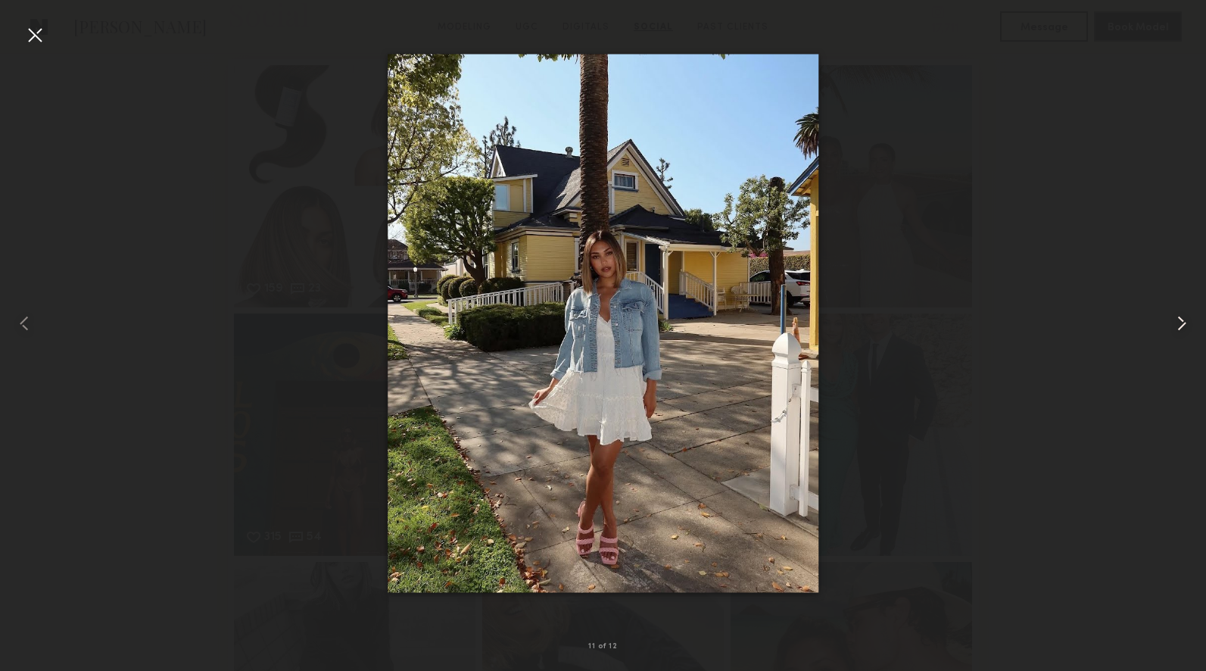
click at [1186, 326] on common-icon at bounding box center [1182, 323] width 24 height 24
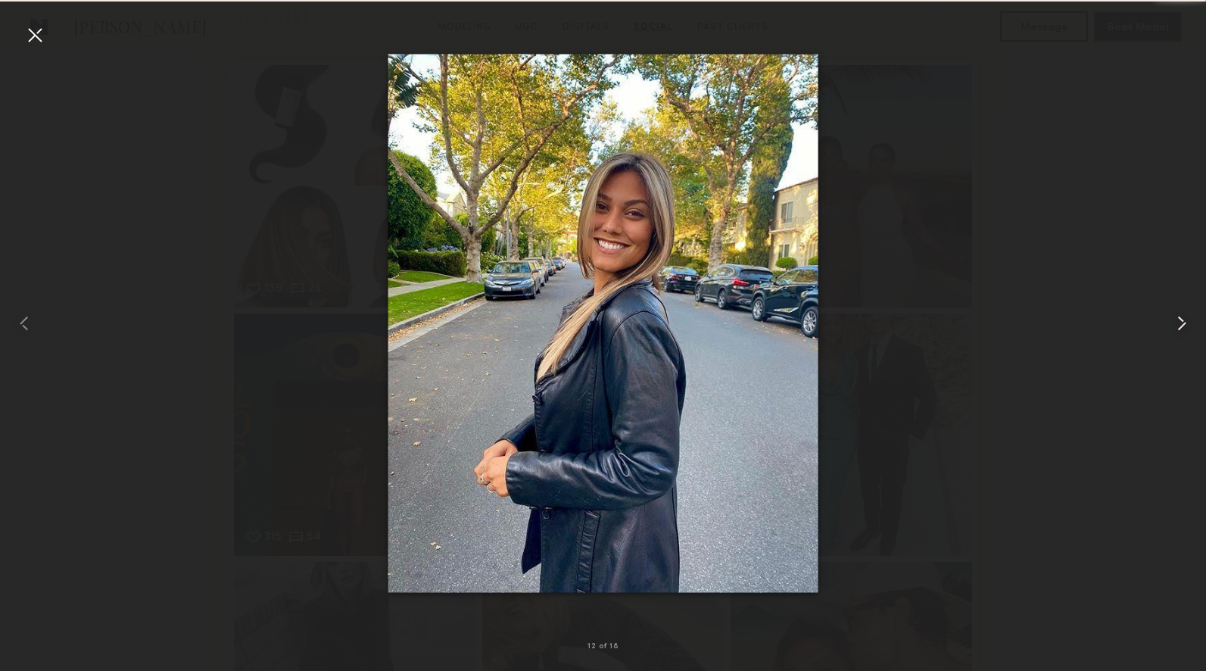
click at [1186, 326] on common-icon at bounding box center [1182, 323] width 24 height 24
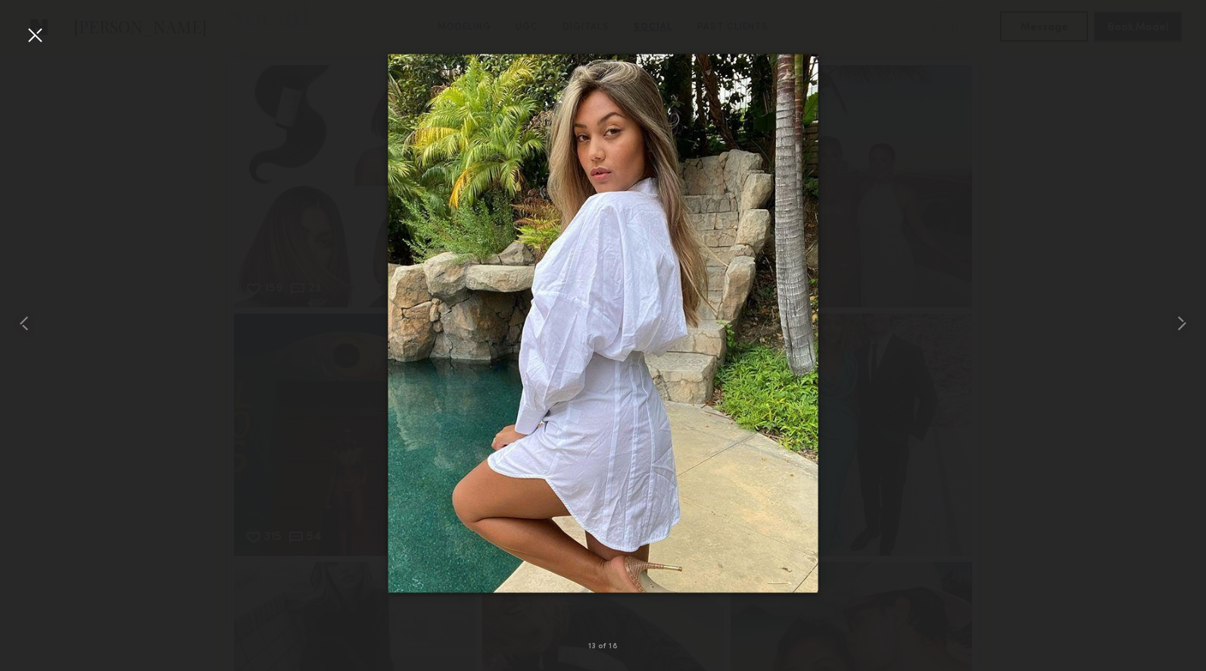
click at [43, 32] on div at bounding box center [35, 35] width 24 height 24
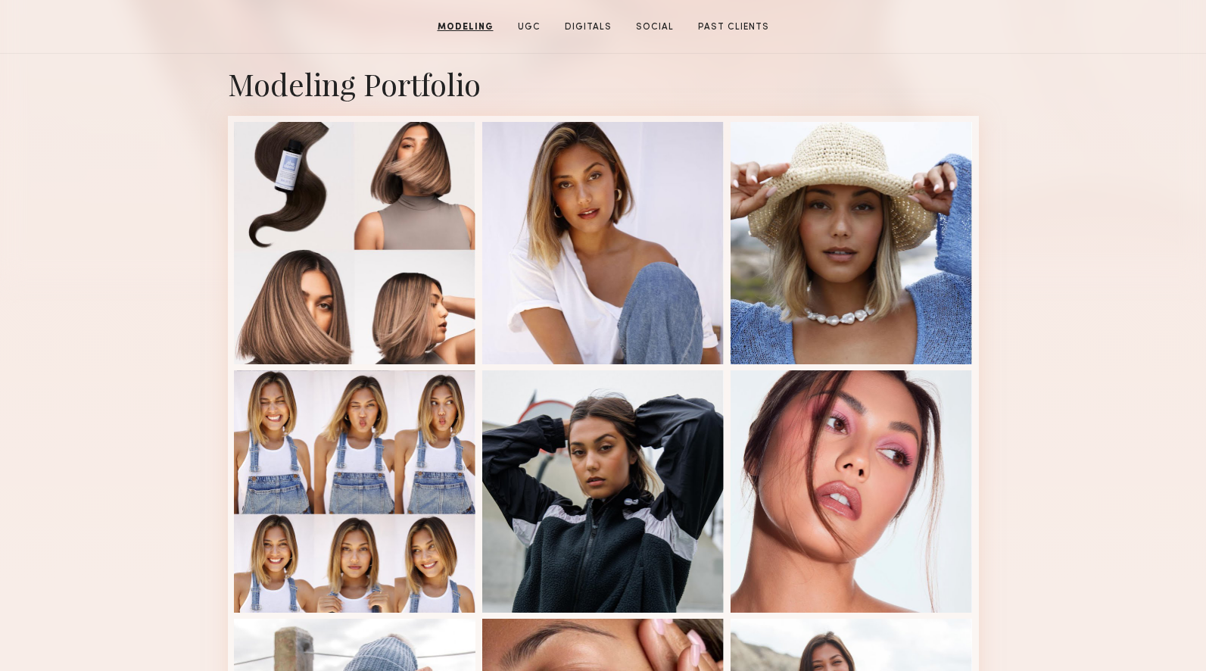
scroll to position [0, 0]
